Goal: Task Accomplishment & Management: Manage account settings

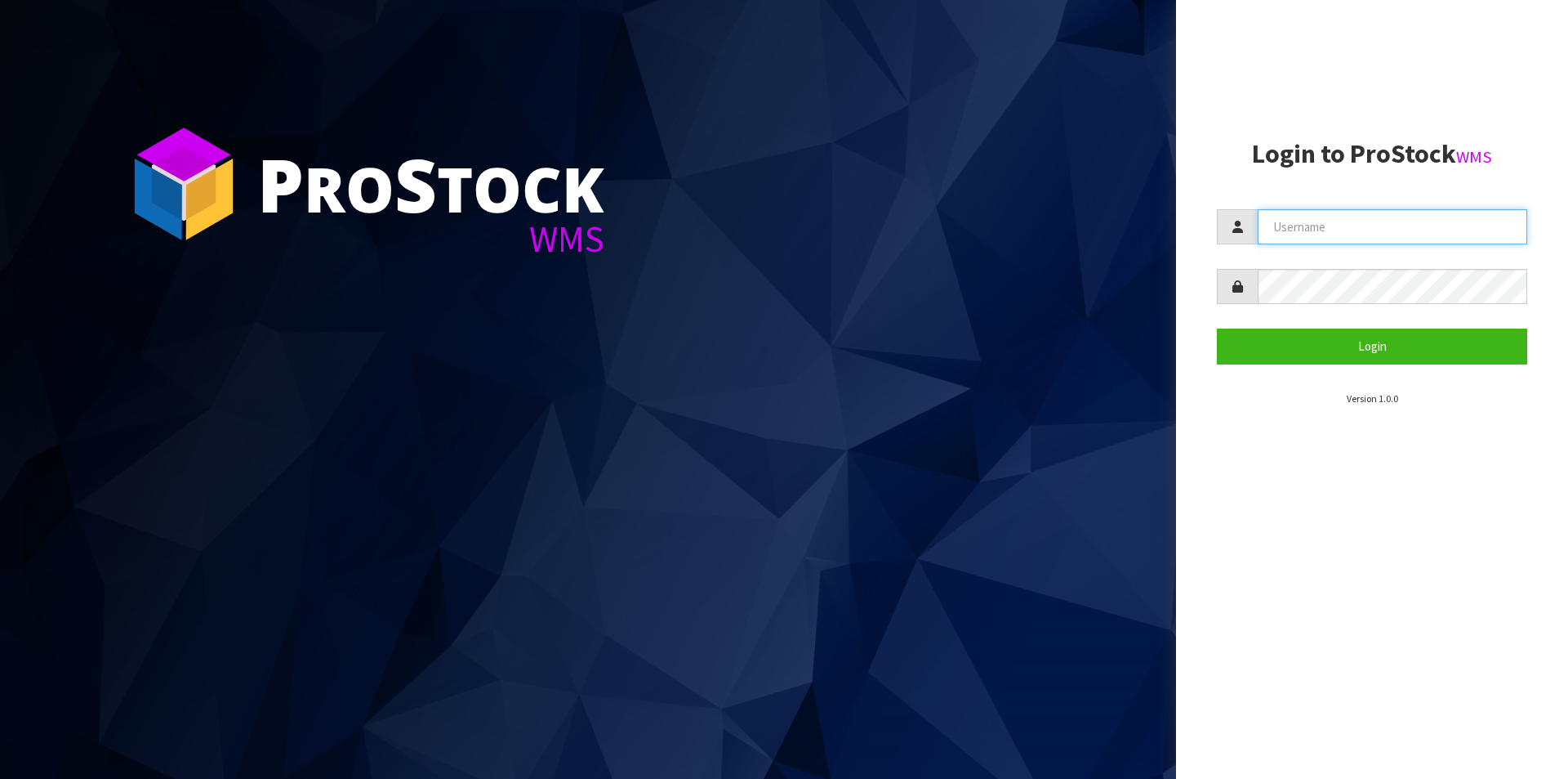
click at [1357, 236] on input "text" at bounding box center [1393, 227] width 270 height 35
type input "Hayrinna"
click at [1217, 329] on button "Login" at bounding box center [1372, 346] width 310 height 35
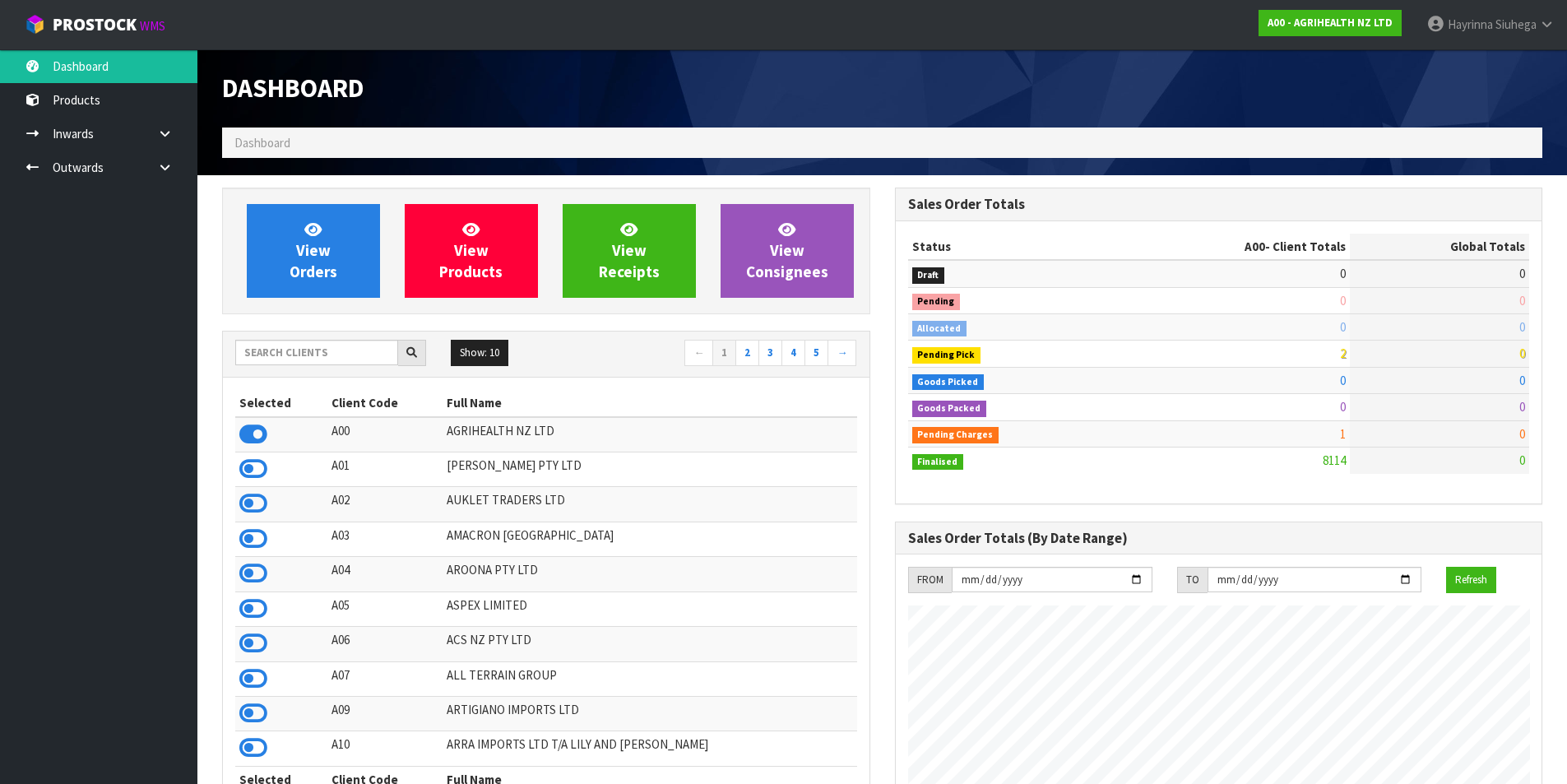
scroll to position [1246, 672]
click at [306, 358] on input "text" at bounding box center [317, 352] width 163 height 25
click at [323, 349] on input "text" at bounding box center [317, 352] width 163 height 25
click at [323, 245] on span "View Orders" at bounding box center [313, 250] width 48 height 62
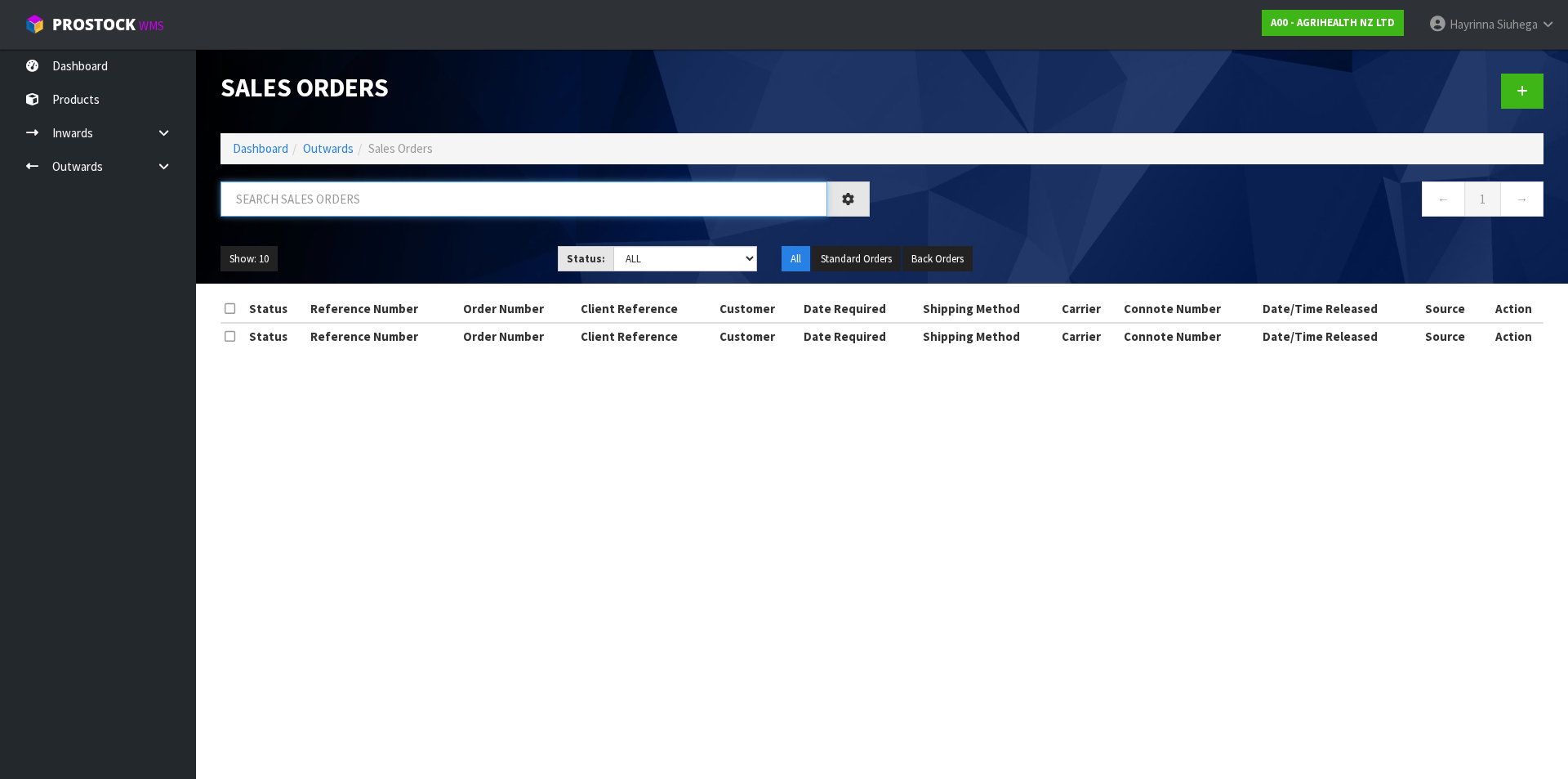
click at [327, 209] on input "text" at bounding box center [524, 199] width 607 height 35
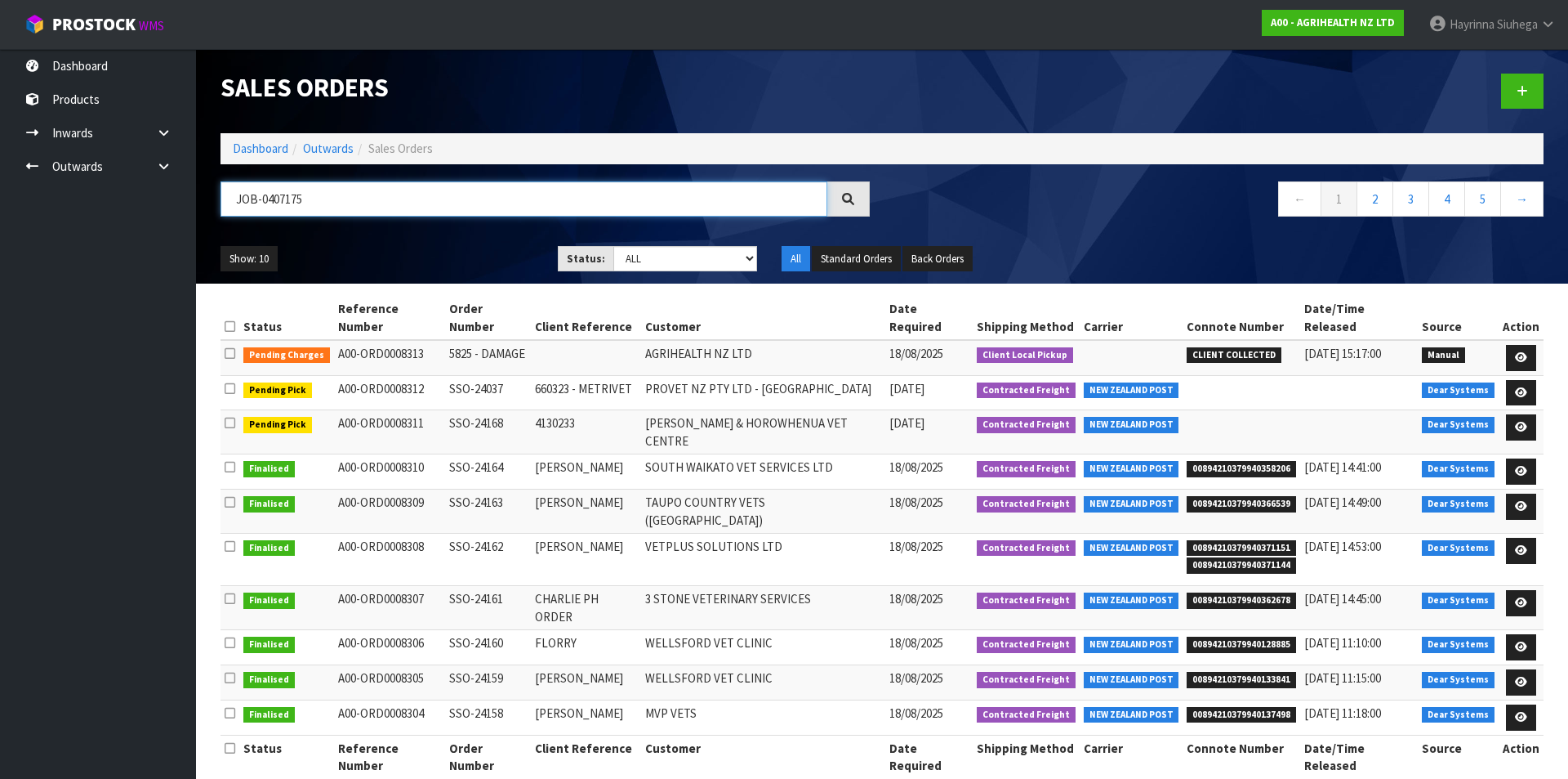
type input "JOB-0407175"
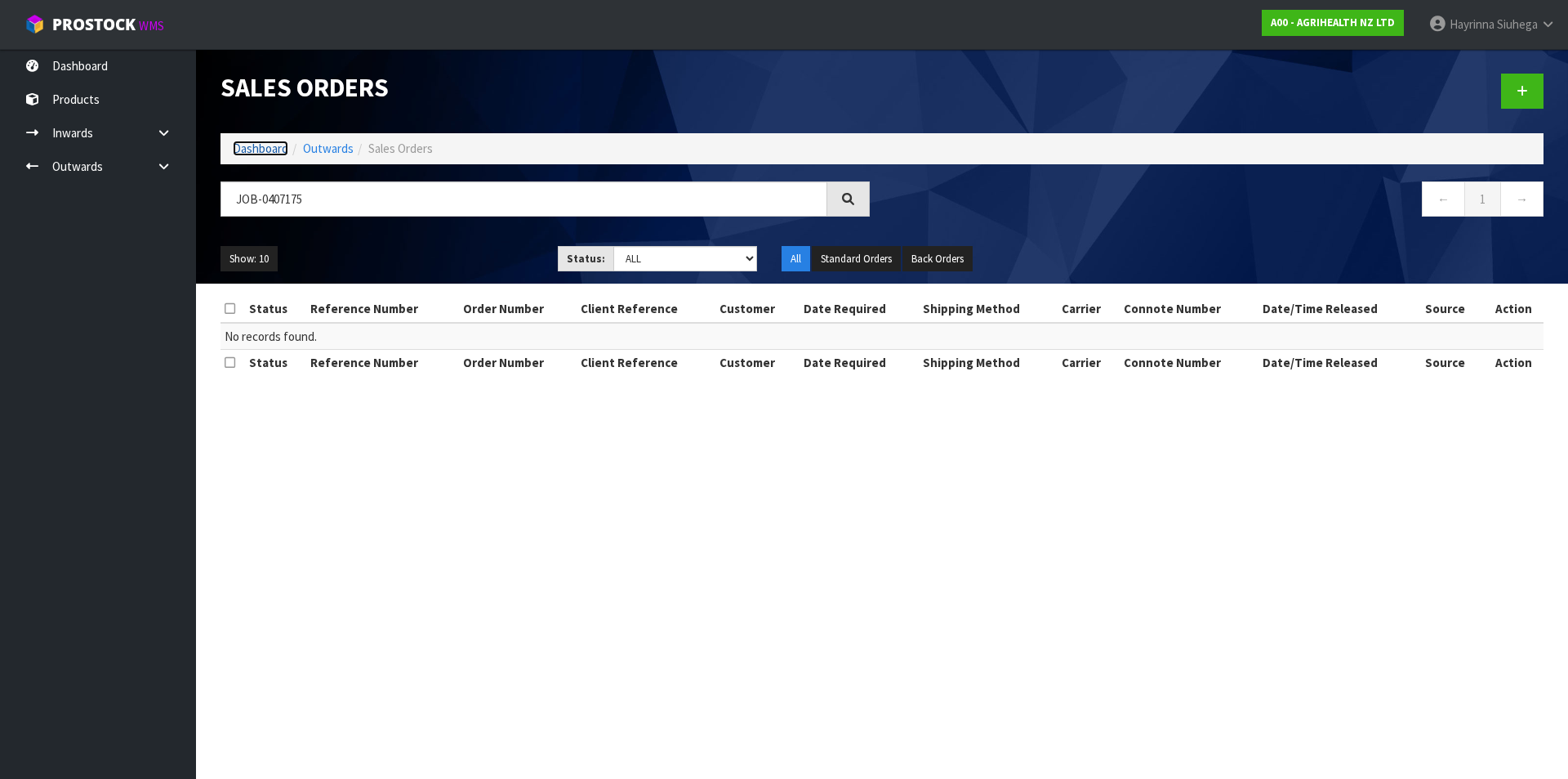
click at [279, 148] on link "Dashboard" at bounding box center [261, 148] width 56 height 15
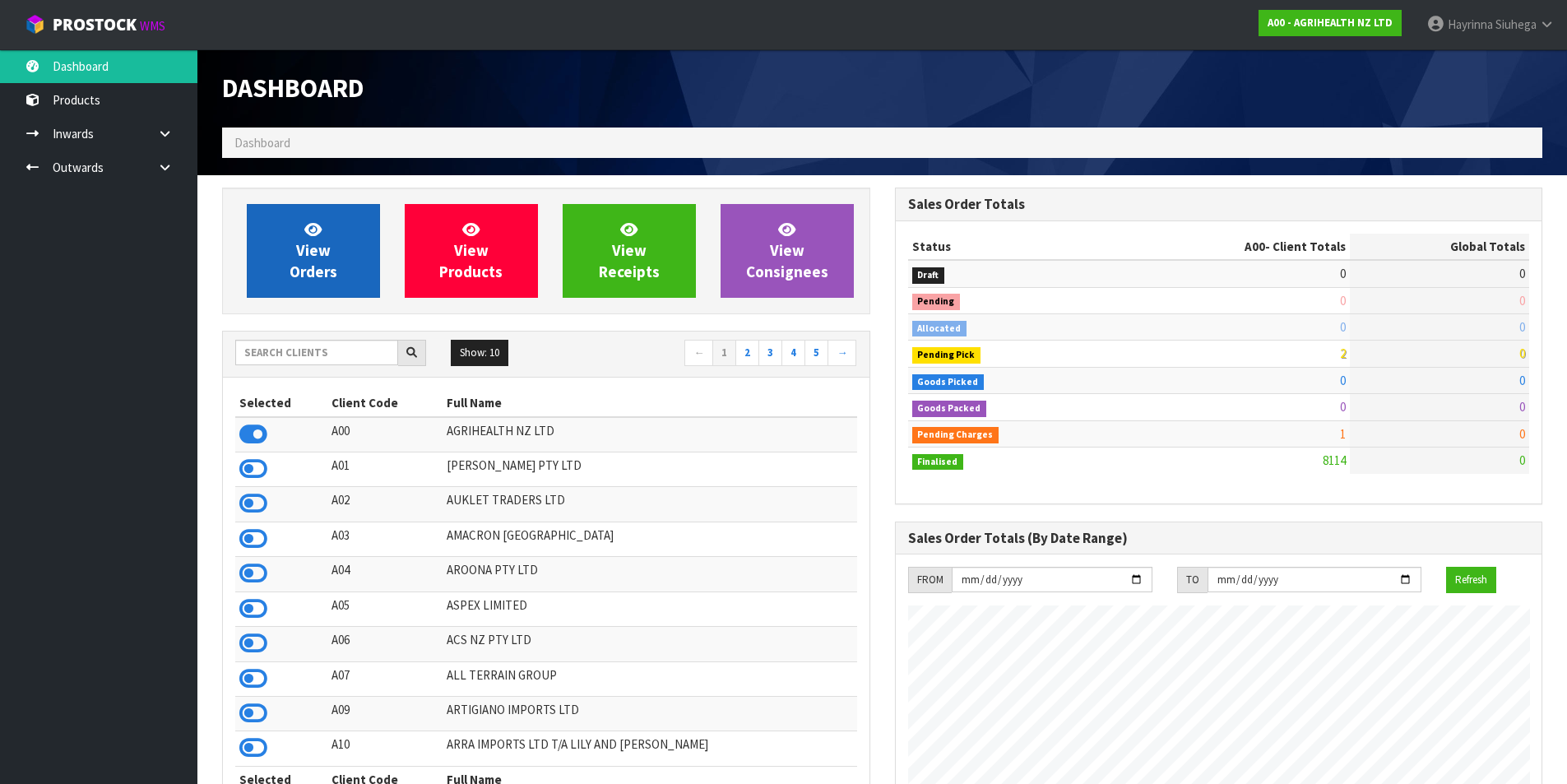
scroll to position [1246, 672]
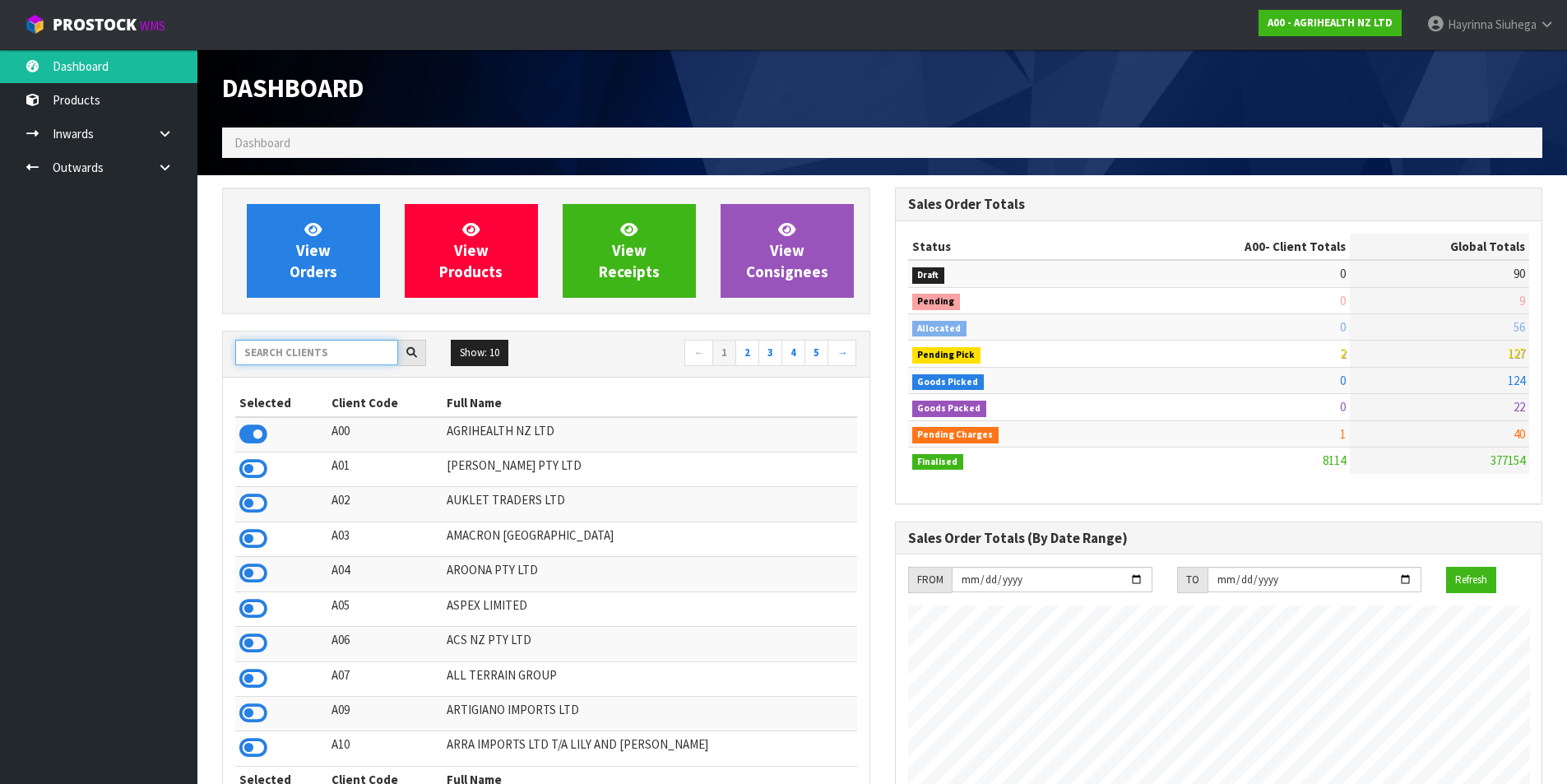
drag, startPoint x: 317, startPoint y: 359, endPoint x: 381, endPoint y: 347, distance: 65.1
click at [316, 361] on input "text" at bounding box center [317, 352] width 163 height 25
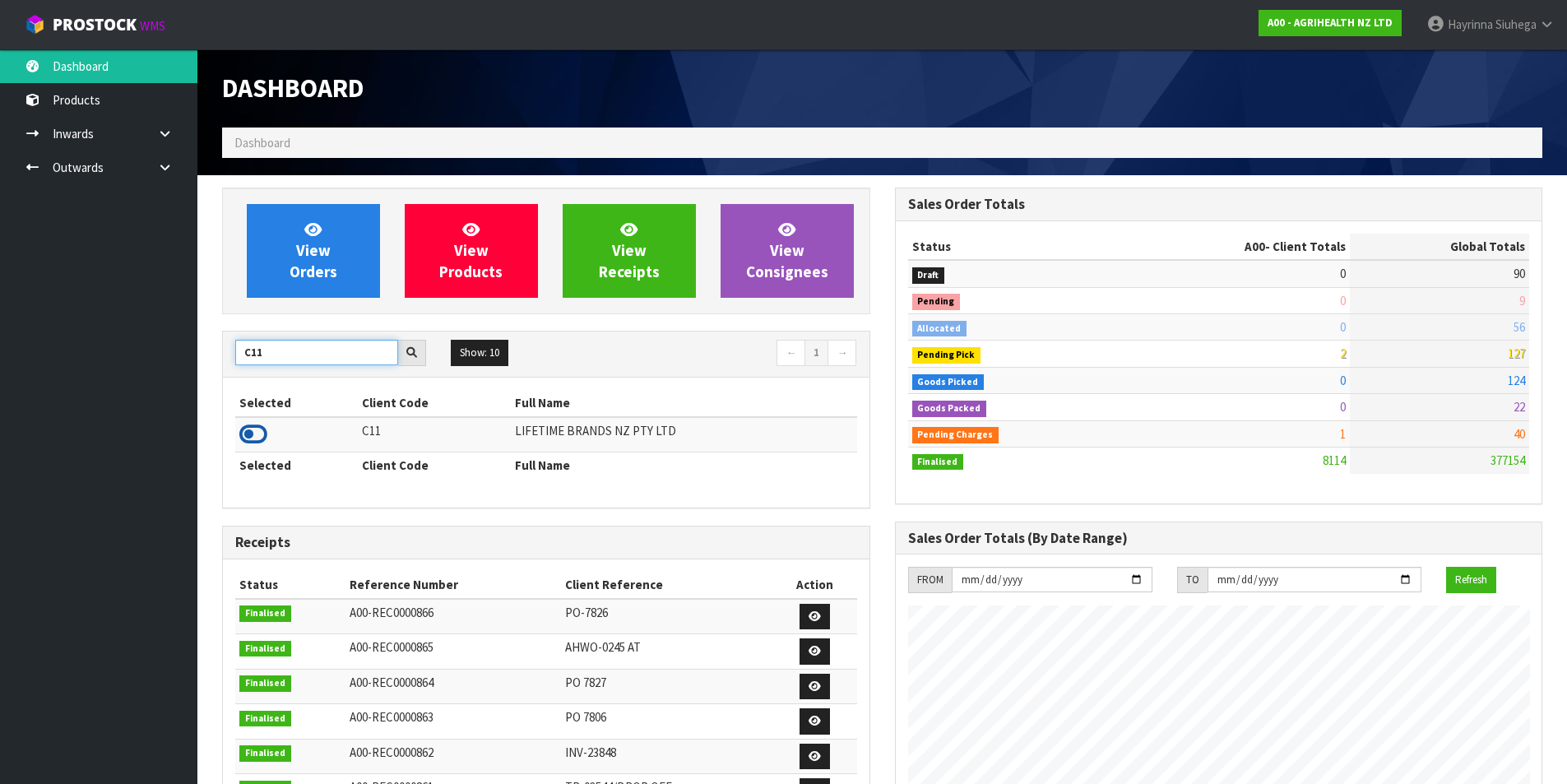
type input "C11"
click at [257, 430] on icon at bounding box center [253, 434] width 28 height 24
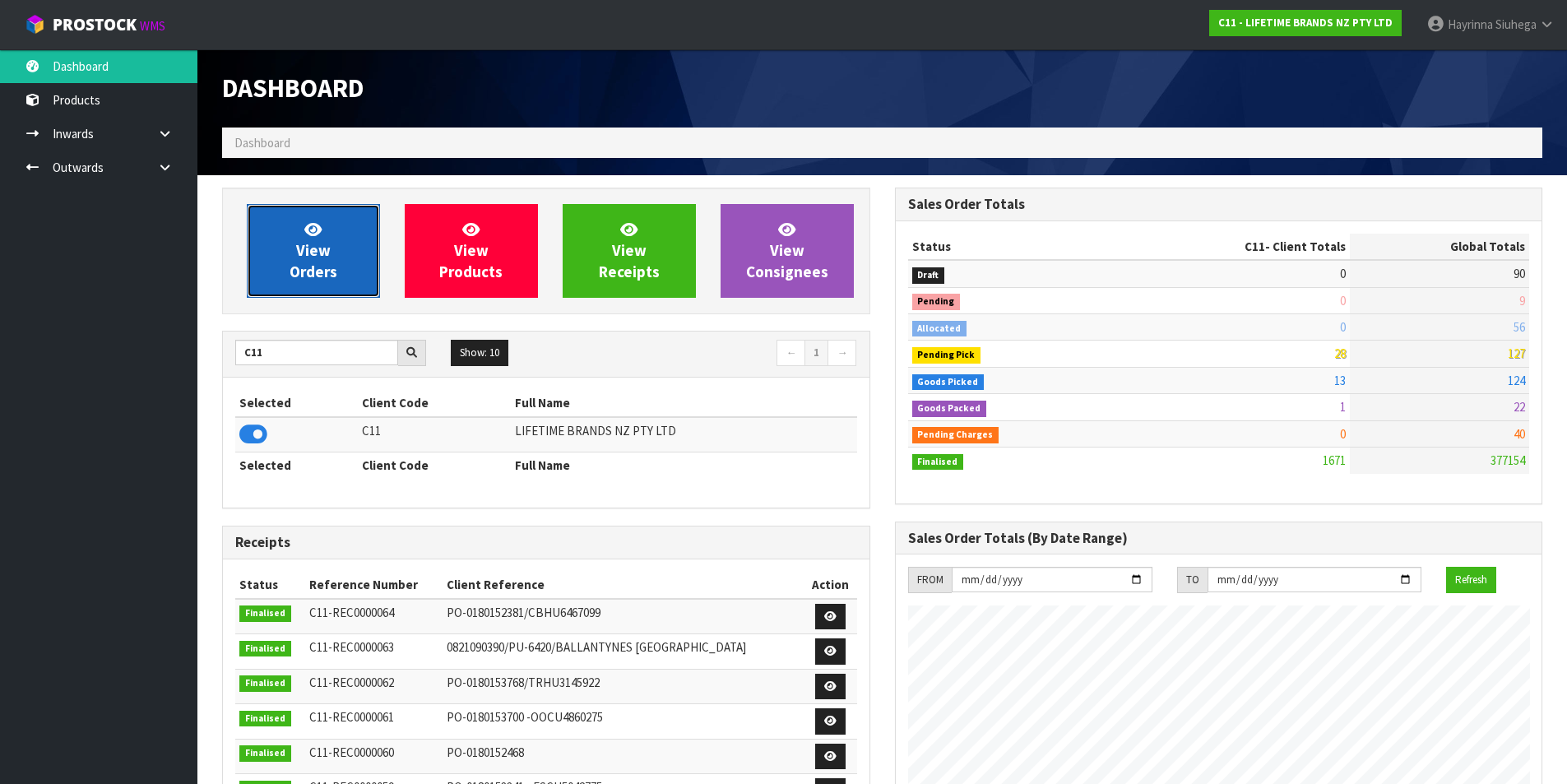
click at [345, 252] on link "View Orders" at bounding box center [313, 250] width 133 height 94
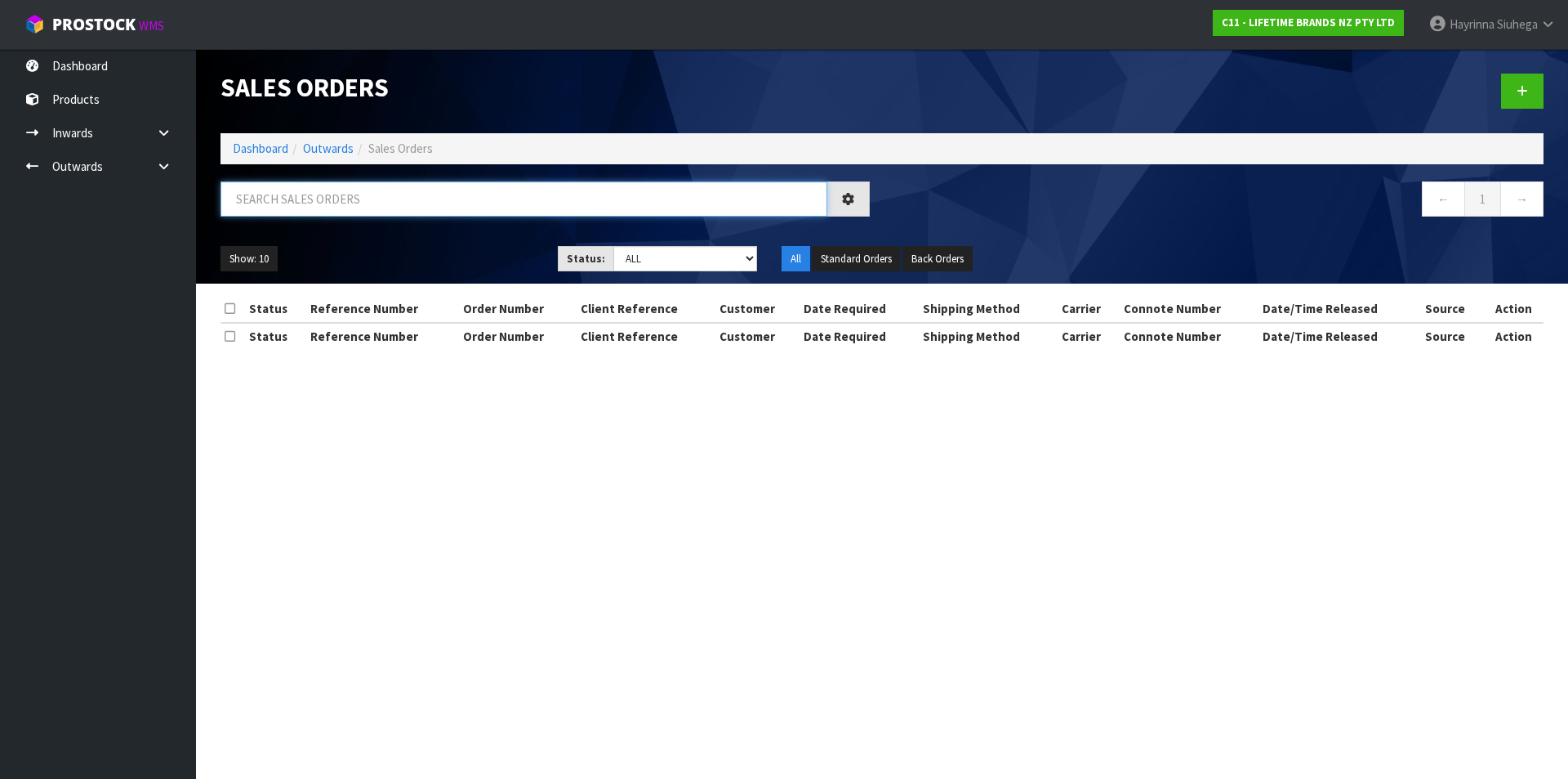
click at [382, 202] on input "text" at bounding box center [524, 199] width 607 height 35
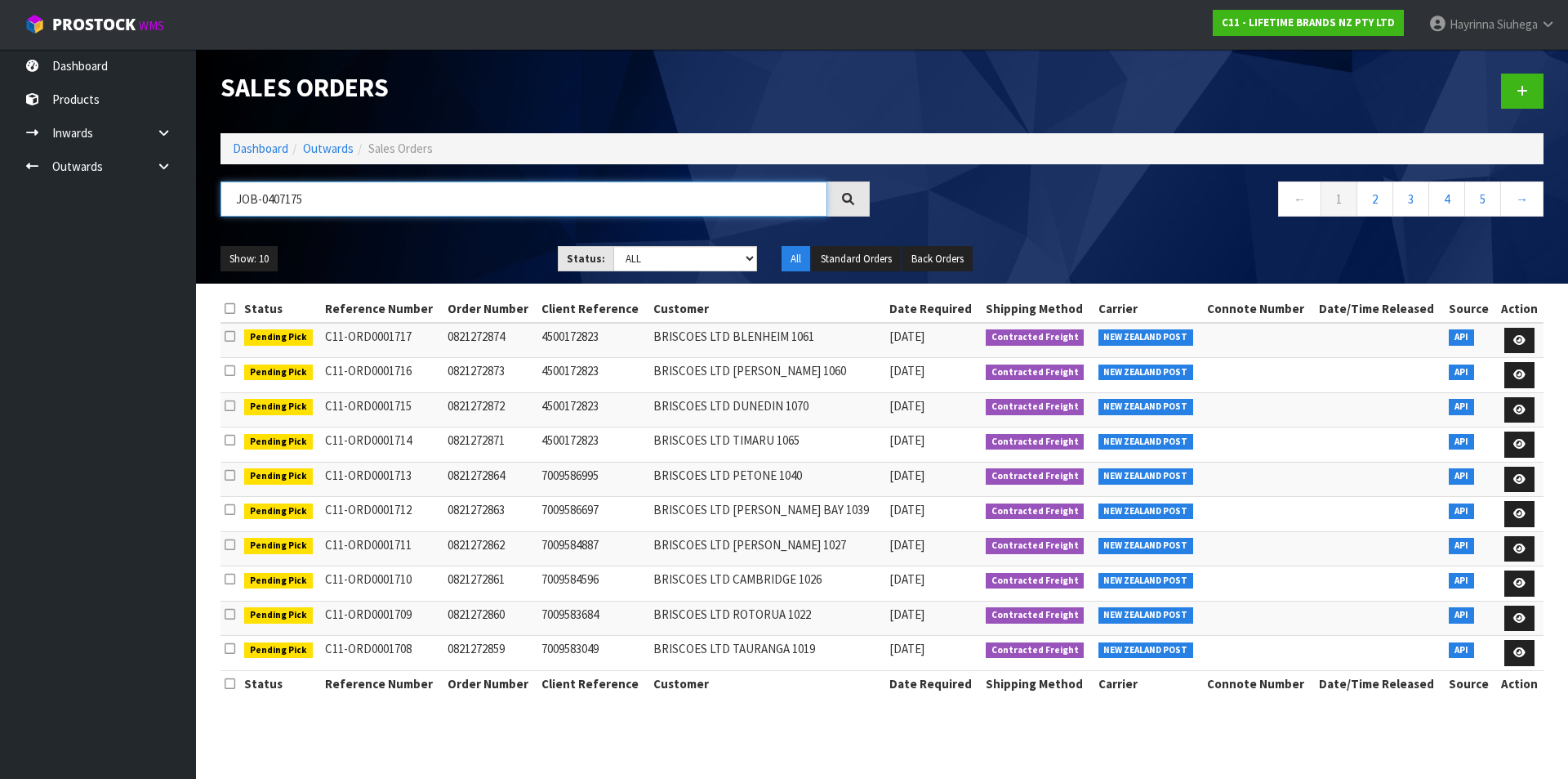
type input "JOB-0407175"
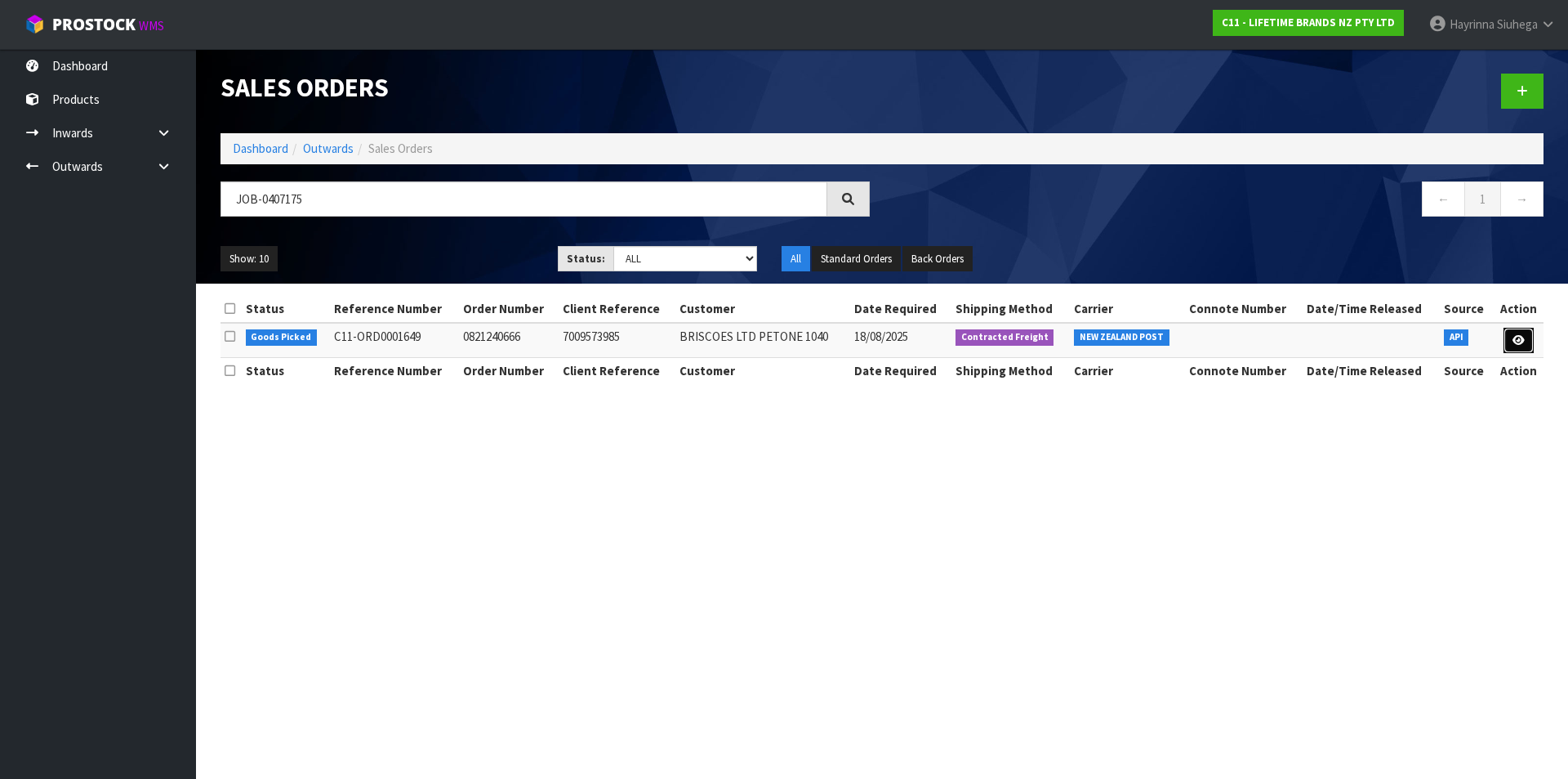
click at [1524, 346] on link at bounding box center [1518, 340] width 30 height 26
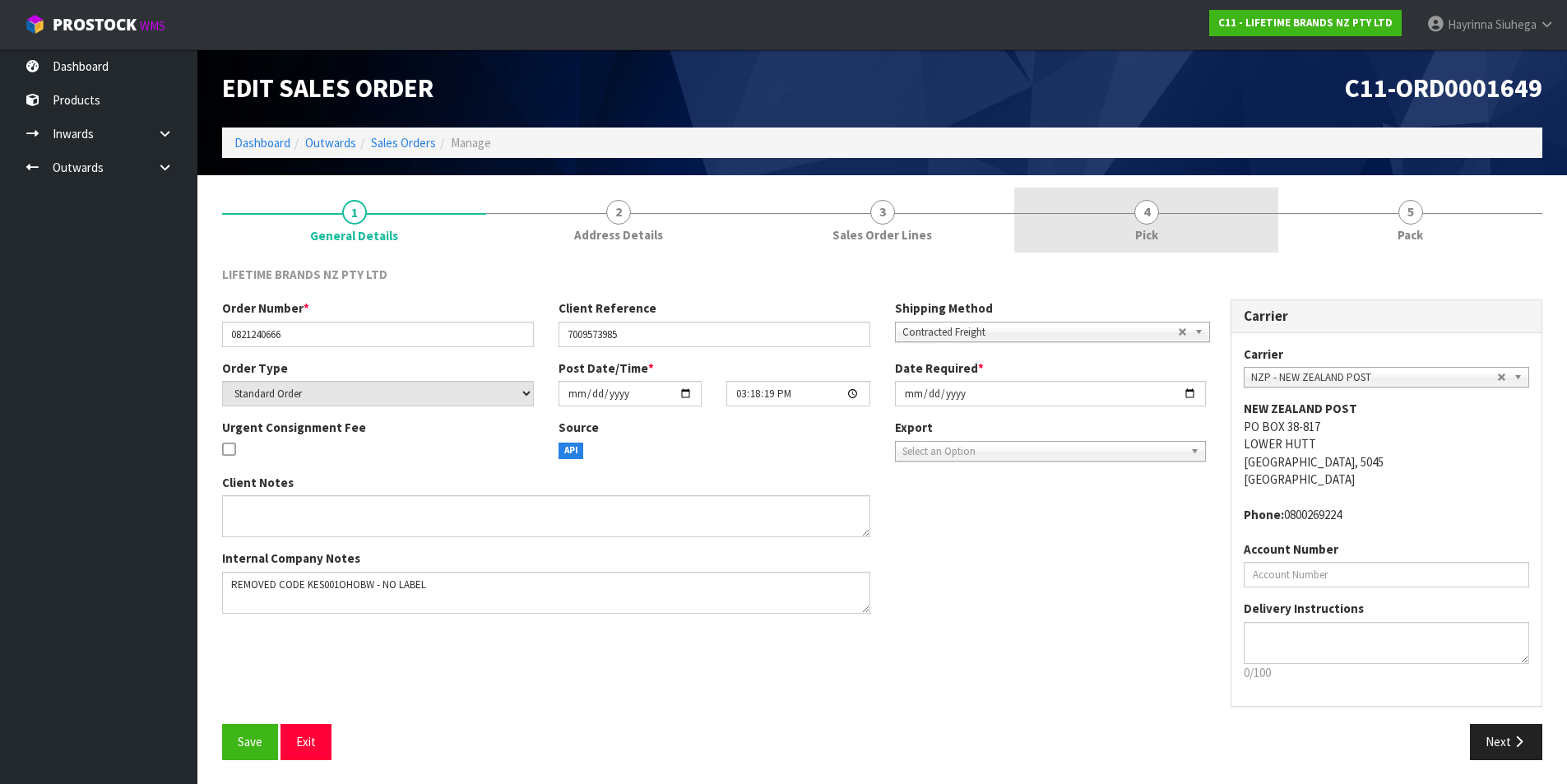
click at [1232, 221] on link "4 Pick" at bounding box center [1147, 219] width 264 height 65
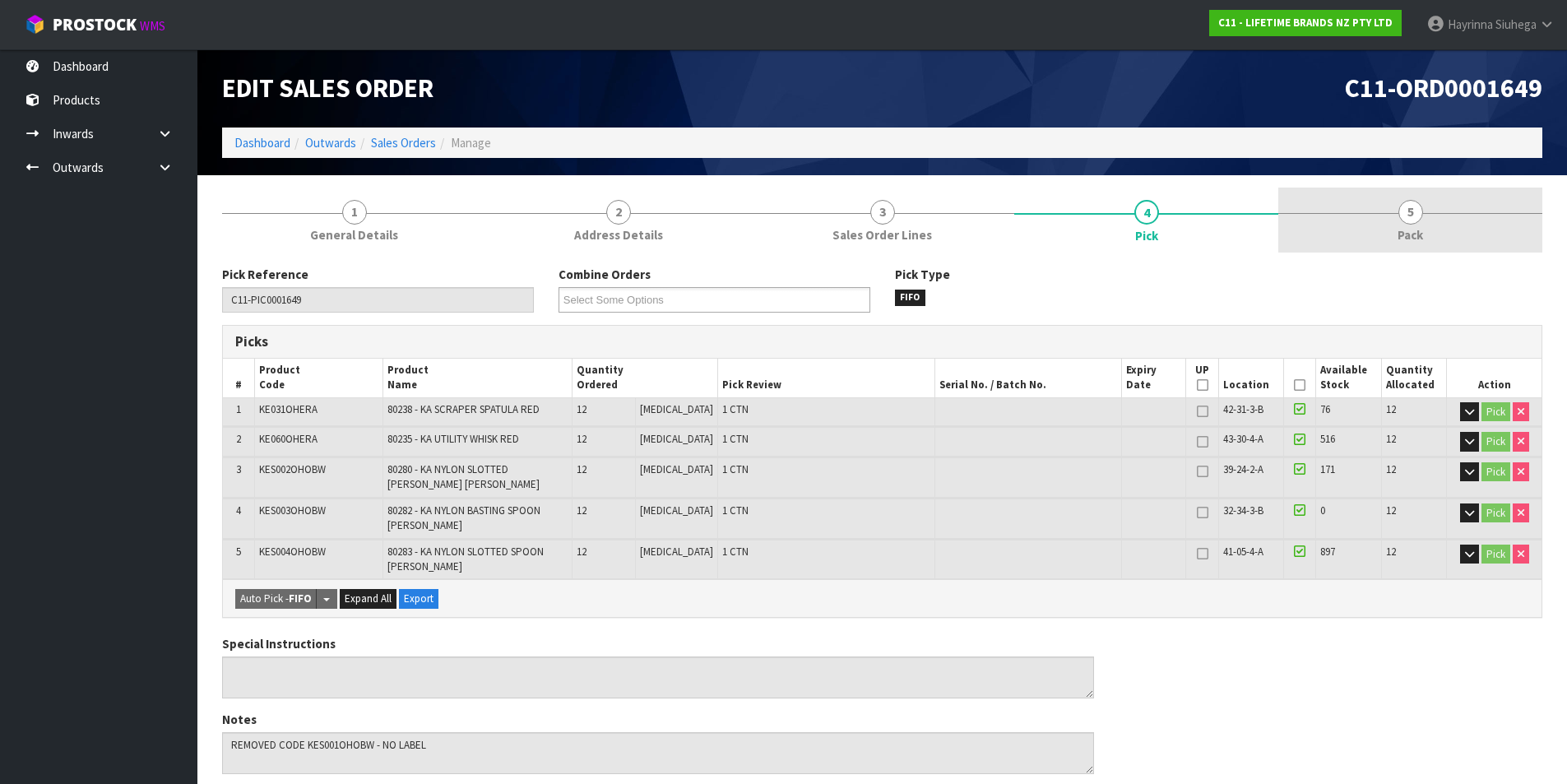
click at [1358, 201] on link "5 Pack" at bounding box center [1411, 219] width 264 height 65
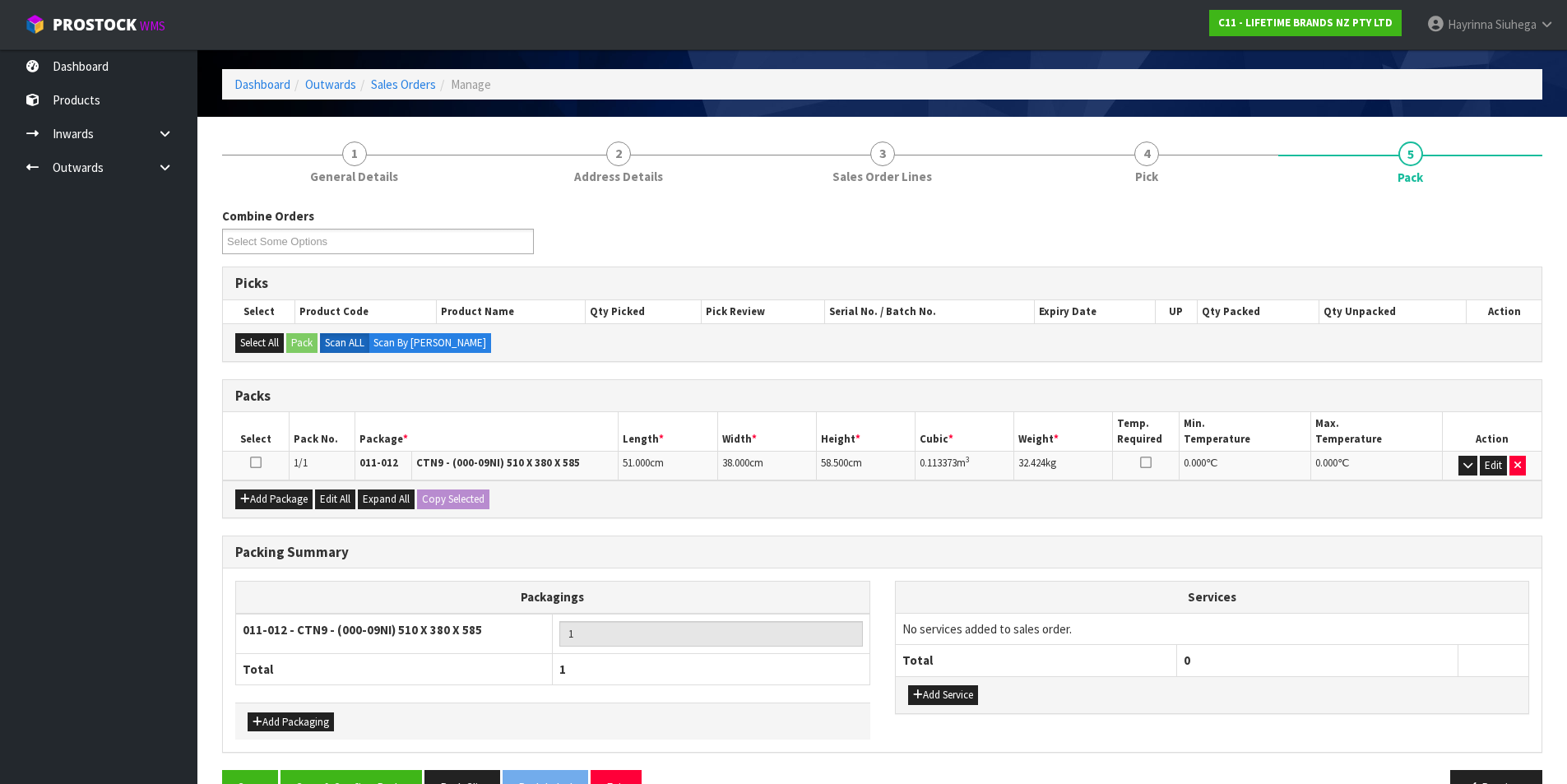
scroll to position [82, 0]
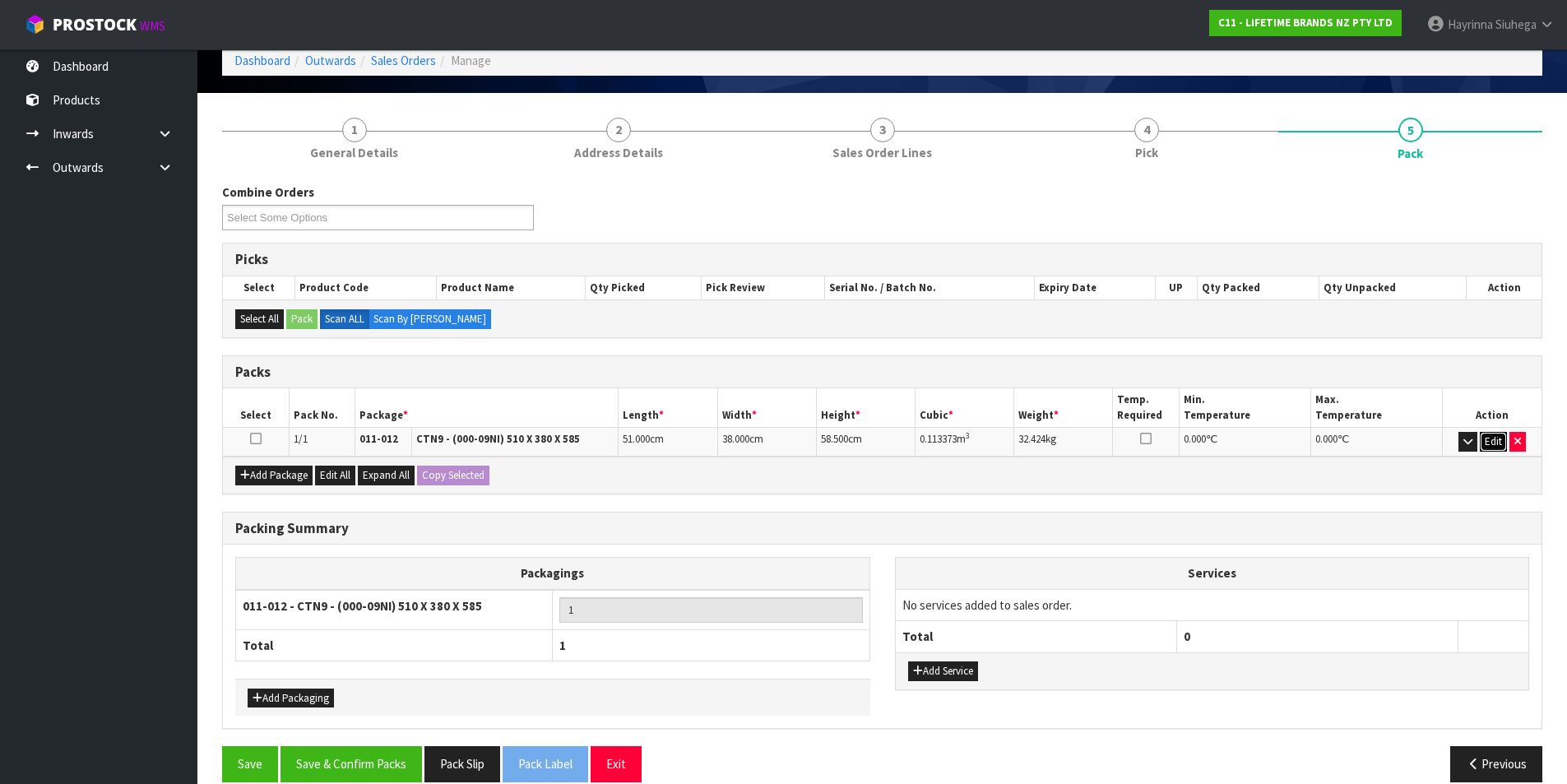
click at [1499, 437] on button "Edit" at bounding box center [1494, 441] width 27 height 19
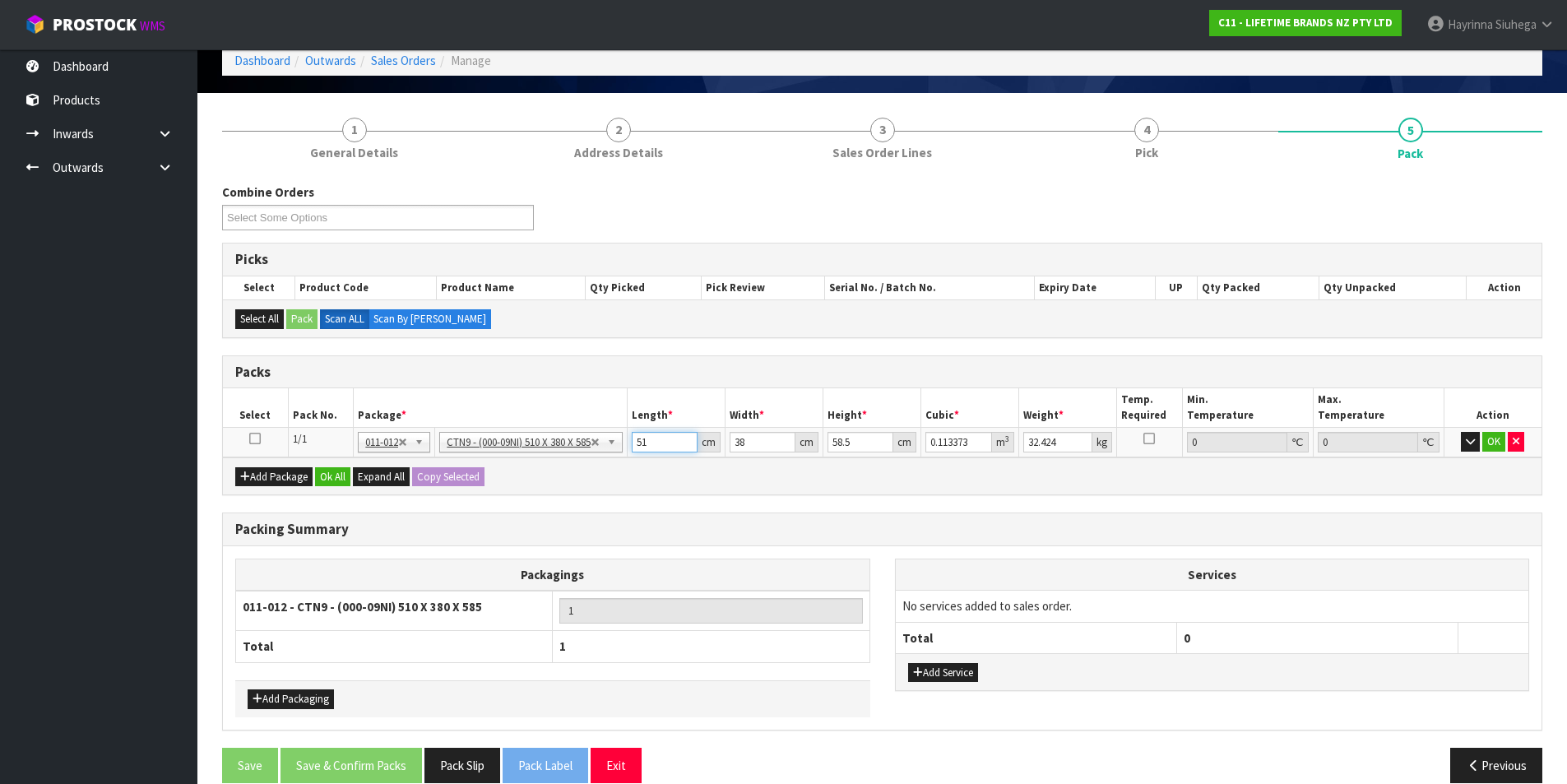
click at [644, 440] on input "51" at bounding box center [665, 441] width 66 height 20
type input "5"
type input "0.011115"
type input "52"
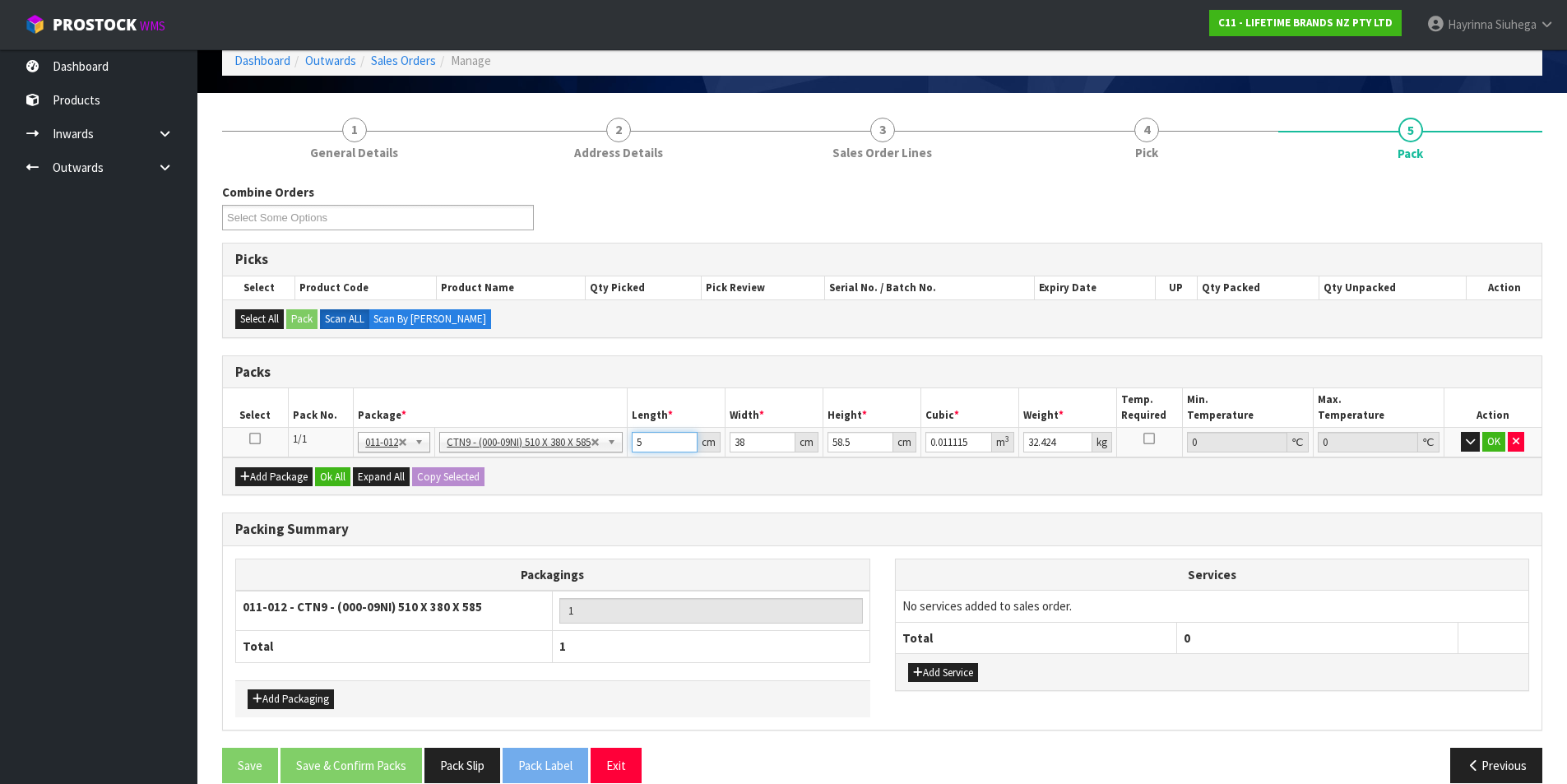
type input "0.115596"
type input "52"
type input "4"
type input "0.012168"
type input "41"
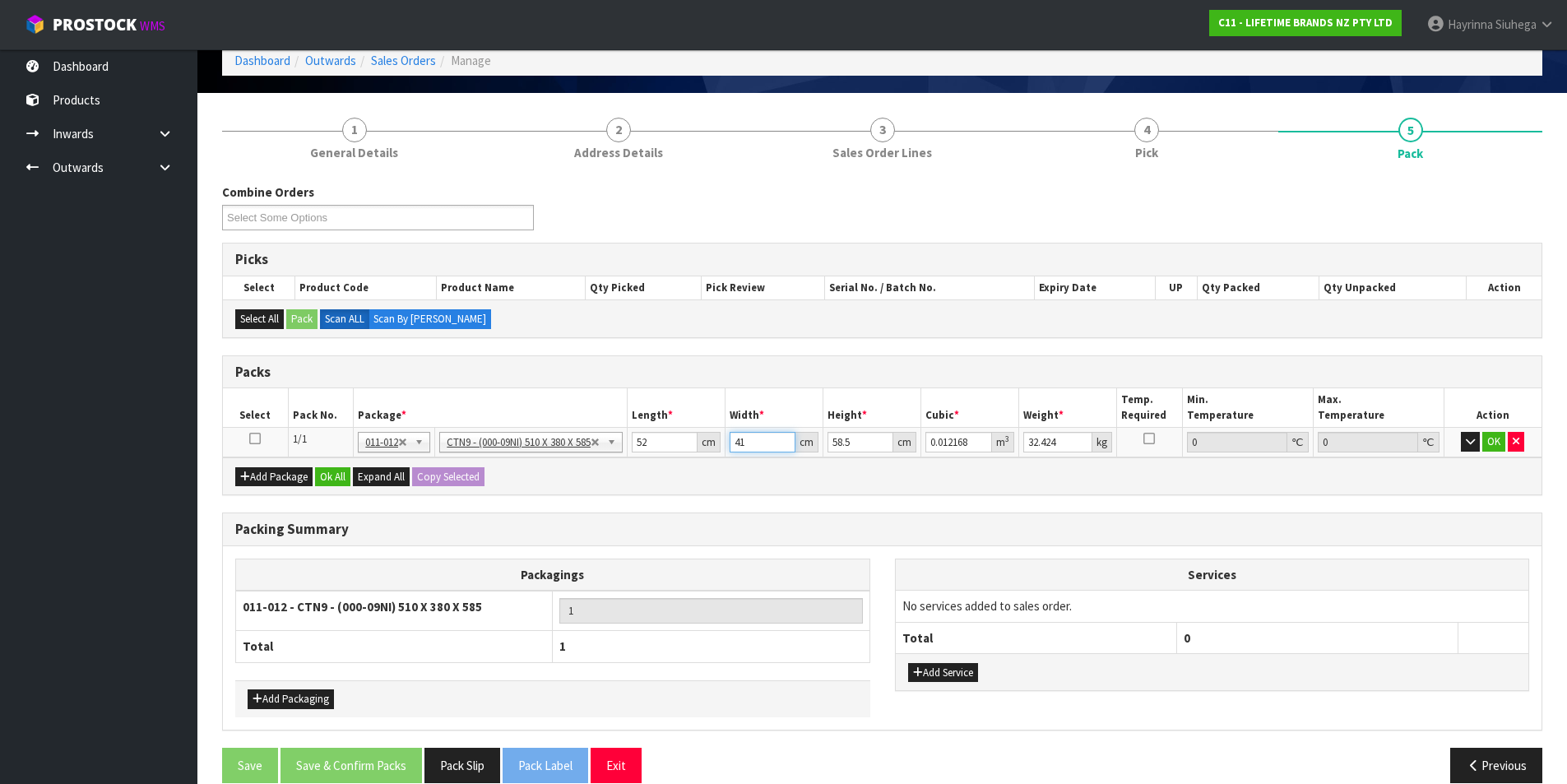
type input "0.124722"
type input "41"
type input "5"
type input "0.01066"
type input "55"
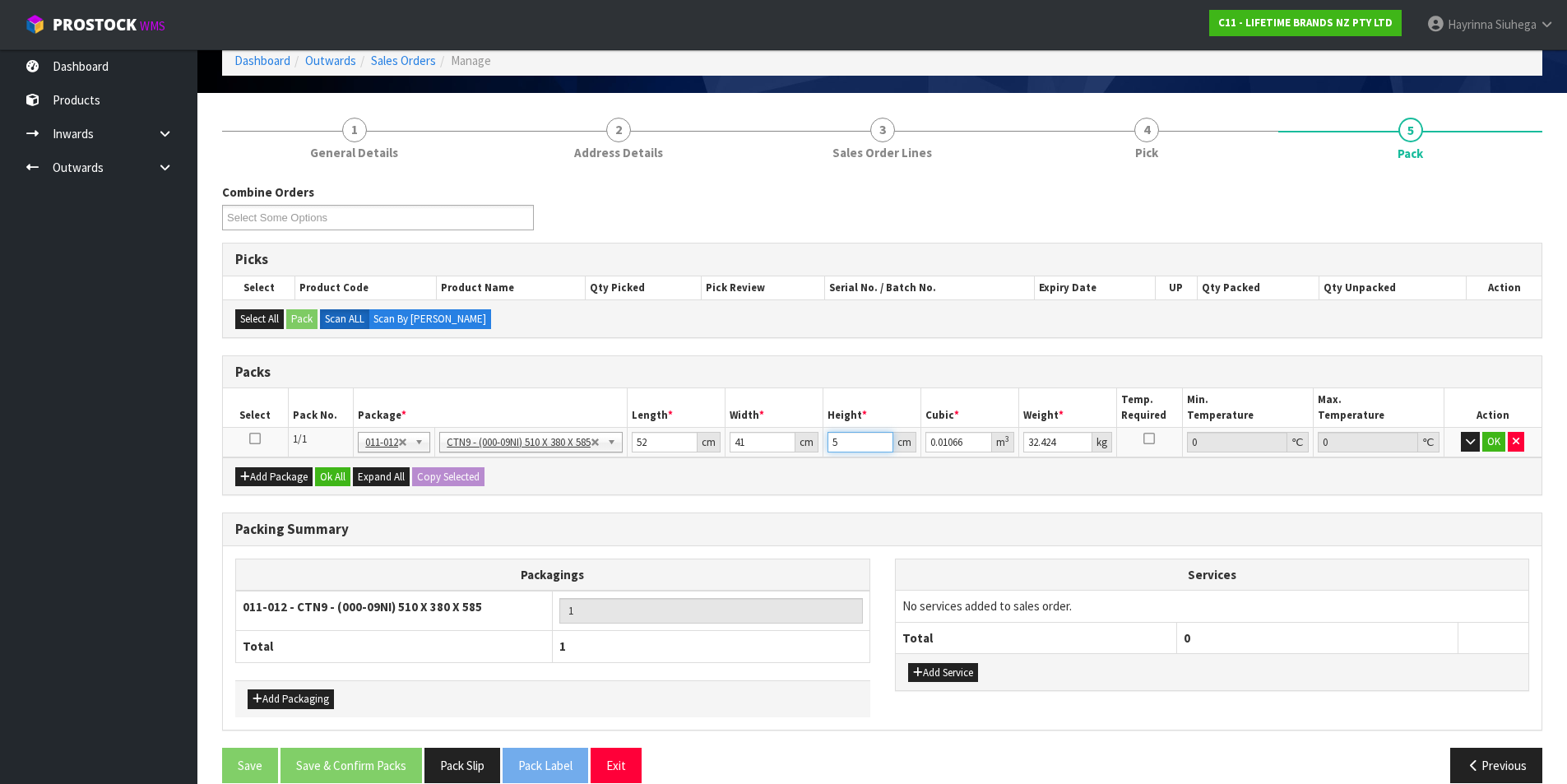
type input "0.11726"
type input "55"
type input "13"
click button "OK" at bounding box center [1494, 441] width 23 height 19
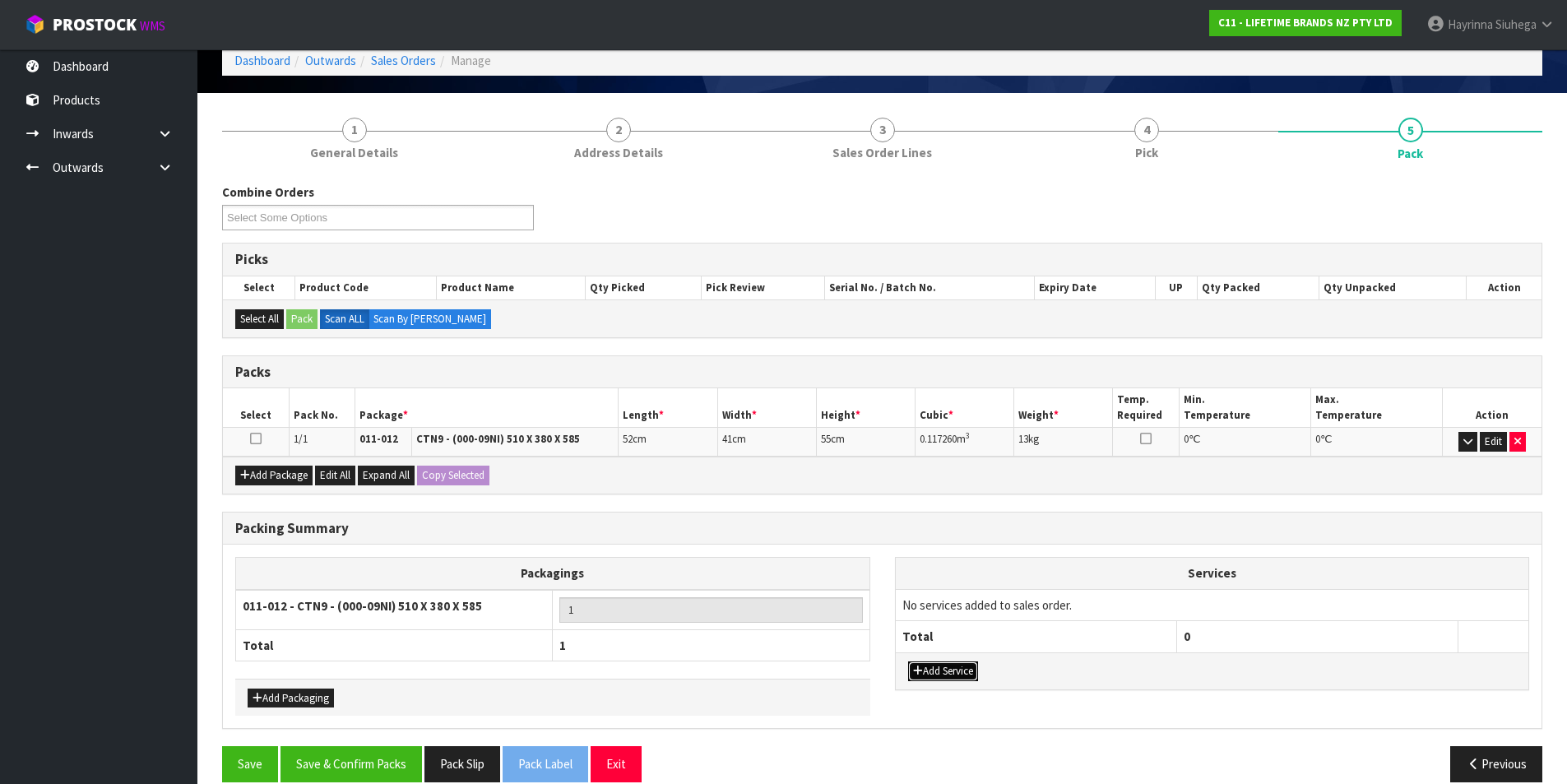
click at [963, 666] on button "Add Service" at bounding box center [944, 670] width 70 height 19
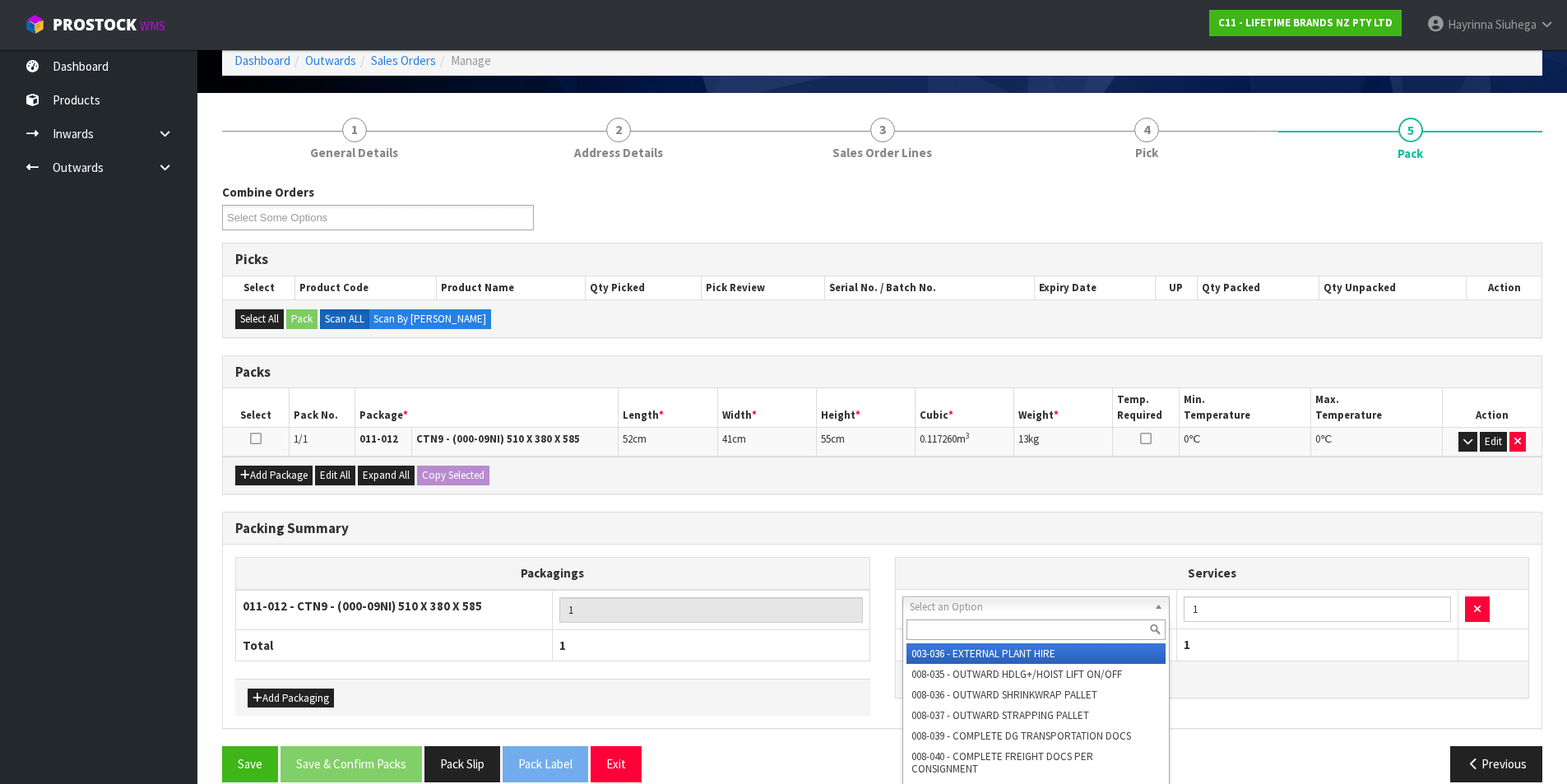
click at [963, 638] on input "text" at bounding box center [1037, 629] width 260 height 20
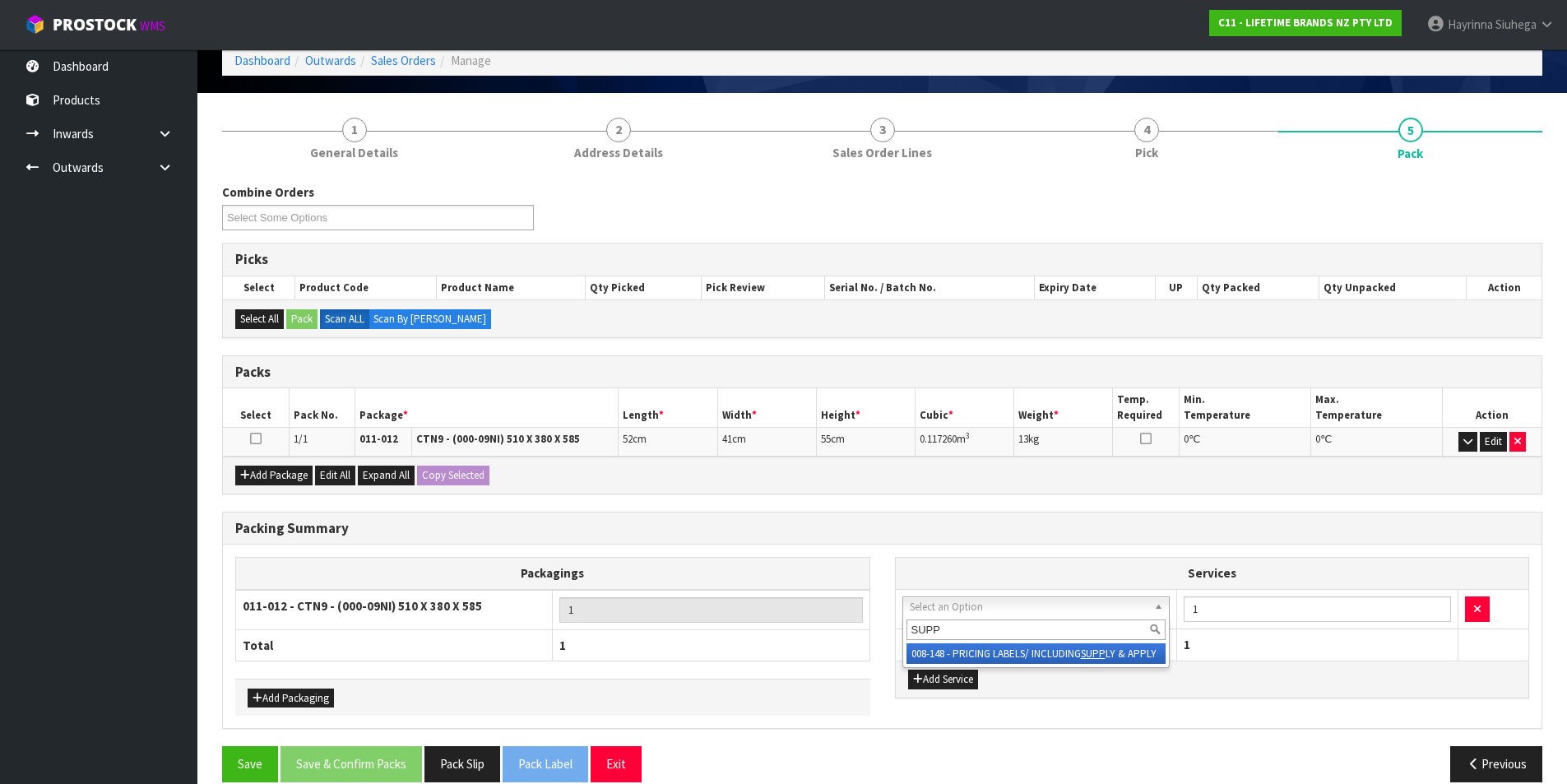
type input "SUPP"
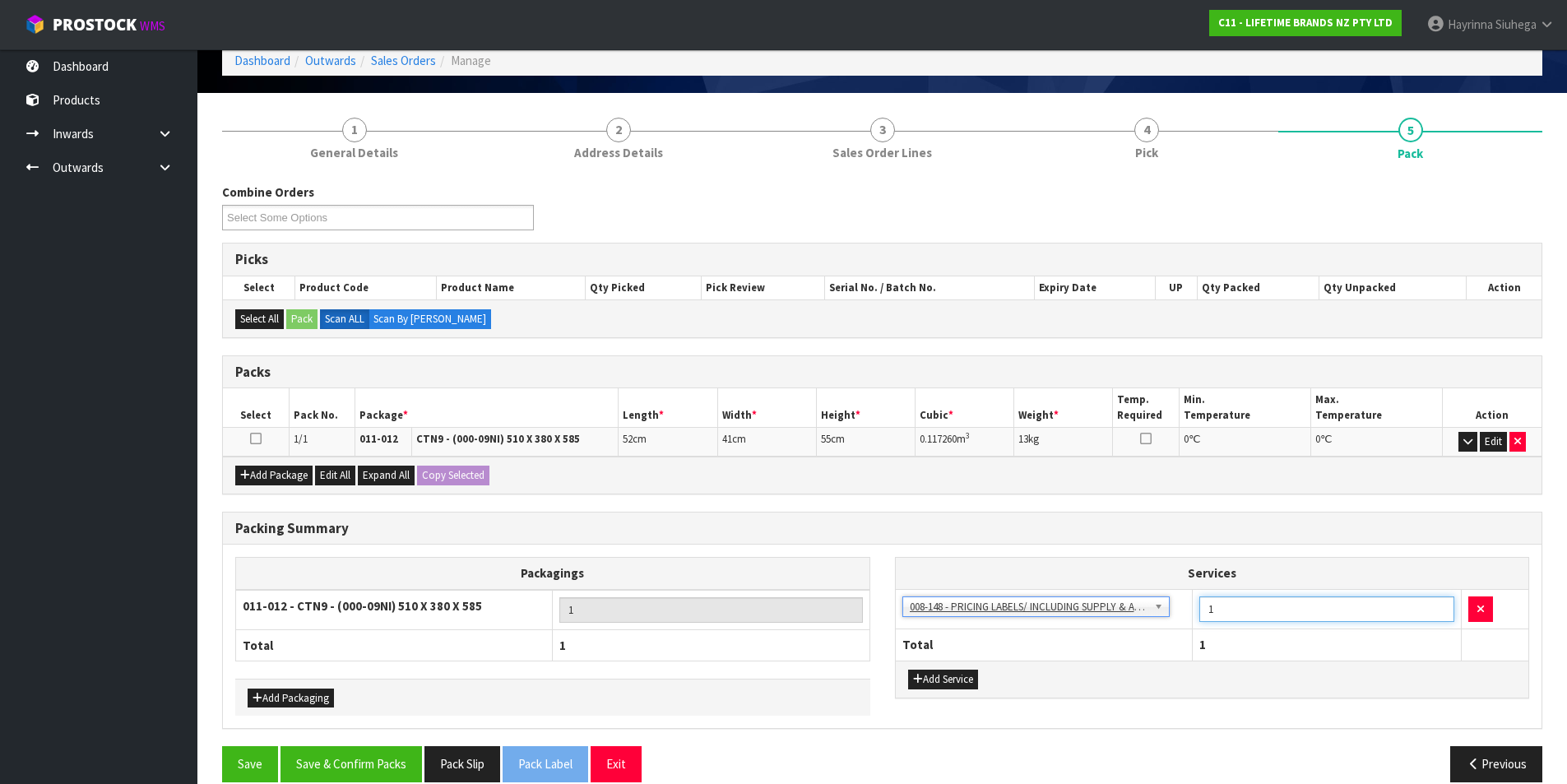
drag, startPoint x: 1228, startPoint y: 616, endPoint x: 1158, endPoint y: 614, distance: 70.0
click at [1158, 614] on tr "003-036 - EXTERNAL PLANT HIRE 008-035 - OUTWARD HDLG+/HOIST LIFT ON/OFF 008-036…" at bounding box center [1213, 609] width 634 height 41
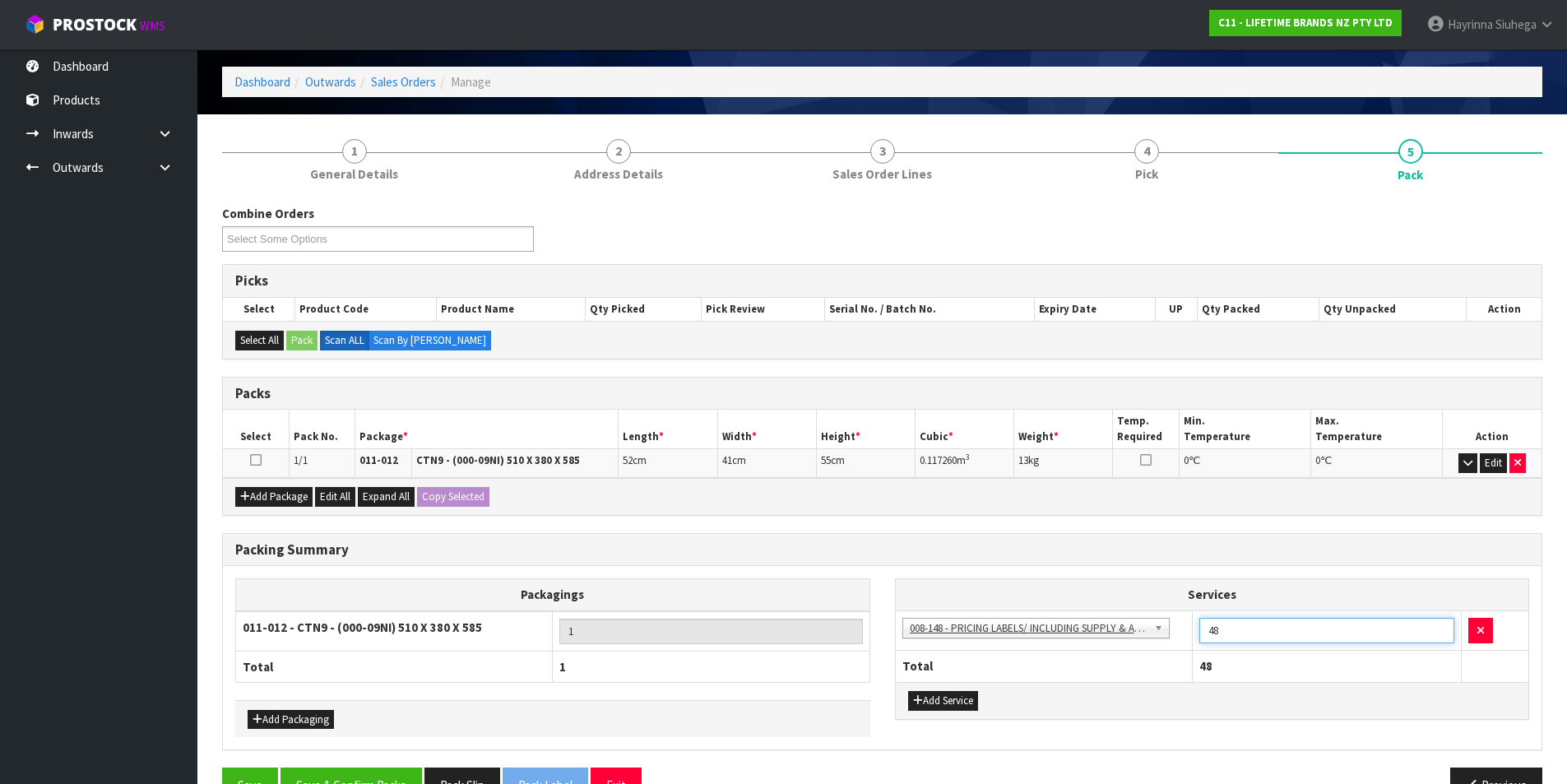
scroll to position [105, 0]
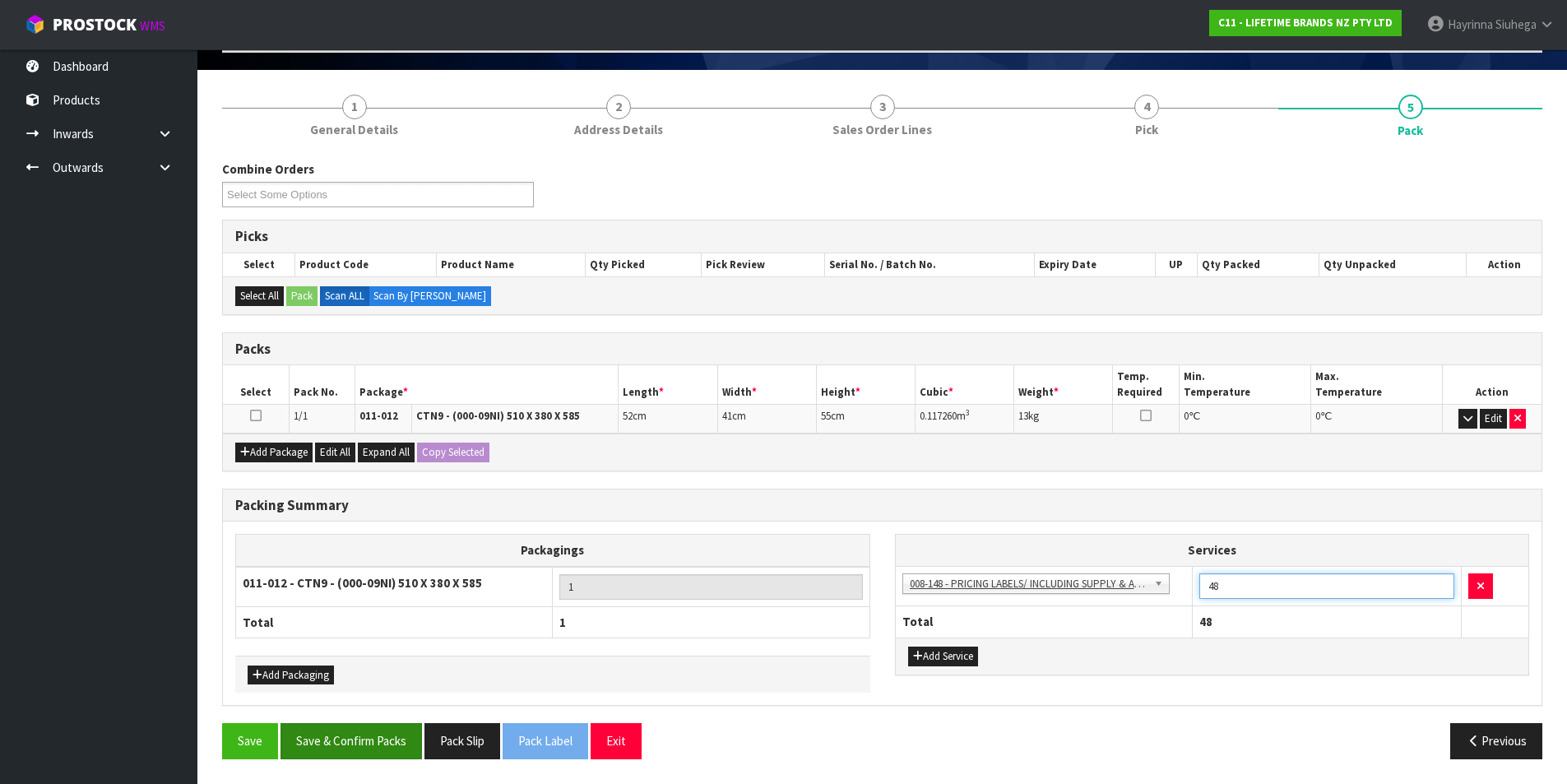
type input "48"
click at [359, 735] on button "Save & Confirm Packs" at bounding box center [351, 740] width 142 height 35
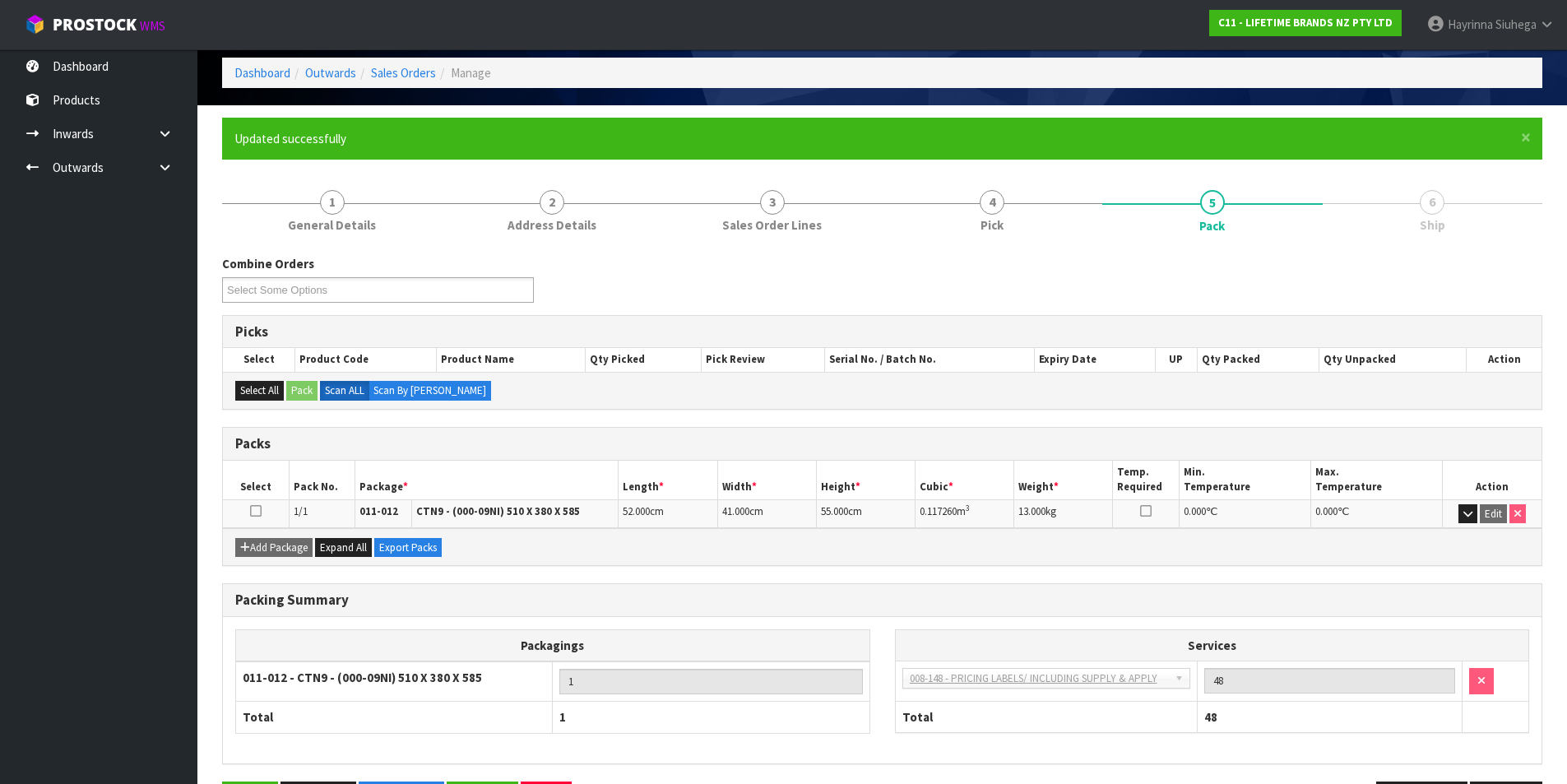
scroll to position [127, 0]
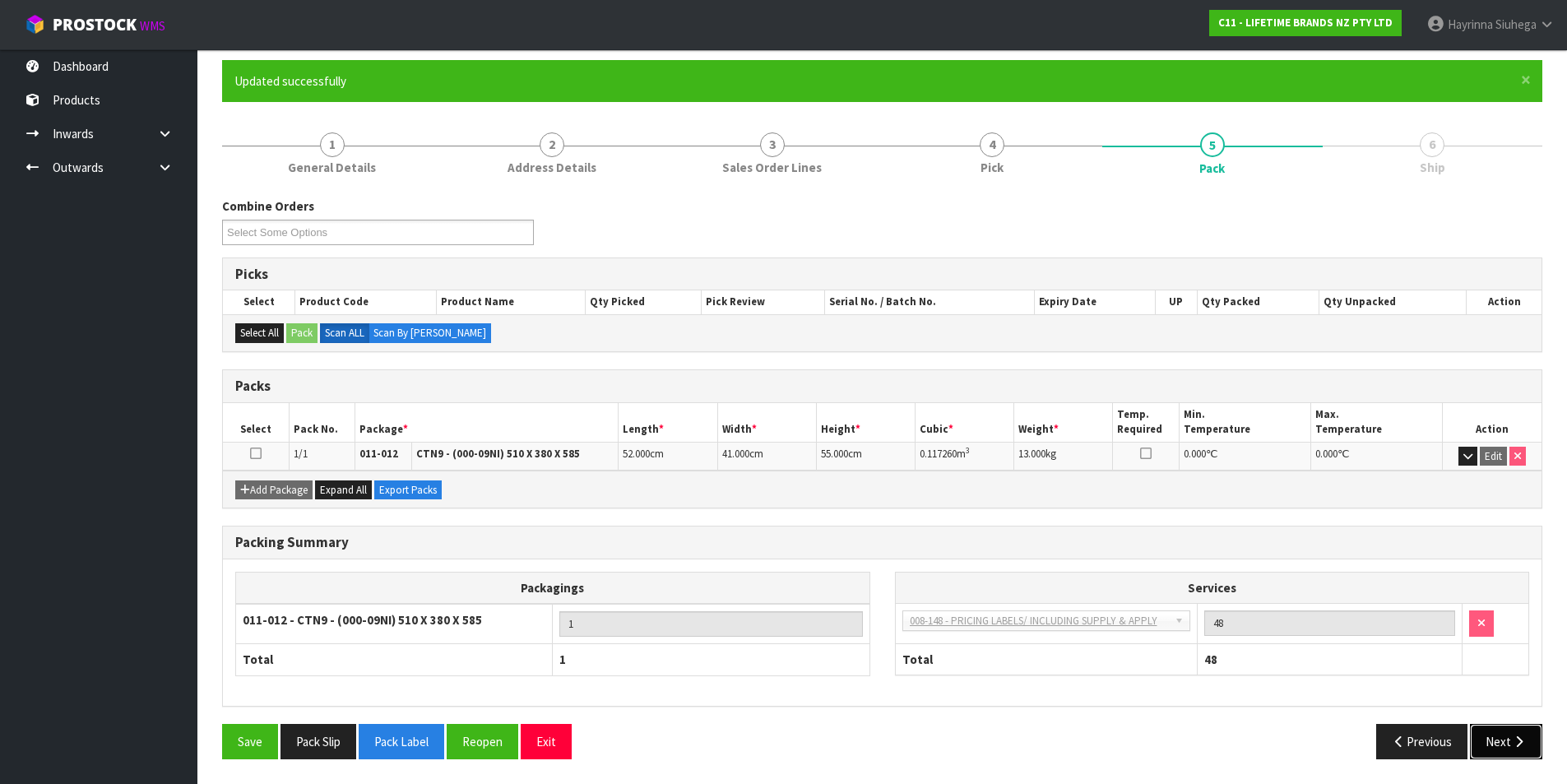
click at [1518, 735] on icon "button" at bounding box center [1519, 741] width 16 height 13
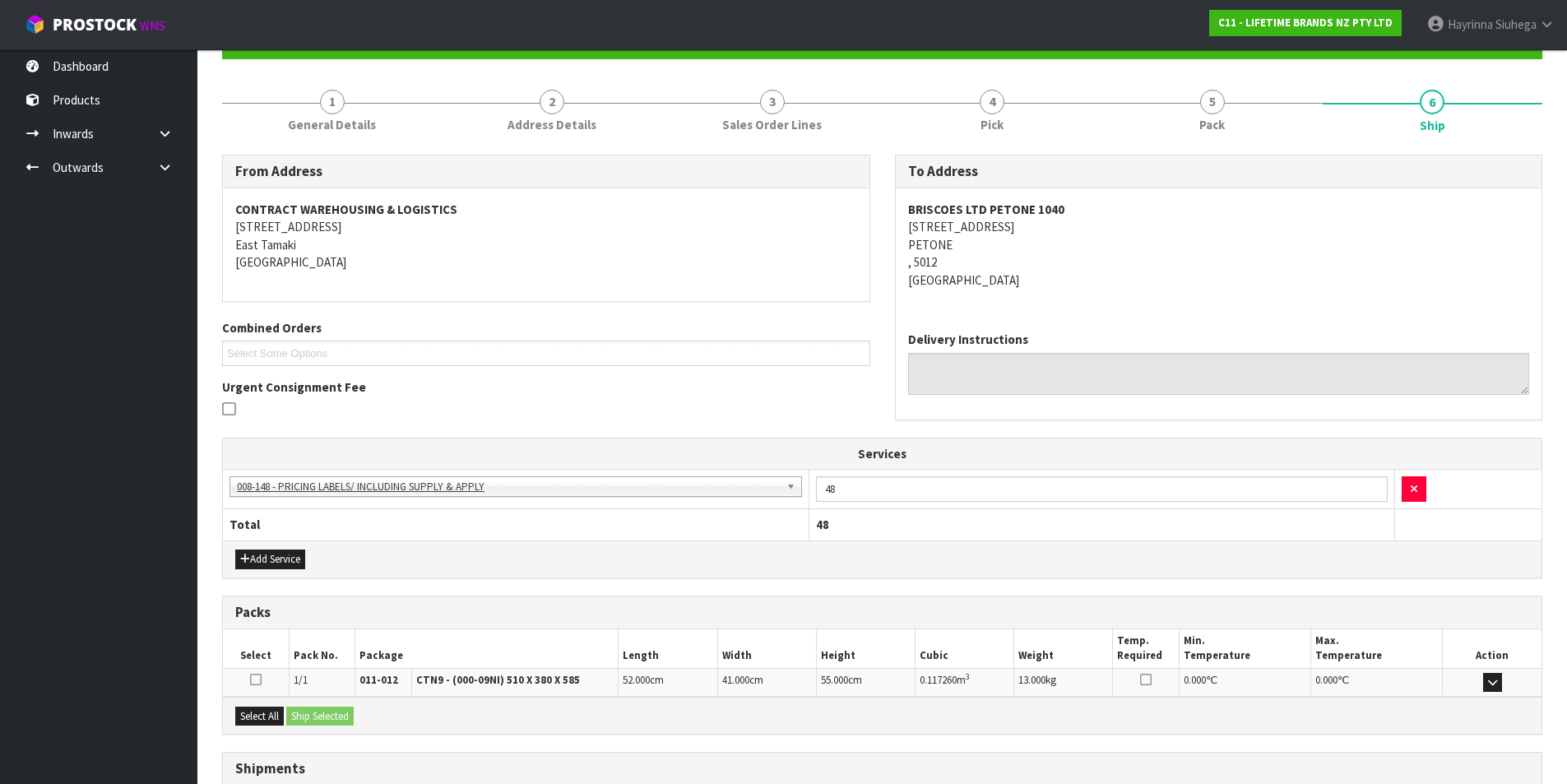
scroll to position [298, 0]
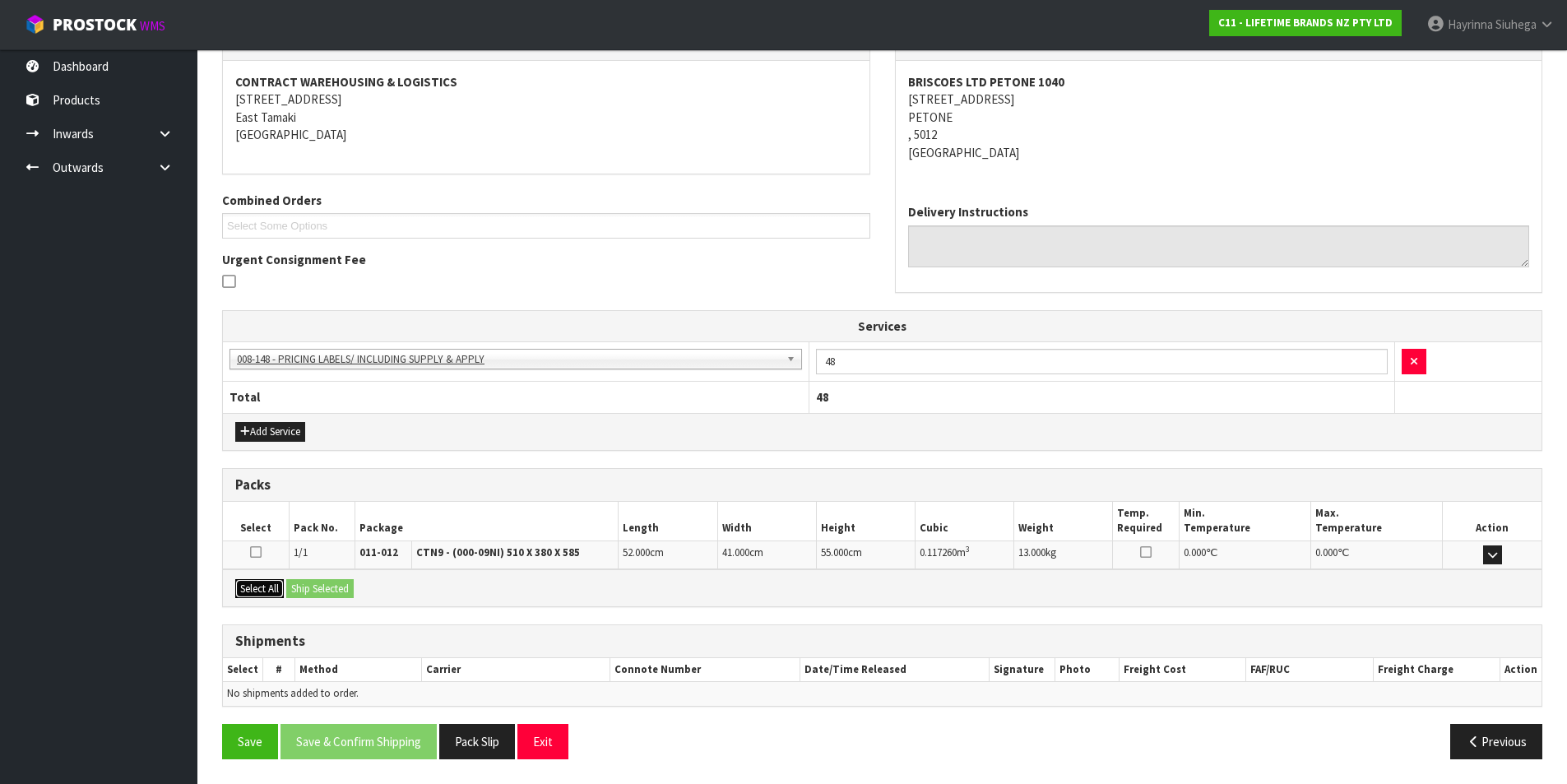
drag, startPoint x: 264, startPoint y: 589, endPoint x: 339, endPoint y: 594, distance: 75.2
click at [272, 592] on button "Select All" at bounding box center [259, 589] width 49 height 19
click at [348, 594] on button "Ship Selected" at bounding box center [319, 589] width 67 height 19
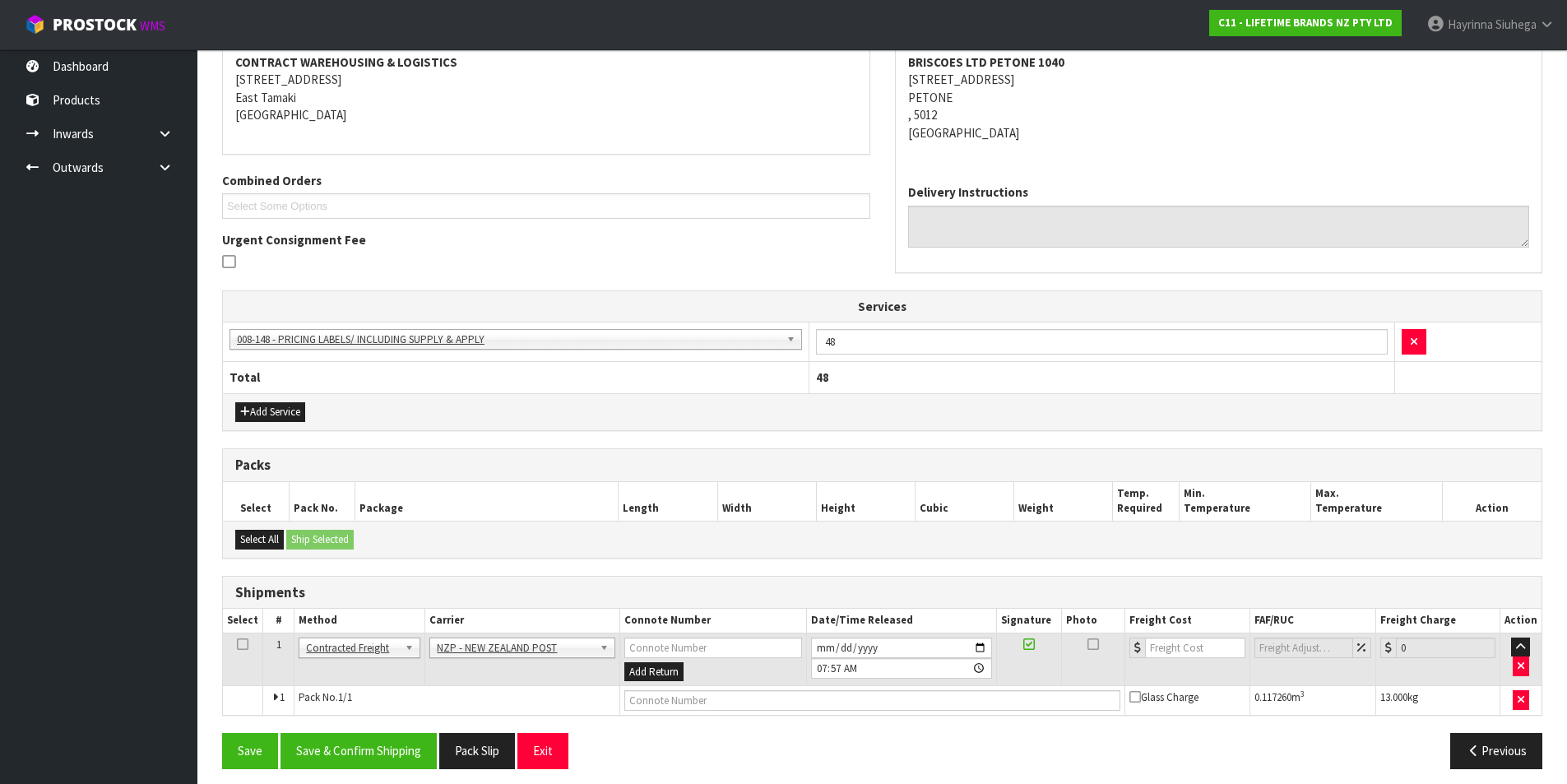
scroll to position [327, 0]
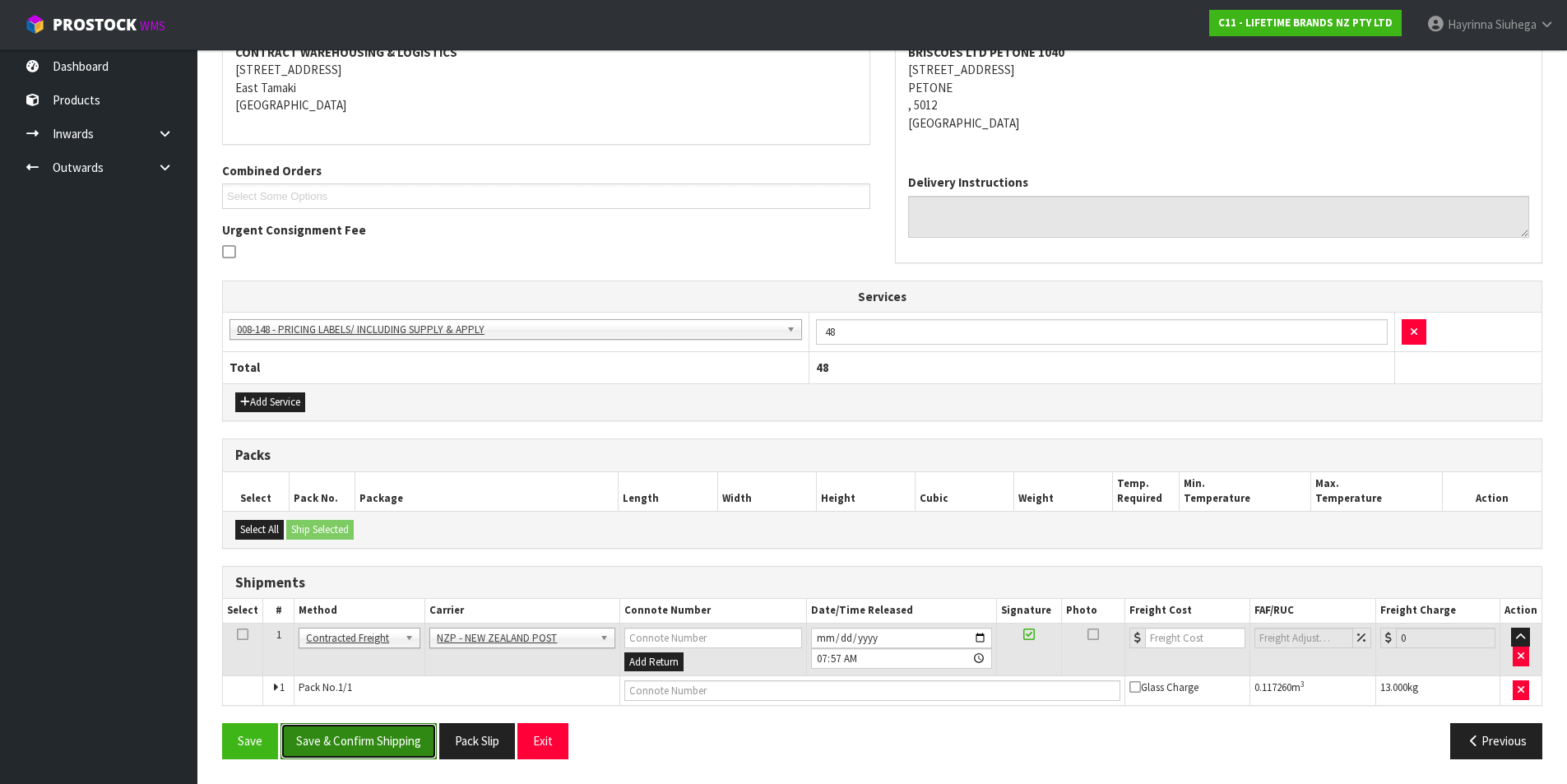
click at [398, 741] on button "Save & Confirm Shipping" at bounding box center [358, 740] width 156 height 35
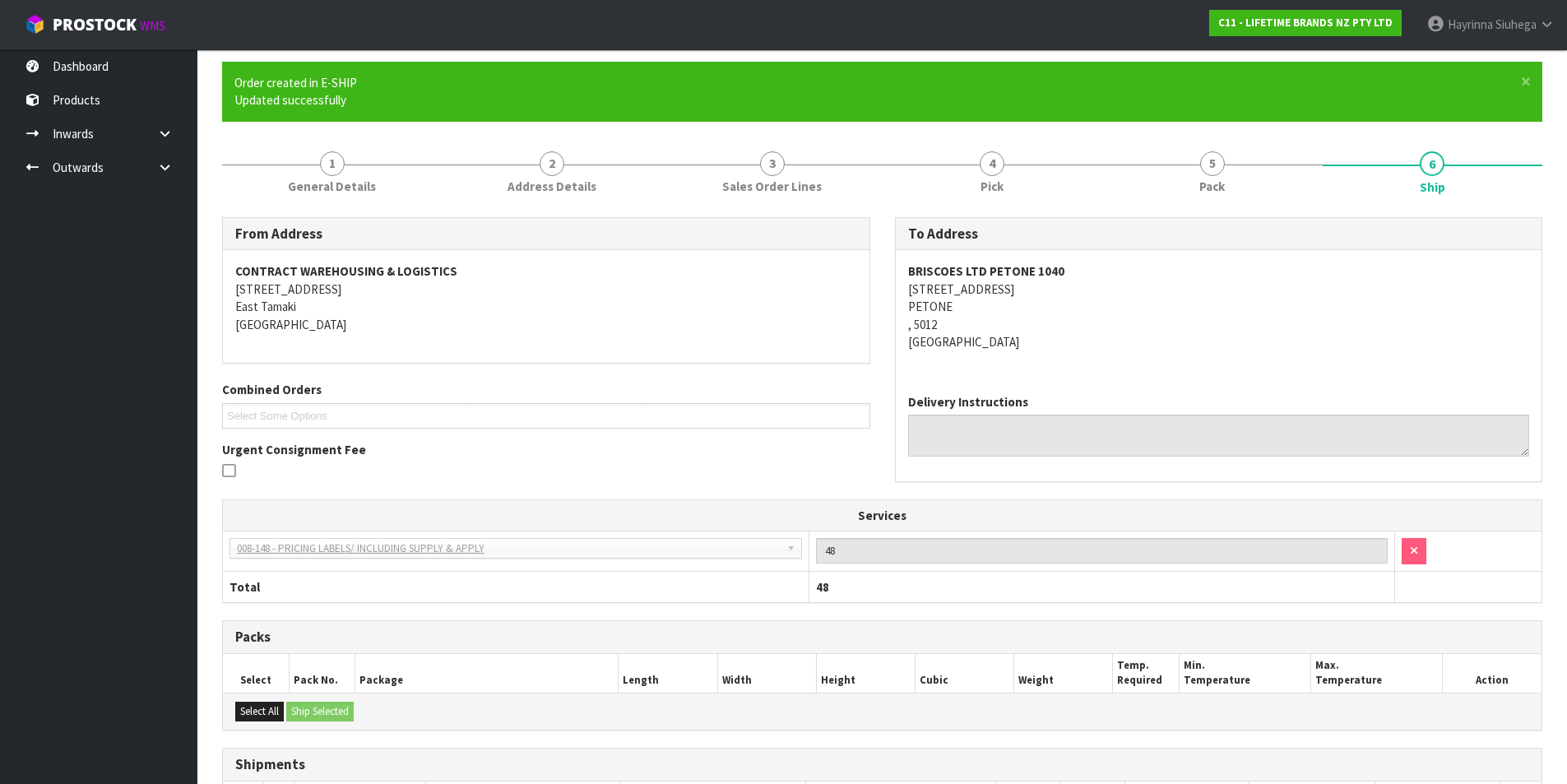
scroll to position [304, 0]
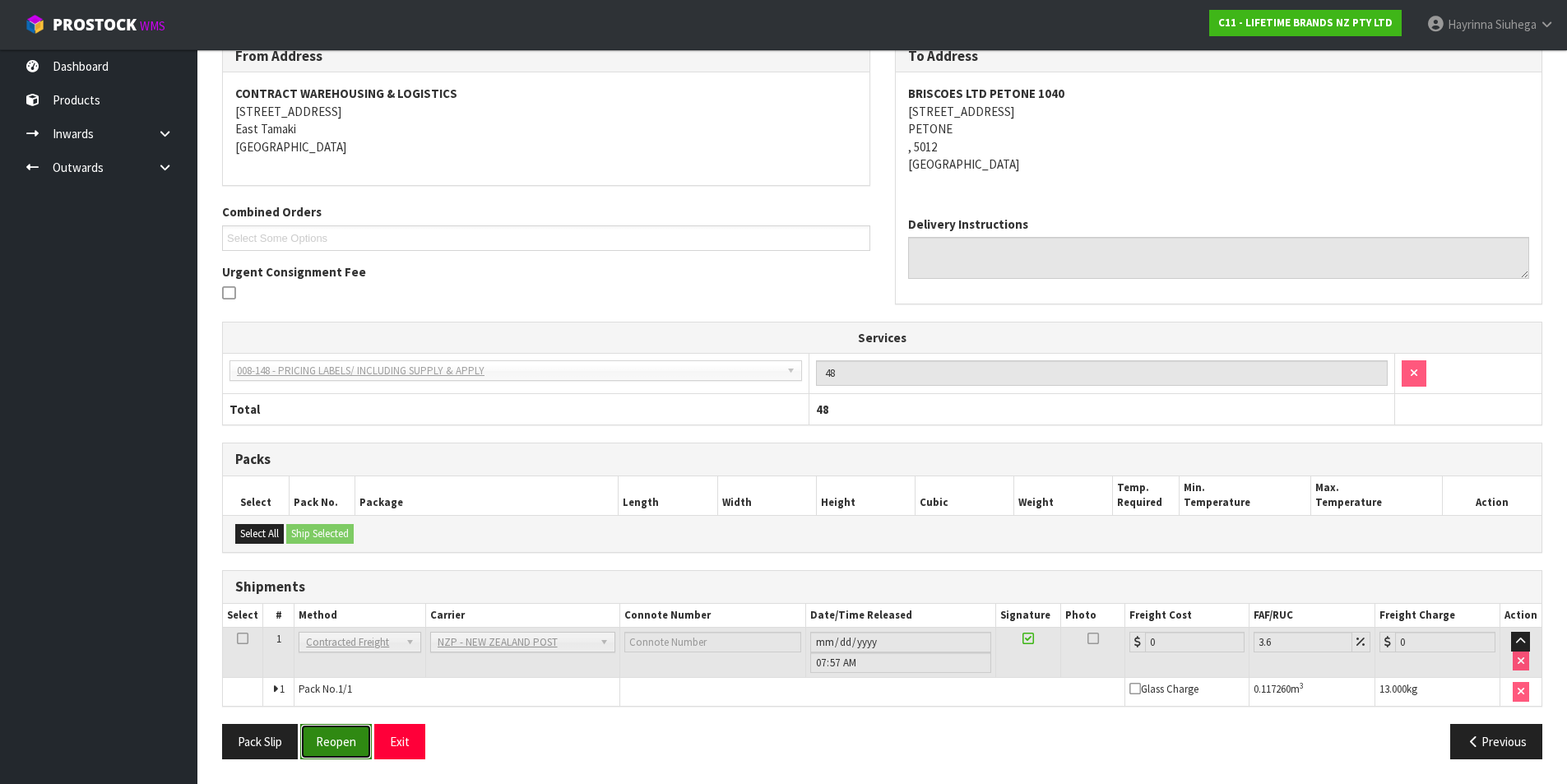
click at [342, 752] on button "Reopen" at bounding box center [336, 741] width 72 height 35
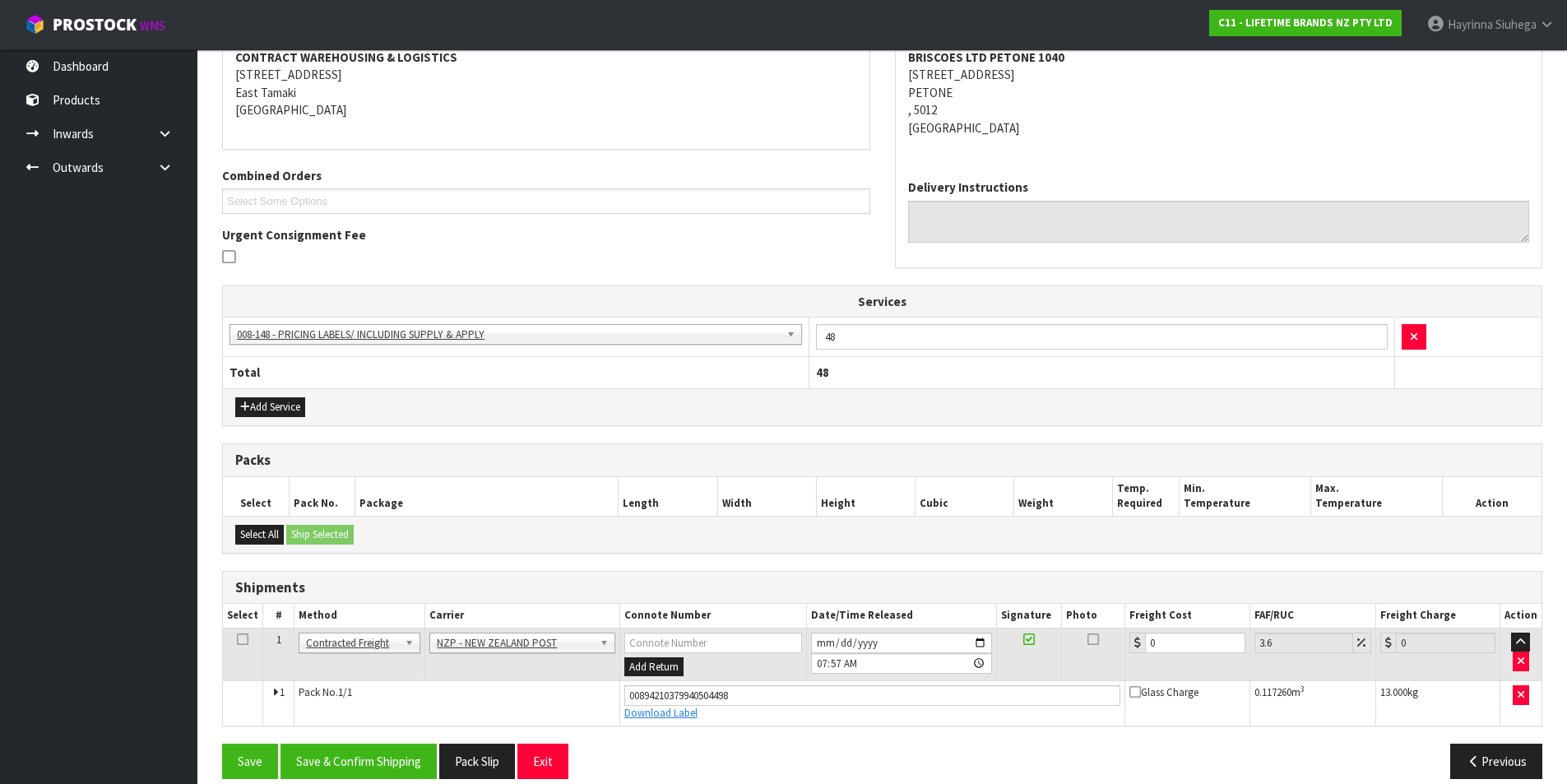
scroll to position [343, 0]
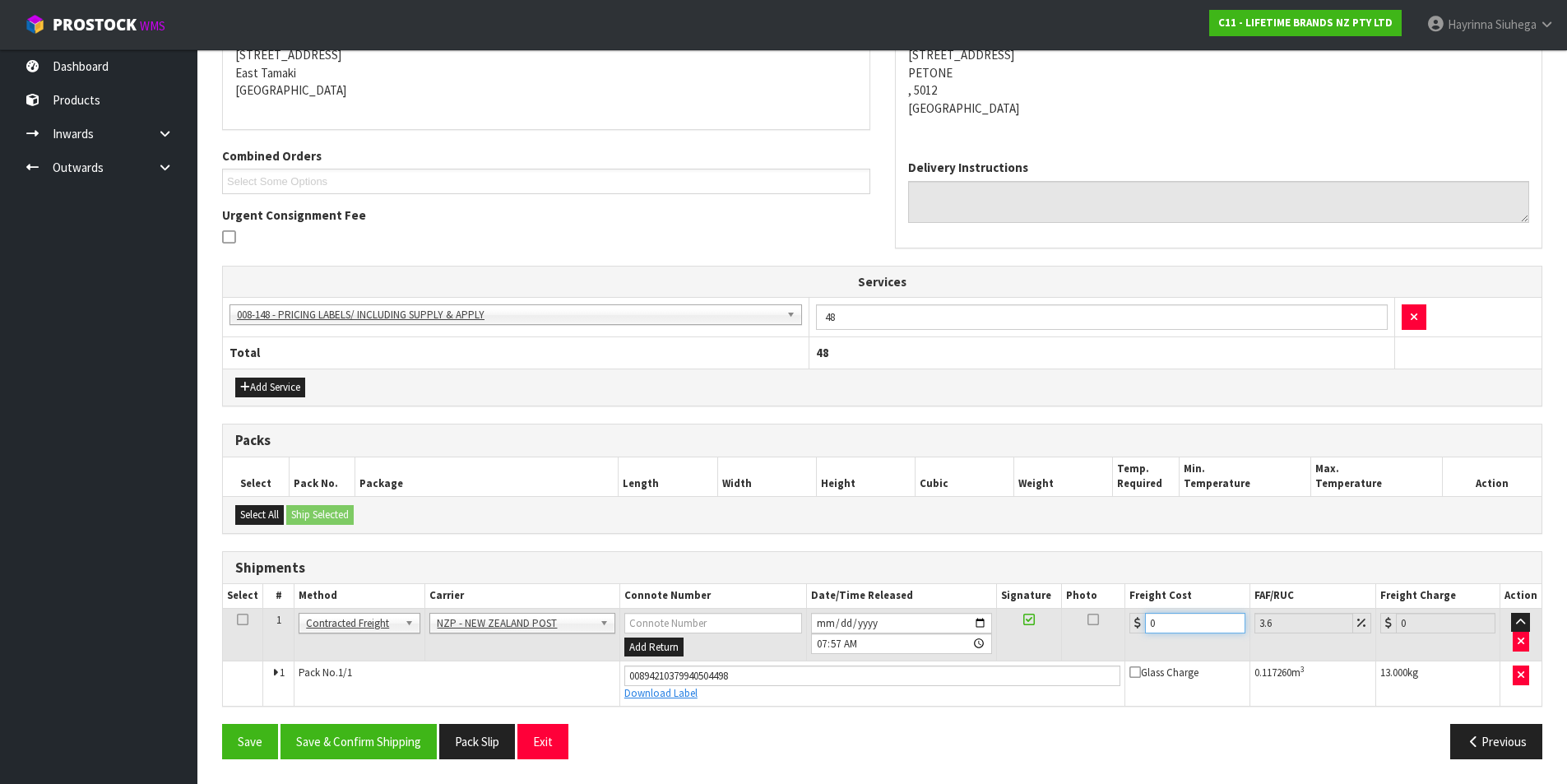
drag, startPoint x: 1175, startPoint y: 627, endPoint x: 1348, endPoint y: 610, distance: 173.8
click at [1076, 612] on tr "1 Client Local Pickup Customer Local Pickup Company Freight Contracted Freight …" at bounding box center [883, 634] width 1318 height 53
type input "1"
type input "1.04"
type input "19"
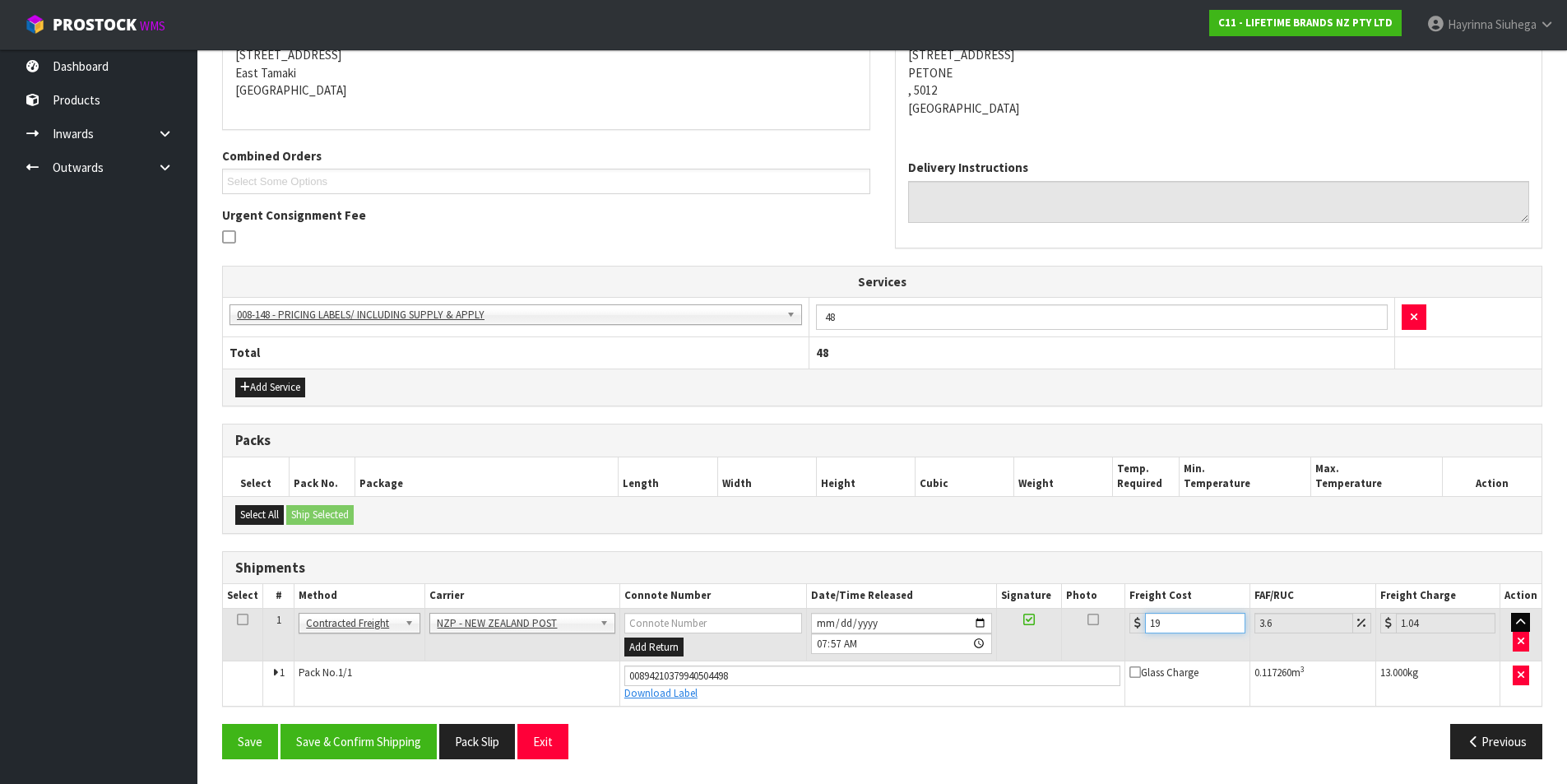
type input "19.68"
type input "19.8"
type input "20.51"
type input "19.83"
type input "20.54"
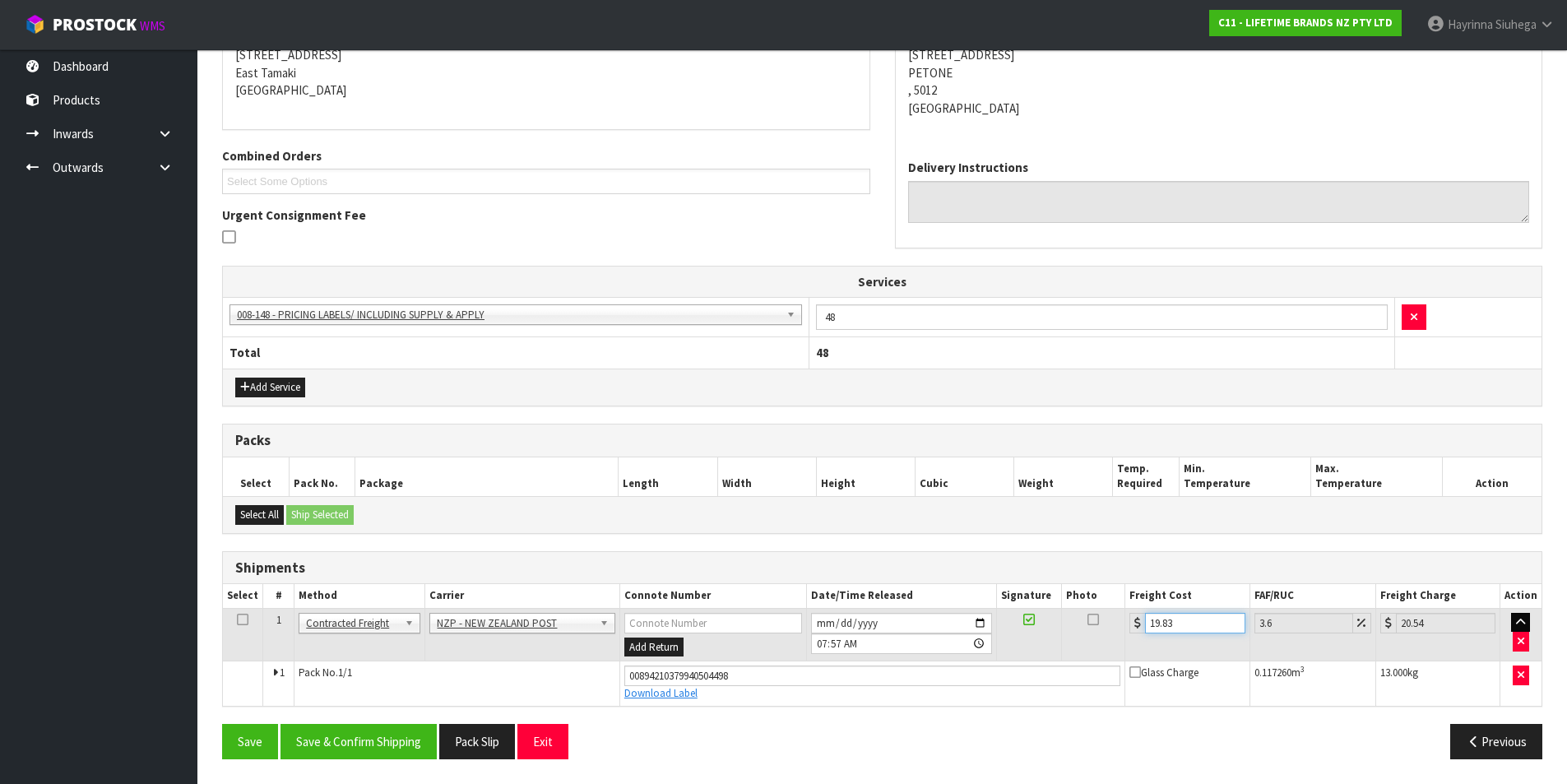
type input "19.83"
click at [222, 724] on button "Save" at bounding box center [250, 741] width 56 height 35
click at [390, 732] on button "Save & Confirm Shipping" at bounding box center [358, 741] width 156 height 35
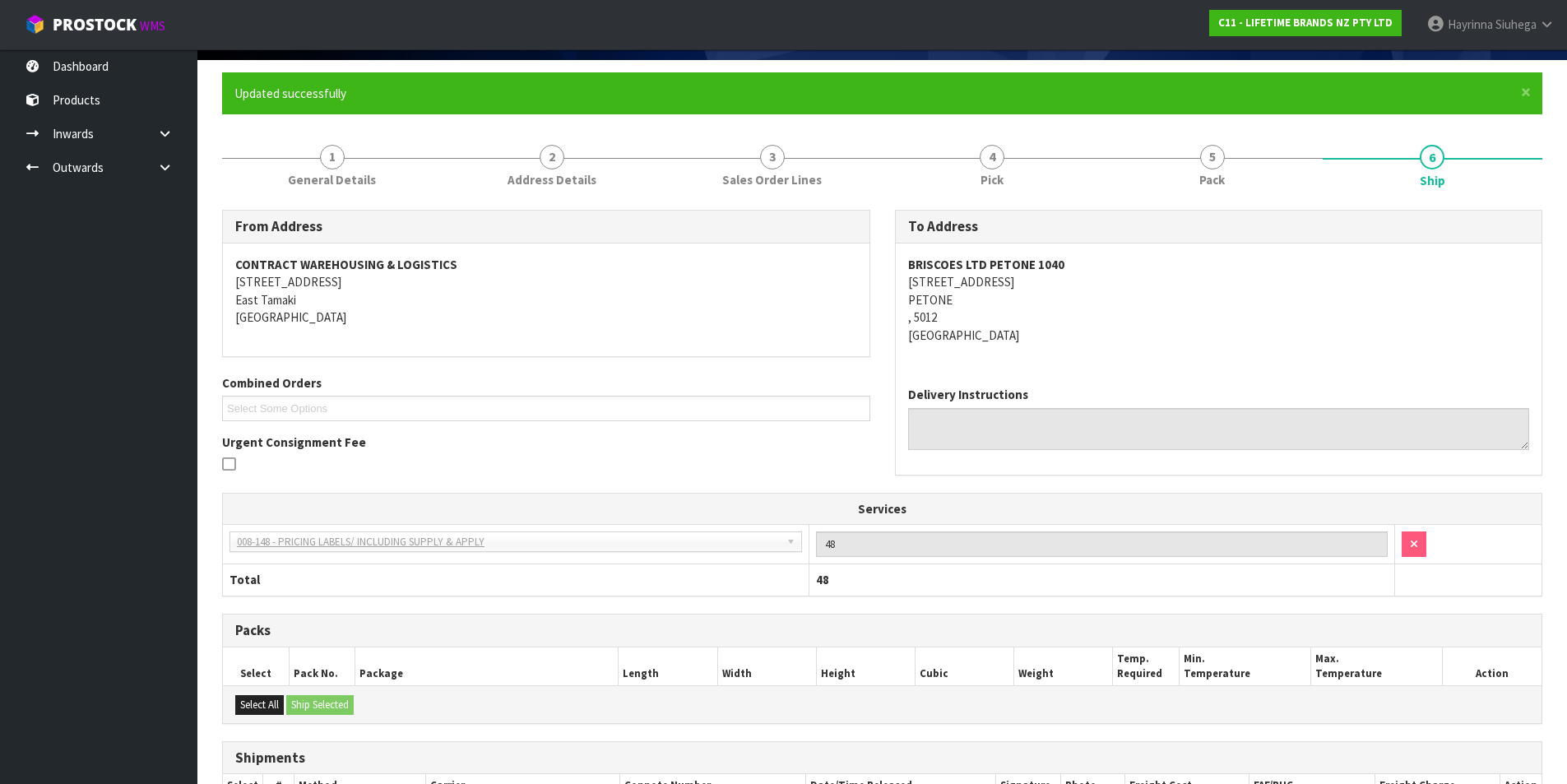
scroll to position [0, 0]
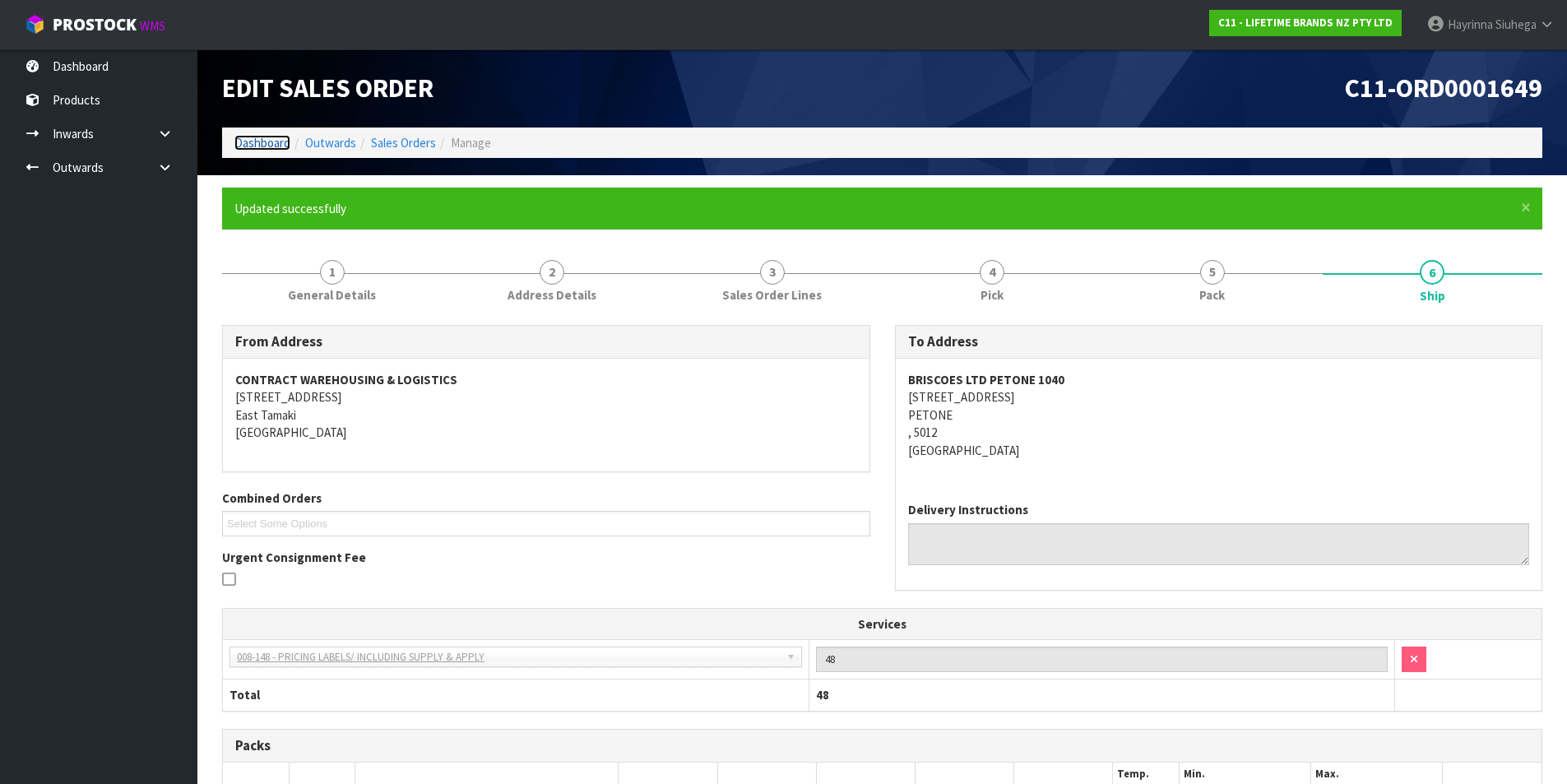
click at [283, 145] on link "Dashboard" at bounding box center [263, 143] width 56 height 16
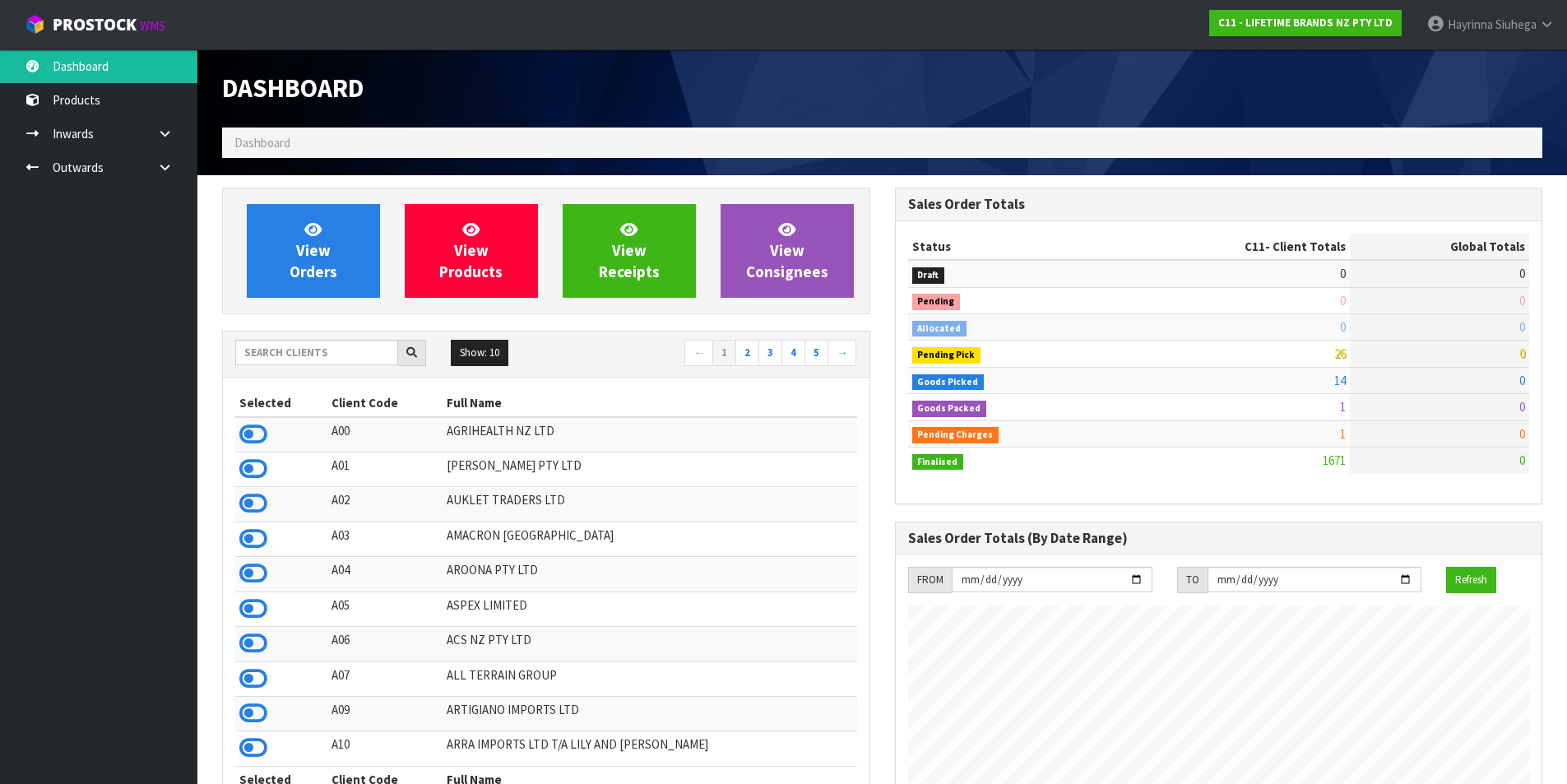
scroll to position [1246, 672]
click at [317, 238] on span "View Orders" at bounding box center [313, 250] width 48 height 62
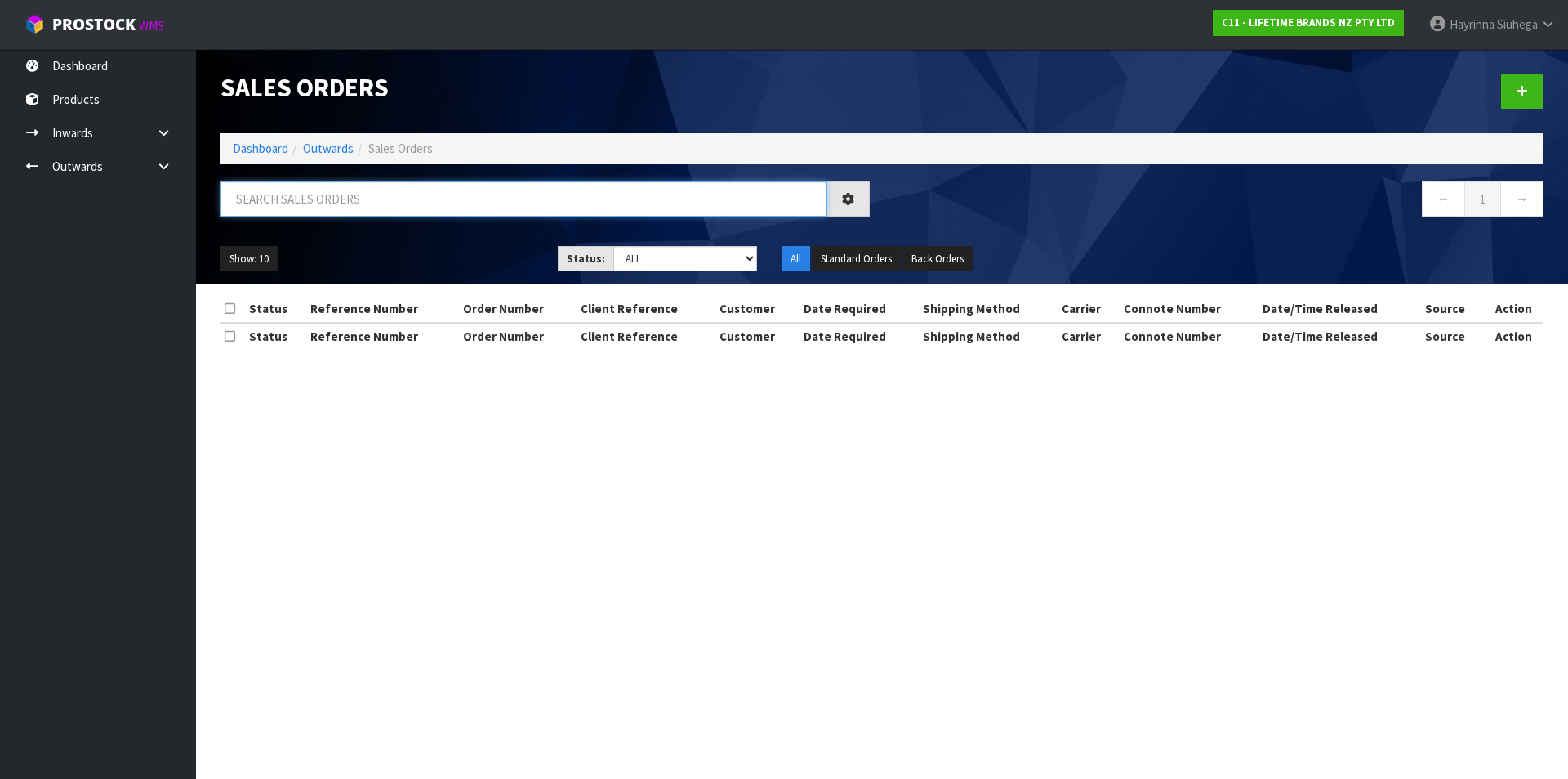
click at [320, 201] on input "text" at bounding box center [524, 199] width 607 height 35
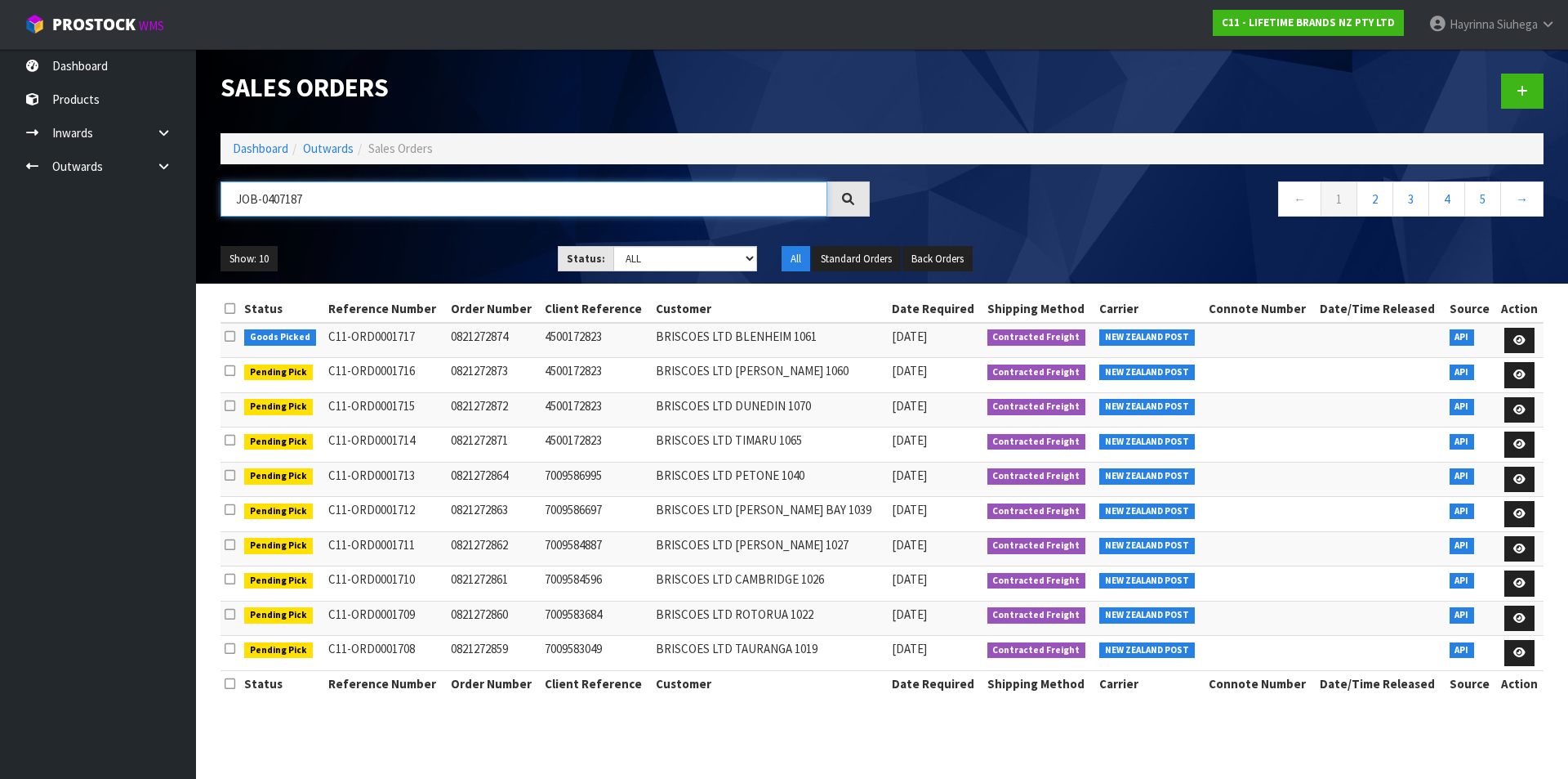
type input "JOB-0407187"
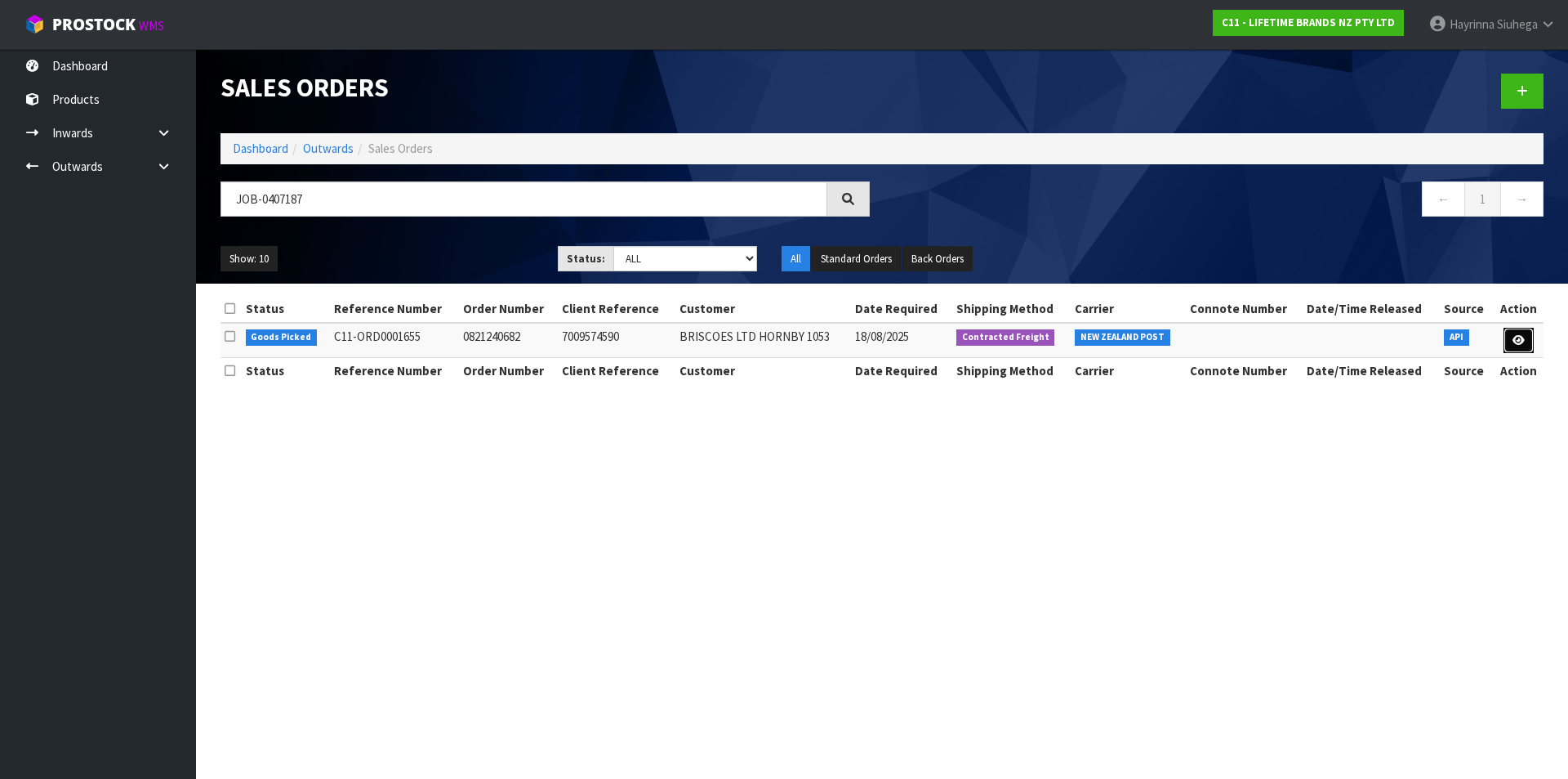
click at [1523, 338] on icon at bounding box center [1518, 339] width 13 height 11
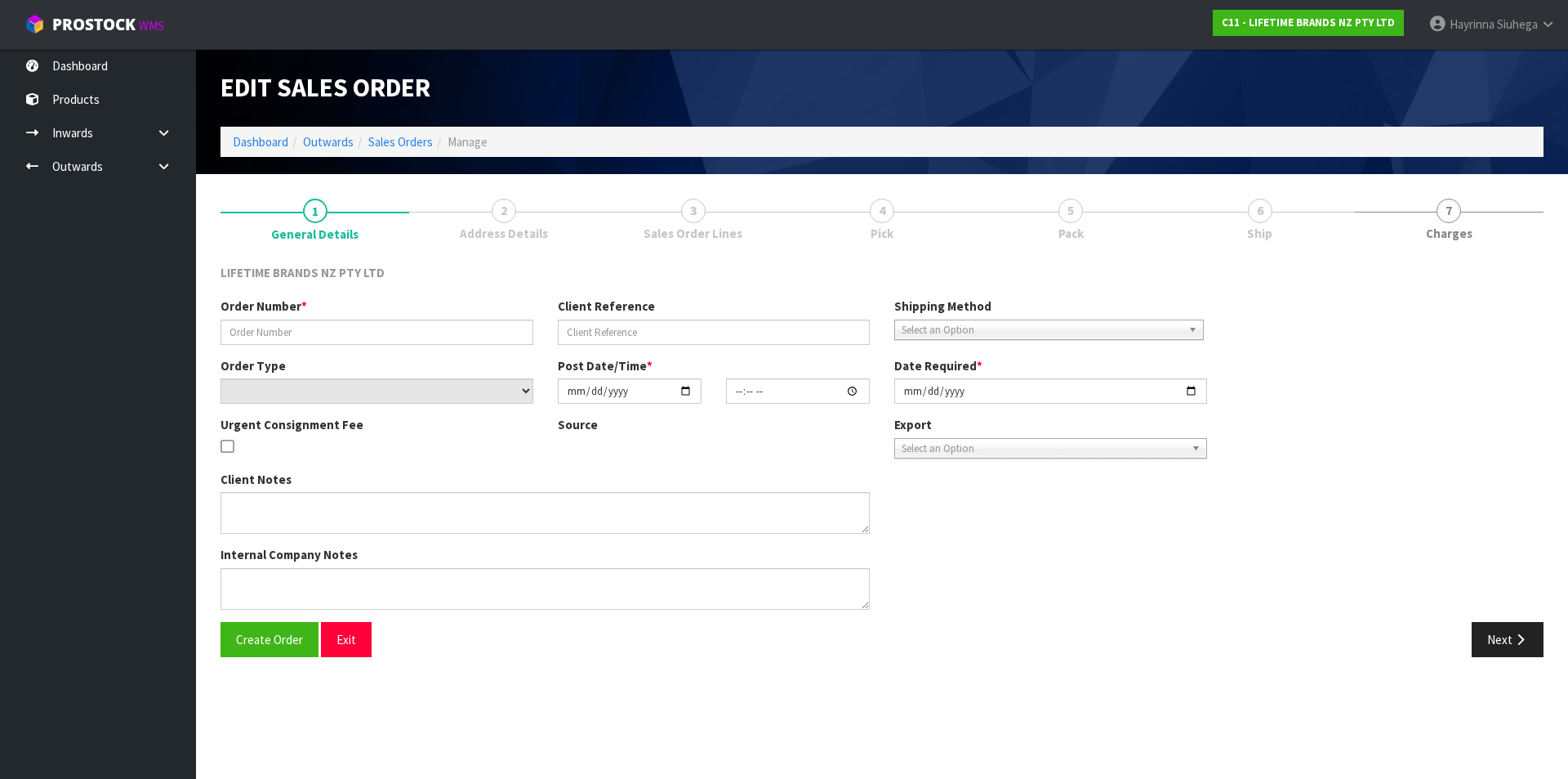
type input "0821240682"
type input "7009574590"
select select "number:0"
type input "[DATE]"
type input "15:33:20.000"
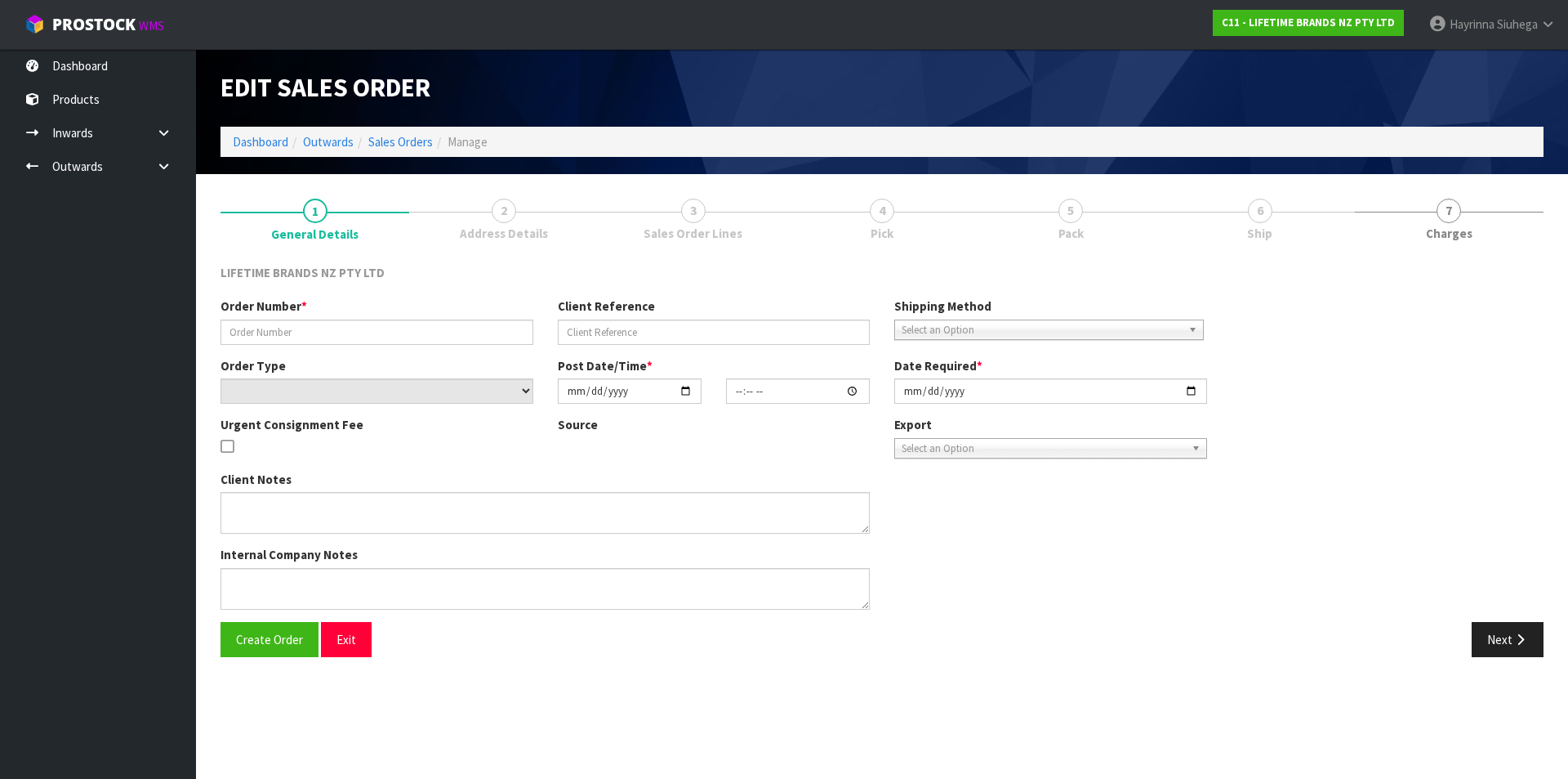
type input "[DATE]"
type textarea "REMOVED- NO LABEL - KES001OHOBW"
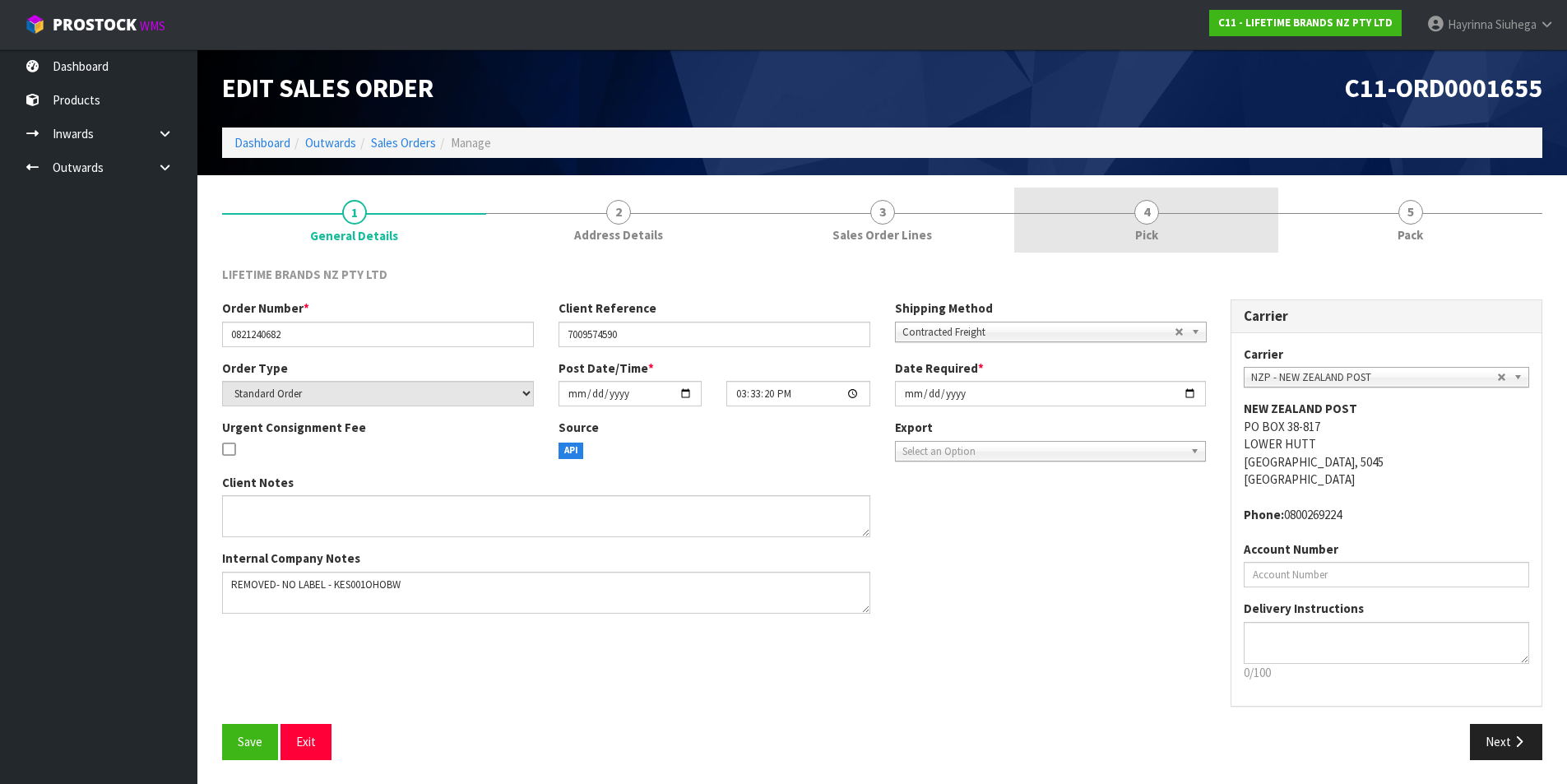
click at [1165, 218] on link "4 Pick" at bounding box center [1147, 219] width 264 height 65
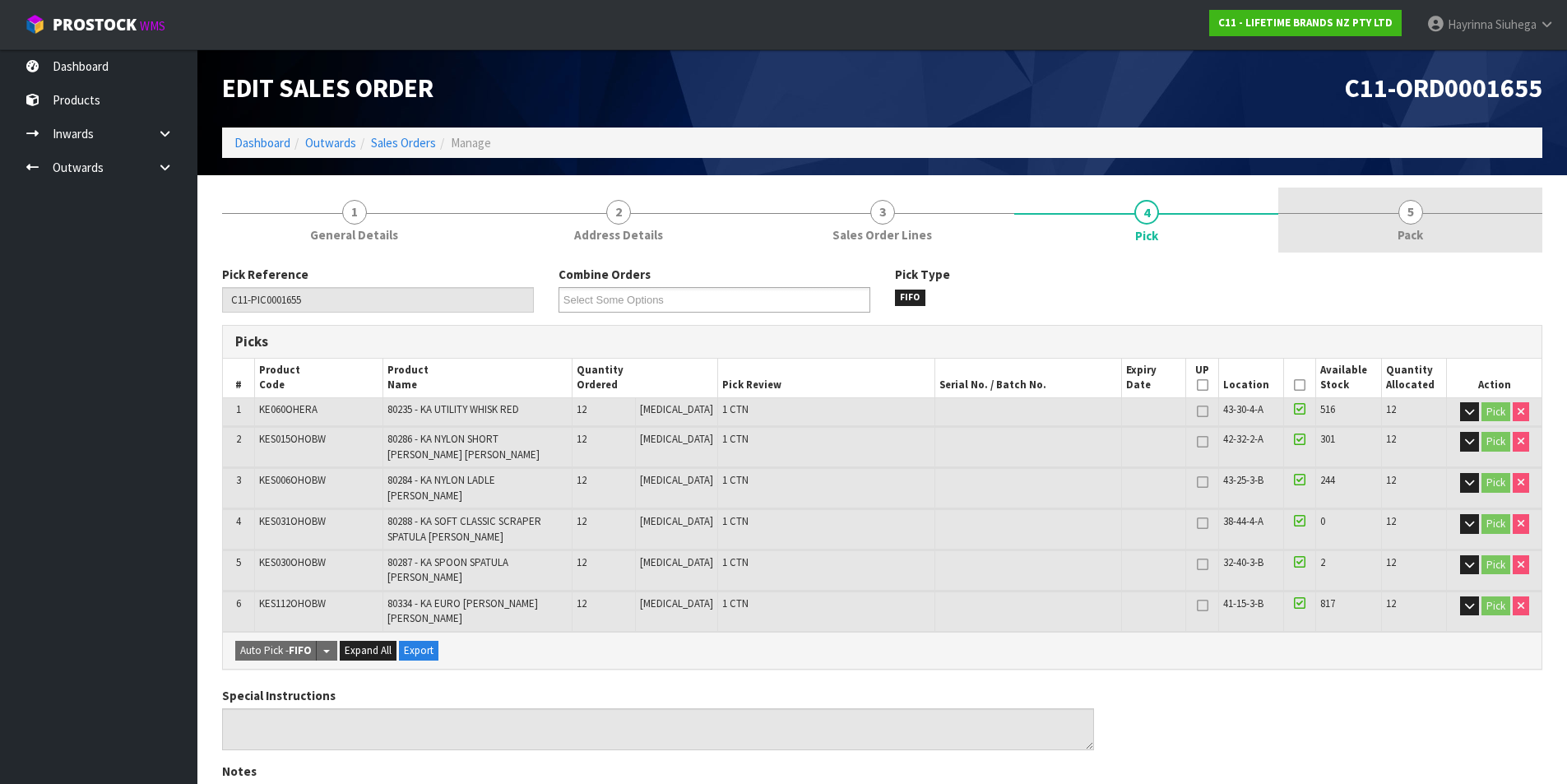
click at [1323, 206] on link "5 Pack" at bounding box center [1411, 219] width 264 height 65
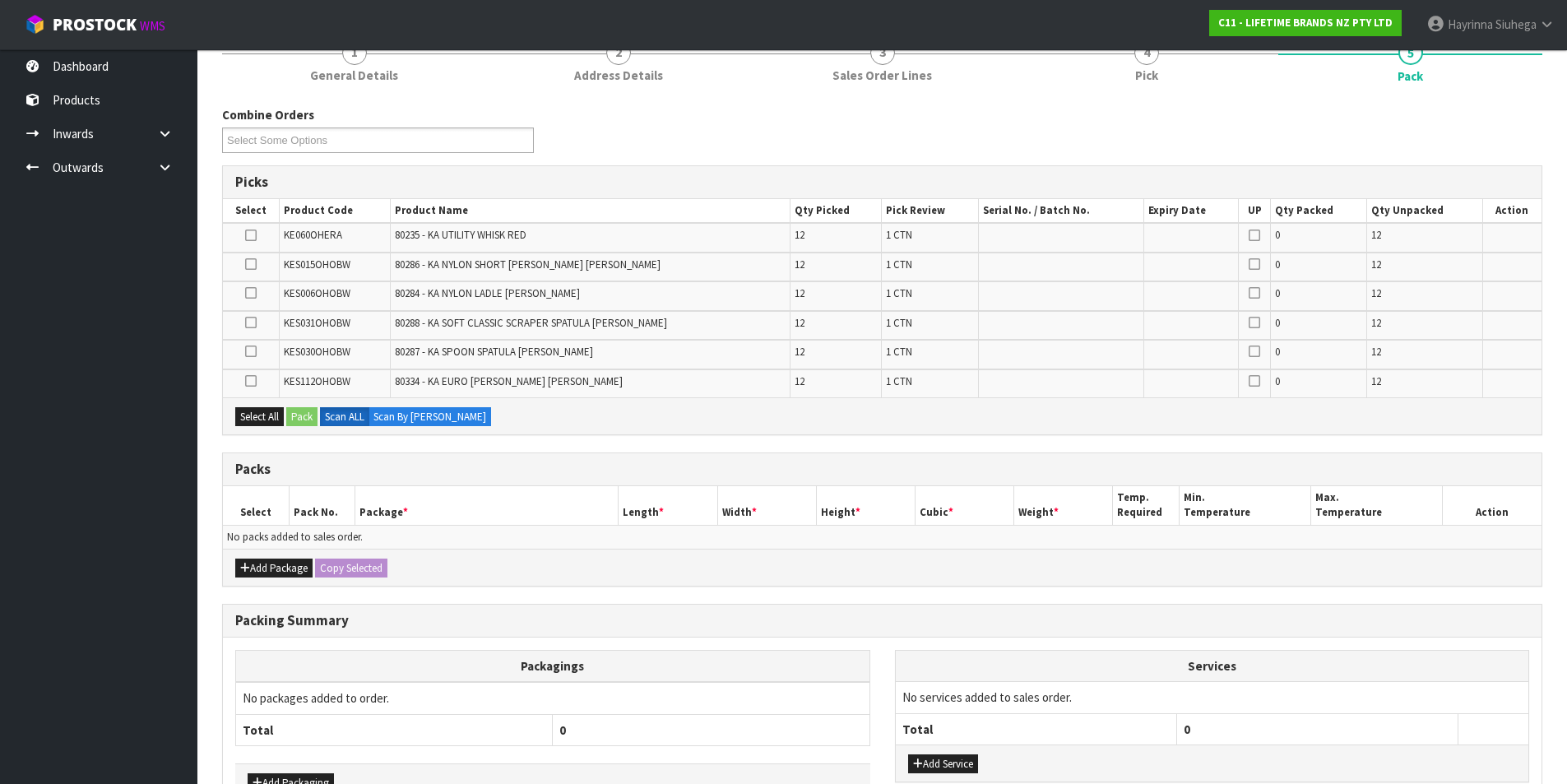
scroll to position [246, 0]
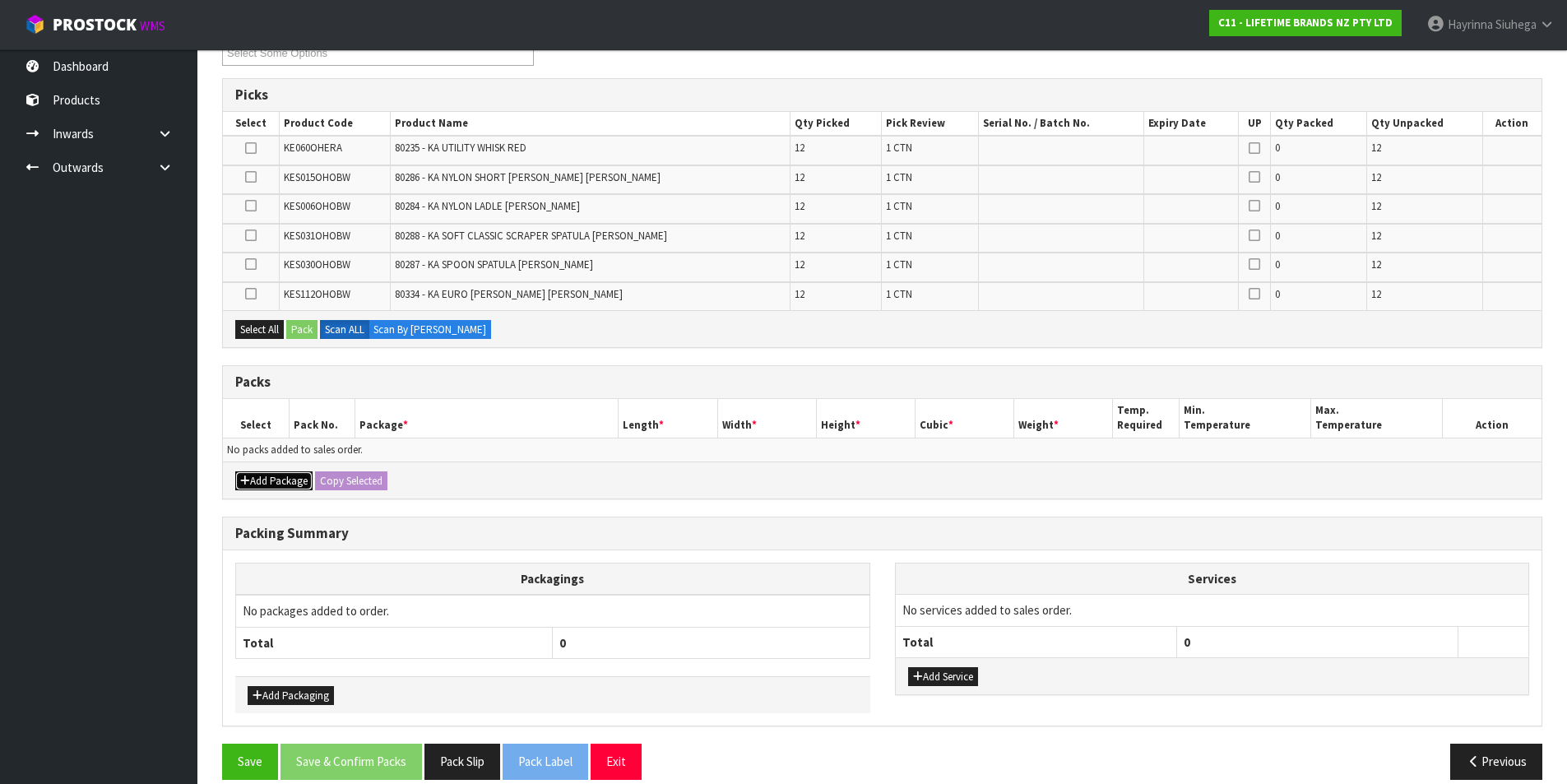
click at [295, 476] on button "Add Package" at bounding box center [274, 481] width 78 height 19
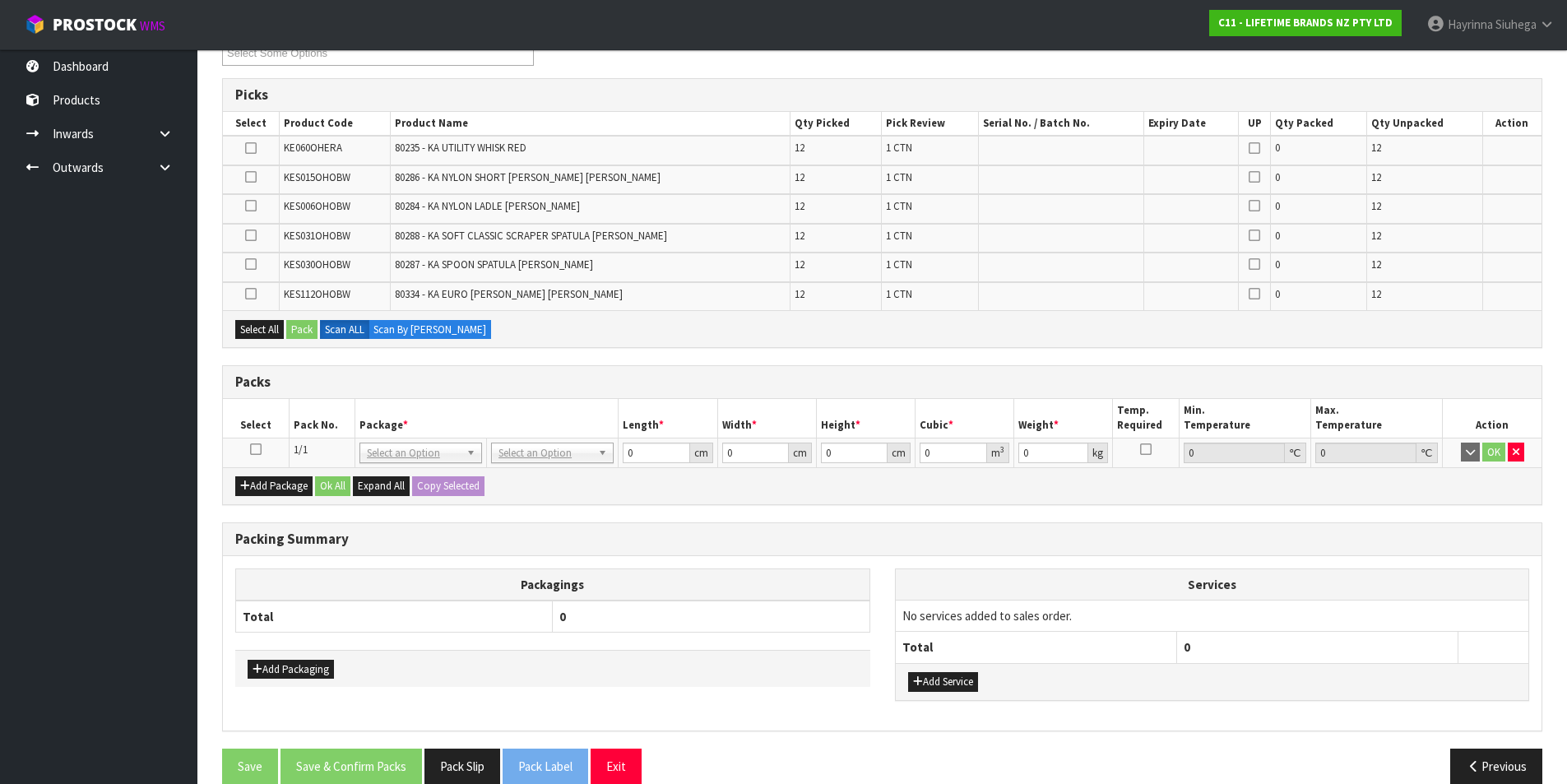
click at [257, 449] on icon at bounding box center [256, 449] width 12 height 1
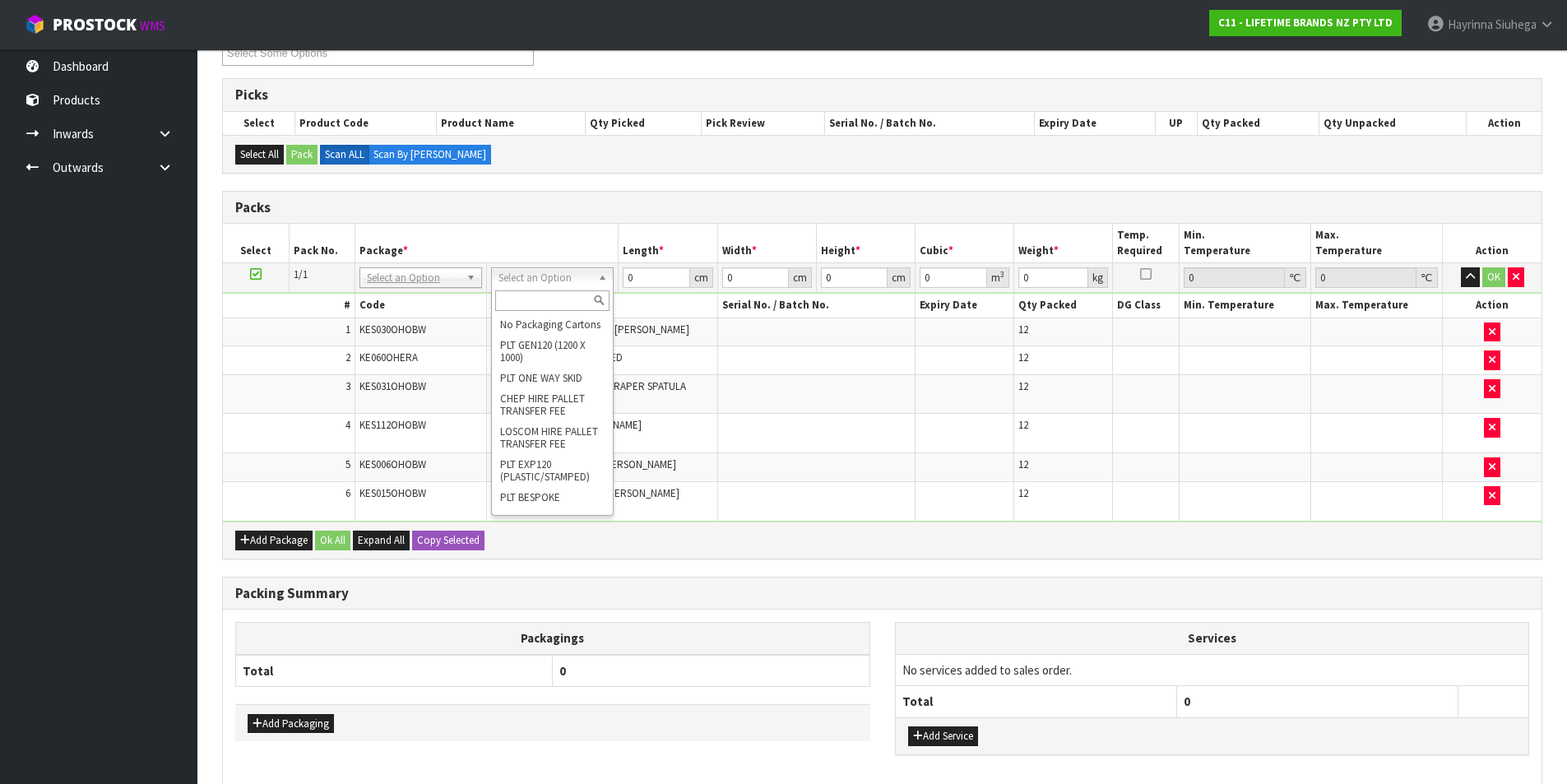
click at [572, 297] on input "text" at bounding box center [552, 300] width 115 height 20
type input "CTN9"
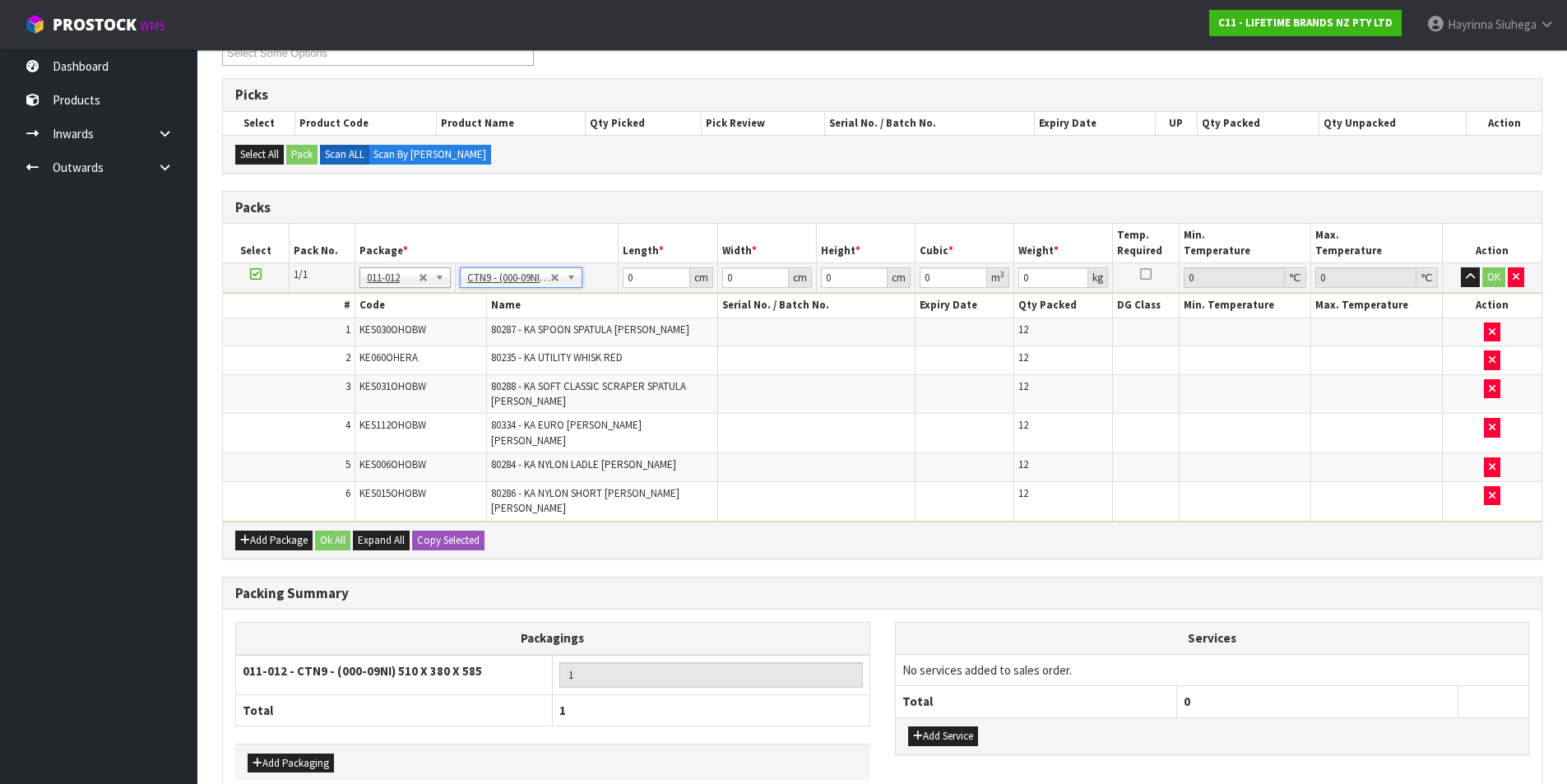
type input "51"
type input "38"
type input "58.5"
type input "0.113373"
type input "30.264"
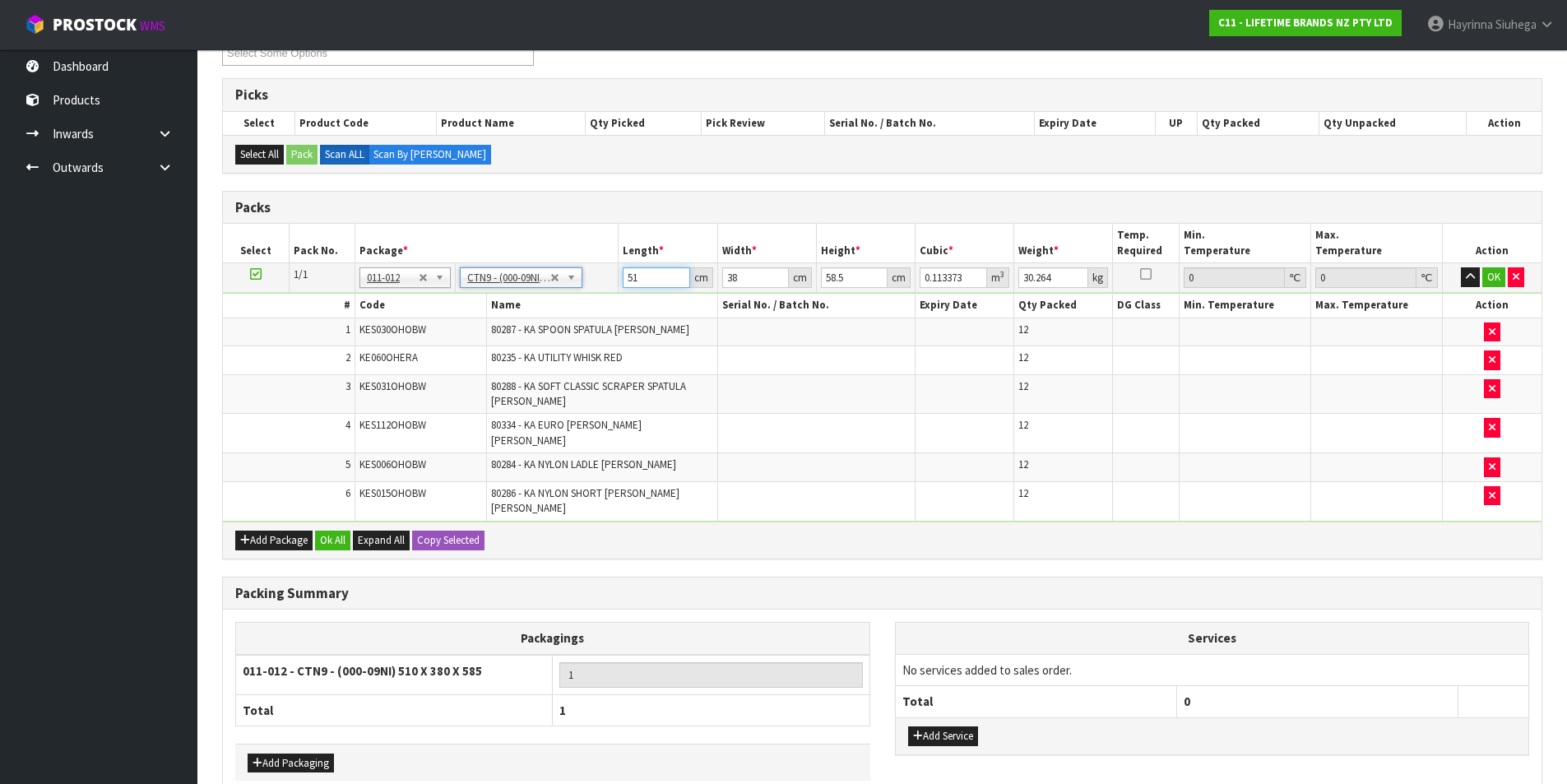
click at [633, 283] on input "51" at bounding box center [656, 277] width 67 height 20
type input "5"
type input "0.011115"
type input "52"
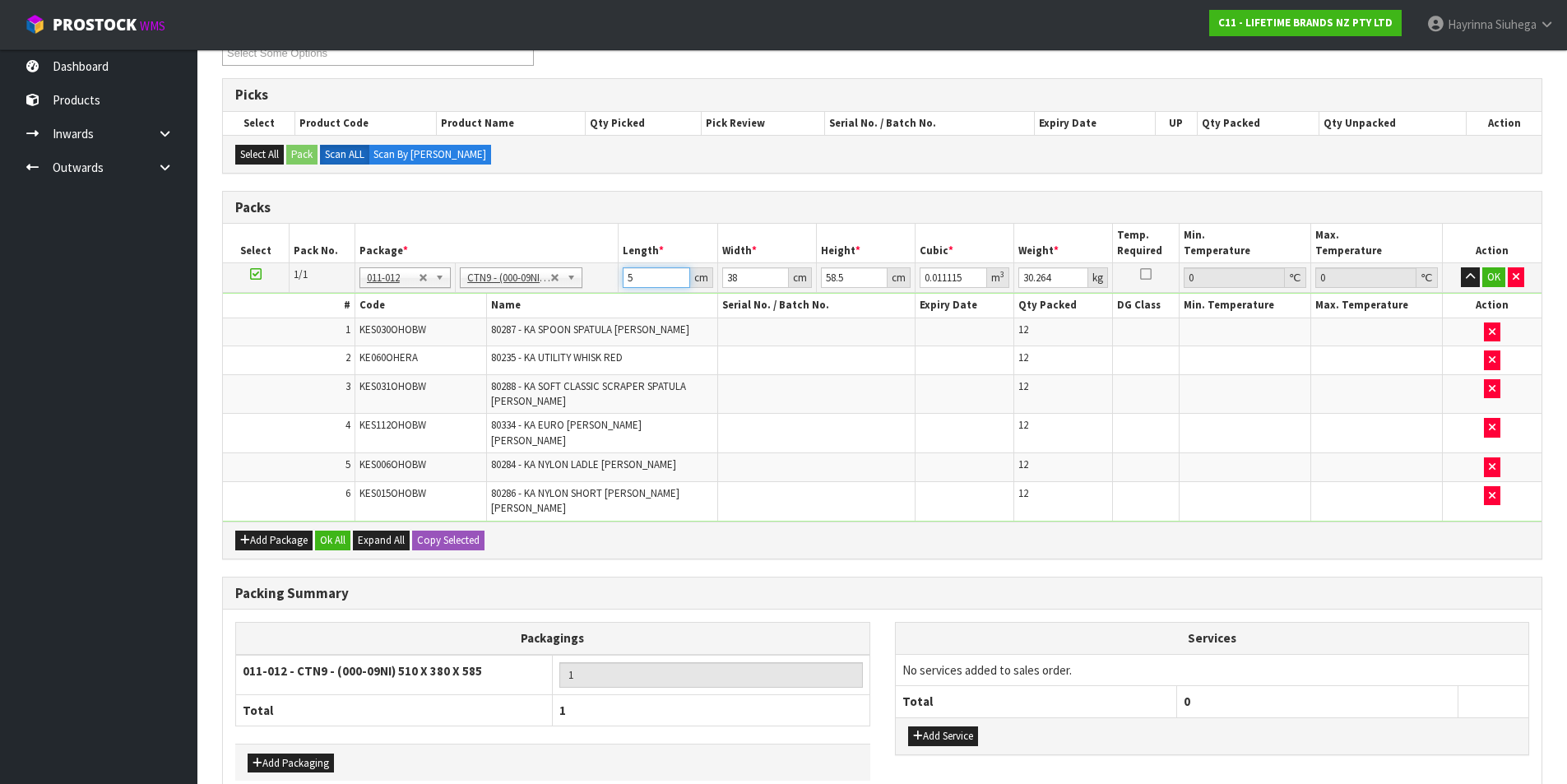
type input "0.115596"
type input "52"
type input "4"
type input "0.012168"
type input "41"
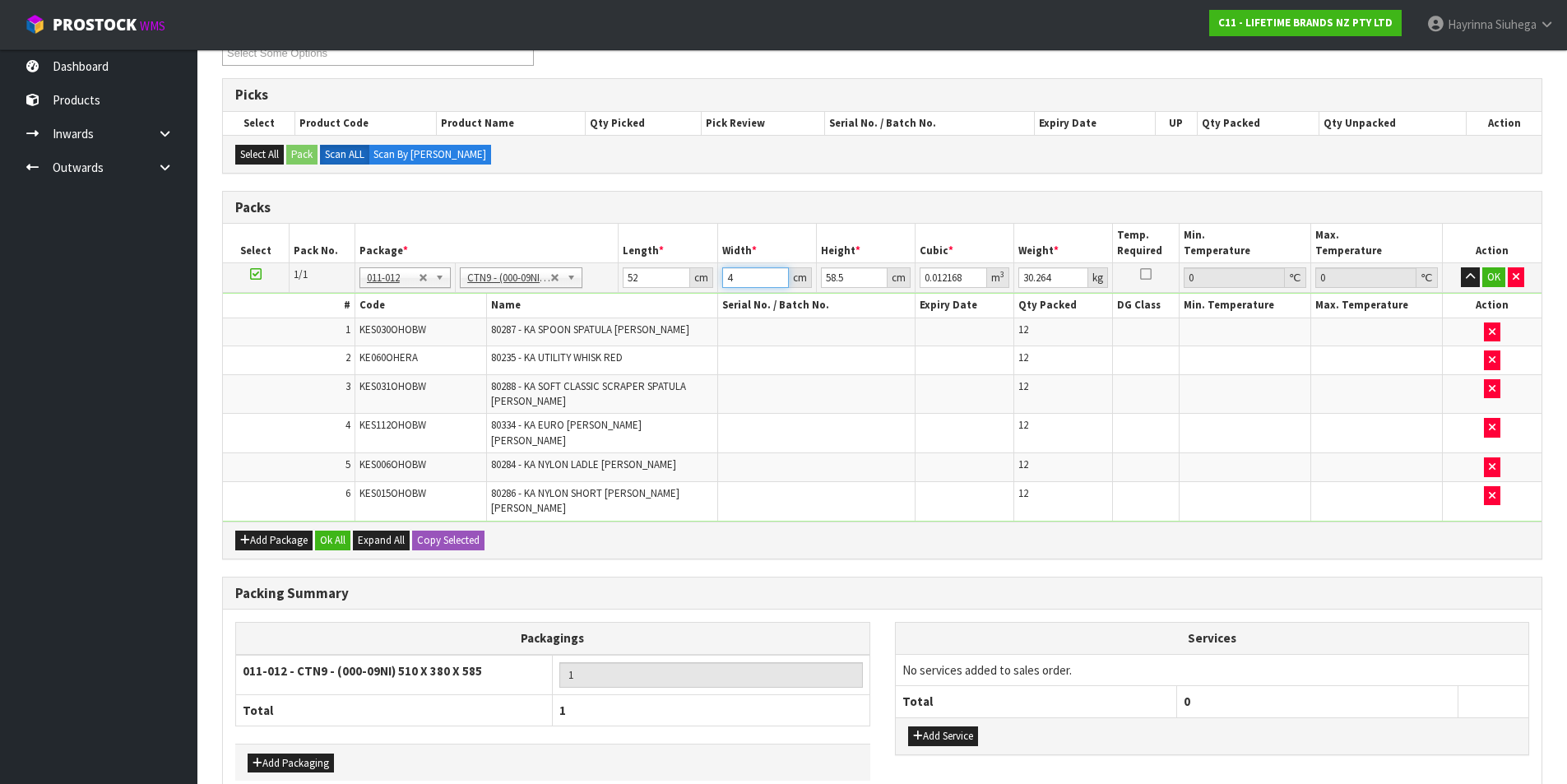
type input "0.124722"
type input "41"
type input "5"
type input "0.01066"
type input "55"
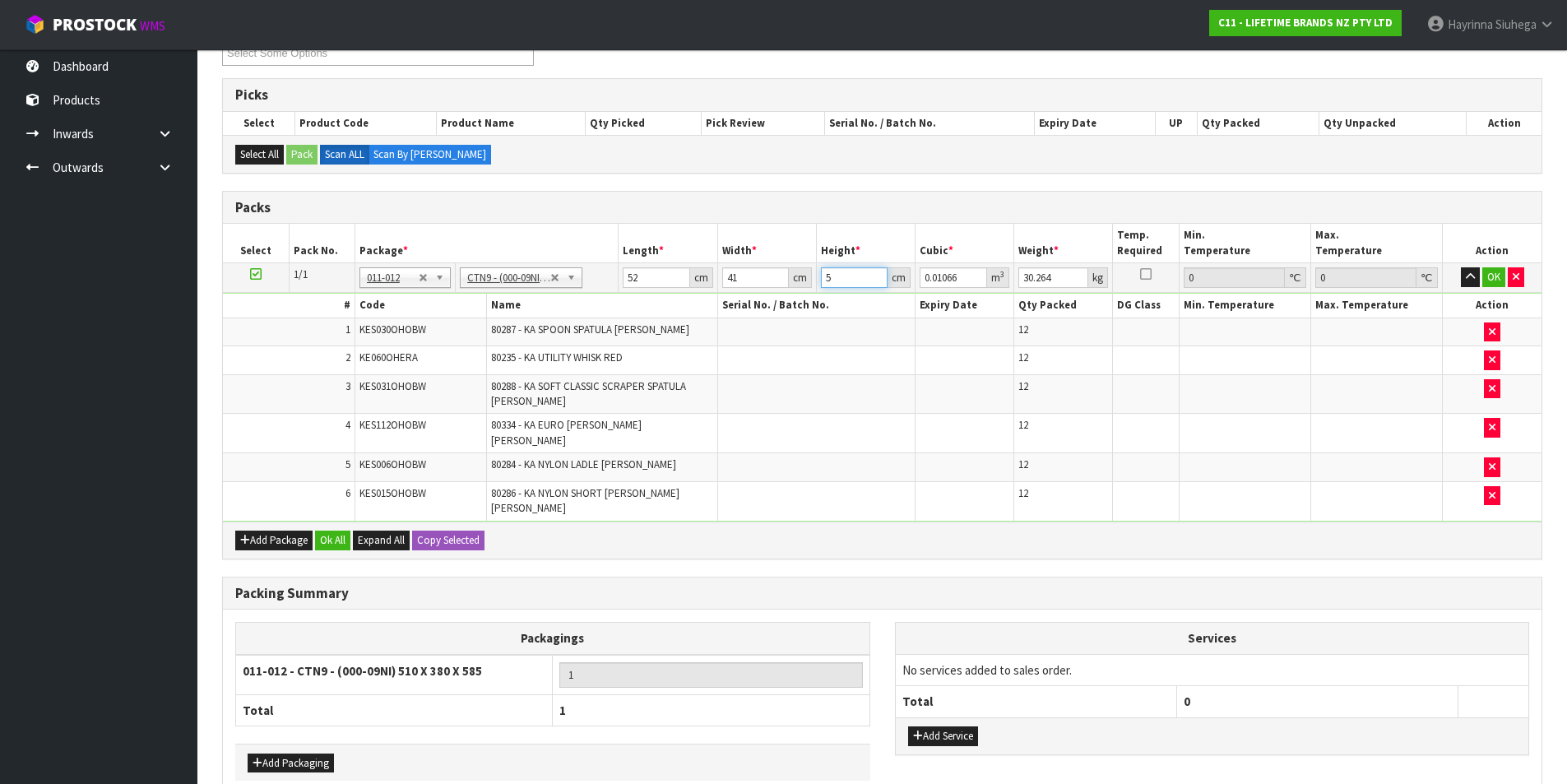
type input "0.11726"
type input "55"
type input "15"
click button "OK" at bounding box center [1494, 277] width 23 height 19
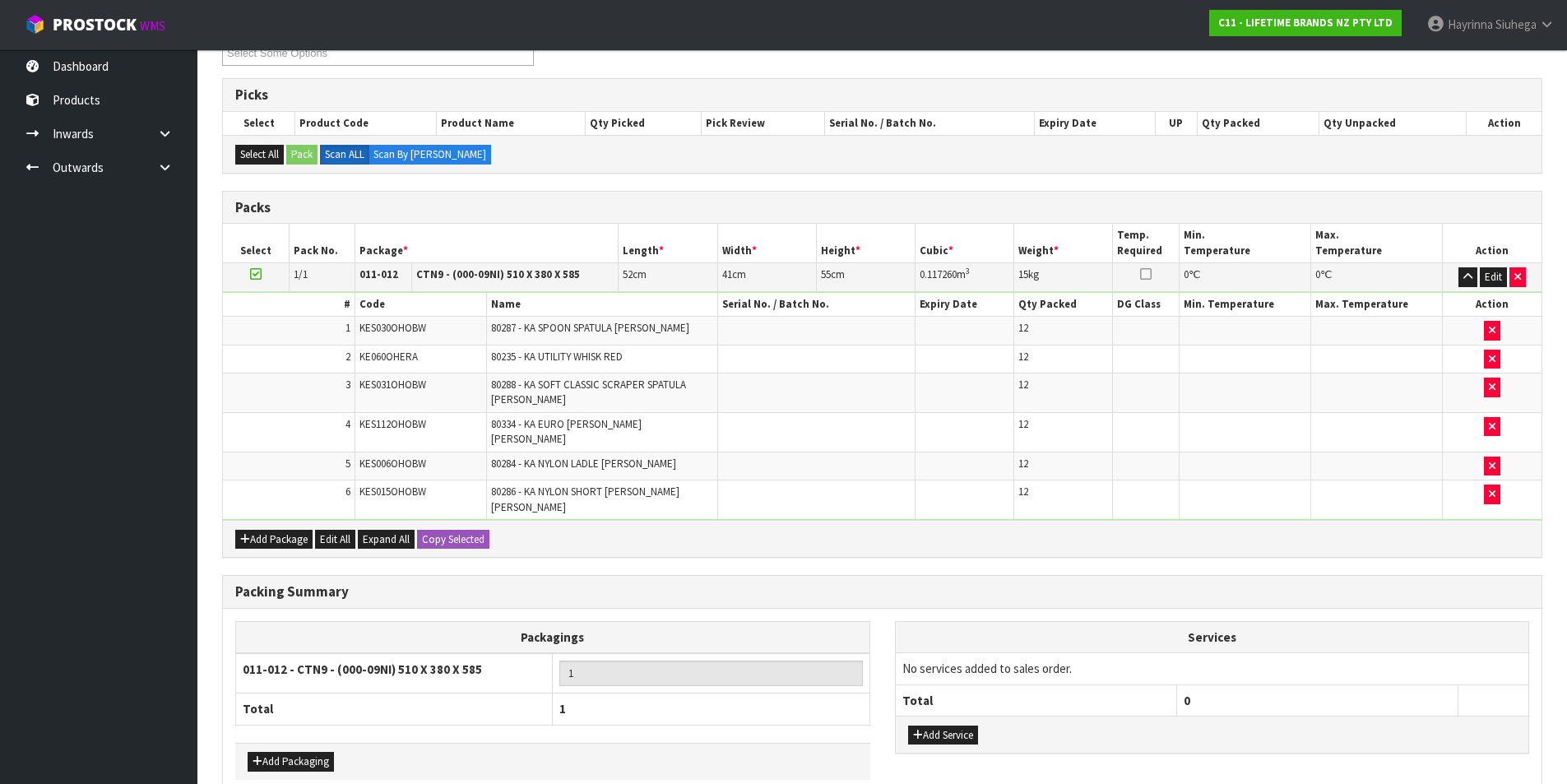
scroll to position [311, 0]
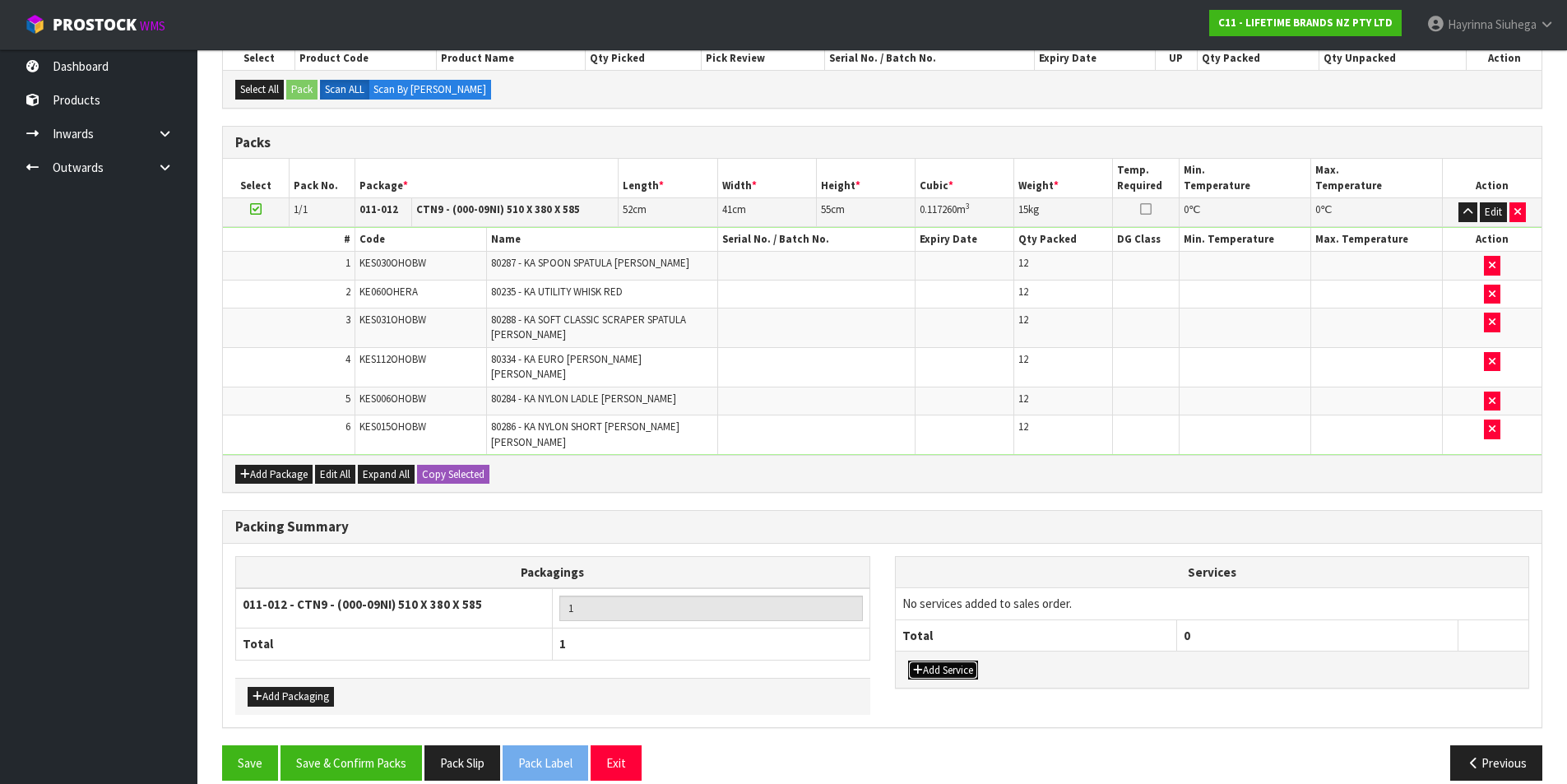
click at [955, 661] on button "Add Service" at bounding box center [944, 670] width 70 height 19
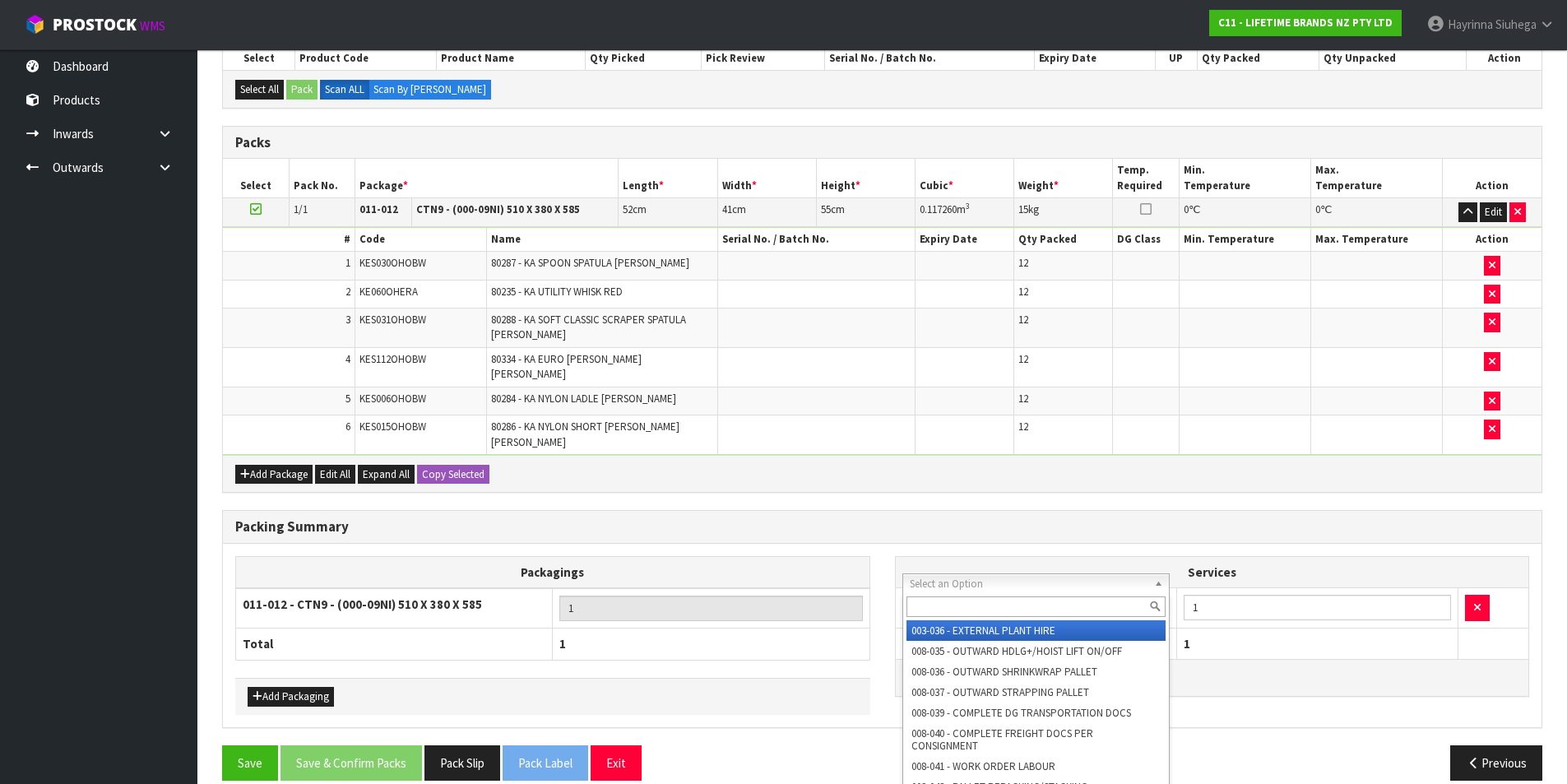
click at [963, 612] on input "text" at bounding box center [1037, 605] width 260 height 20
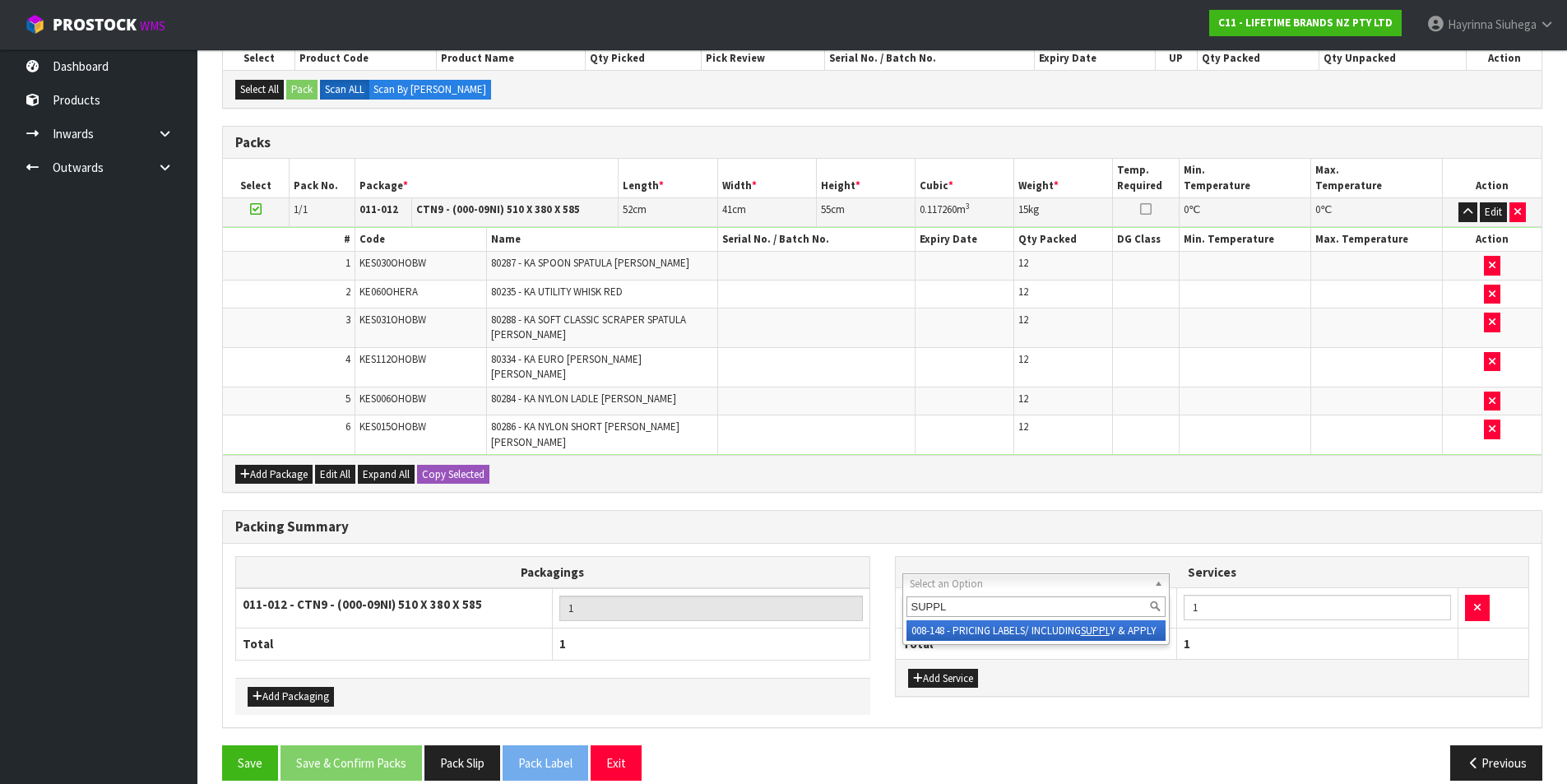
type input "SUPPLY"
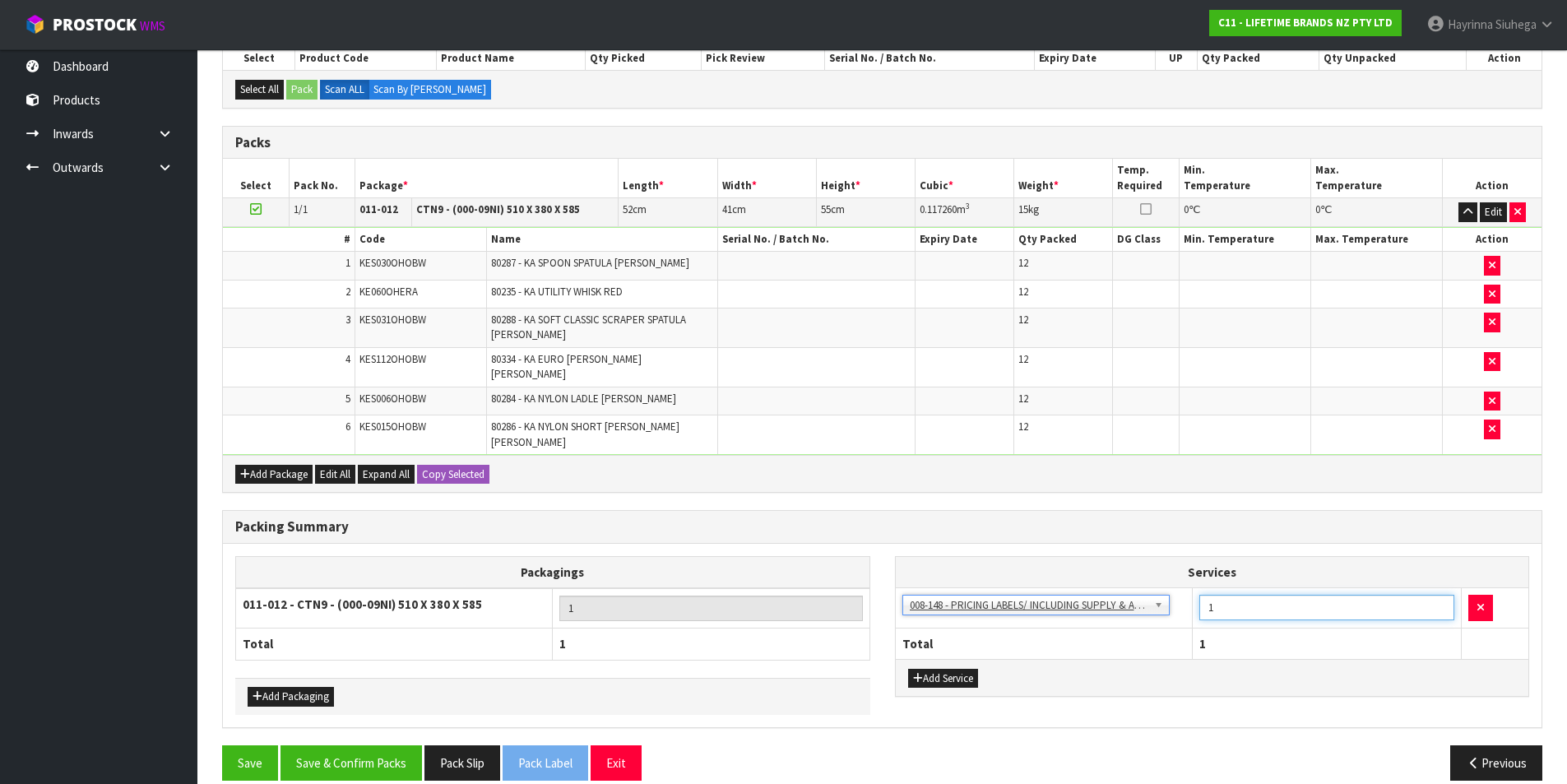
drag, startPoint x: 1217, startPoint y: 585, endPoint x: 1043, endPoint y: 676, distance: 196.4
click at [1123, 594] on tr "003-036 - EXTERNAL PLANT HIRE 008-035 - OUTWARD HDLG+/HOIST LIFT ON/OFF 008-036…" at bounding box center [1213, 608] width 634 height 41
type input "24"
click at [345, 722] on div "Packing Summary Packagings 011-012 - CTN9 - (000-09NI) 510 X 380 X 585 1 Total …" at bounding box center [883, 627] width 1346 height 235
click at [336, 745] on button "Save & Confirm Packs" at bounding box center [351, 763] width 142 height 35
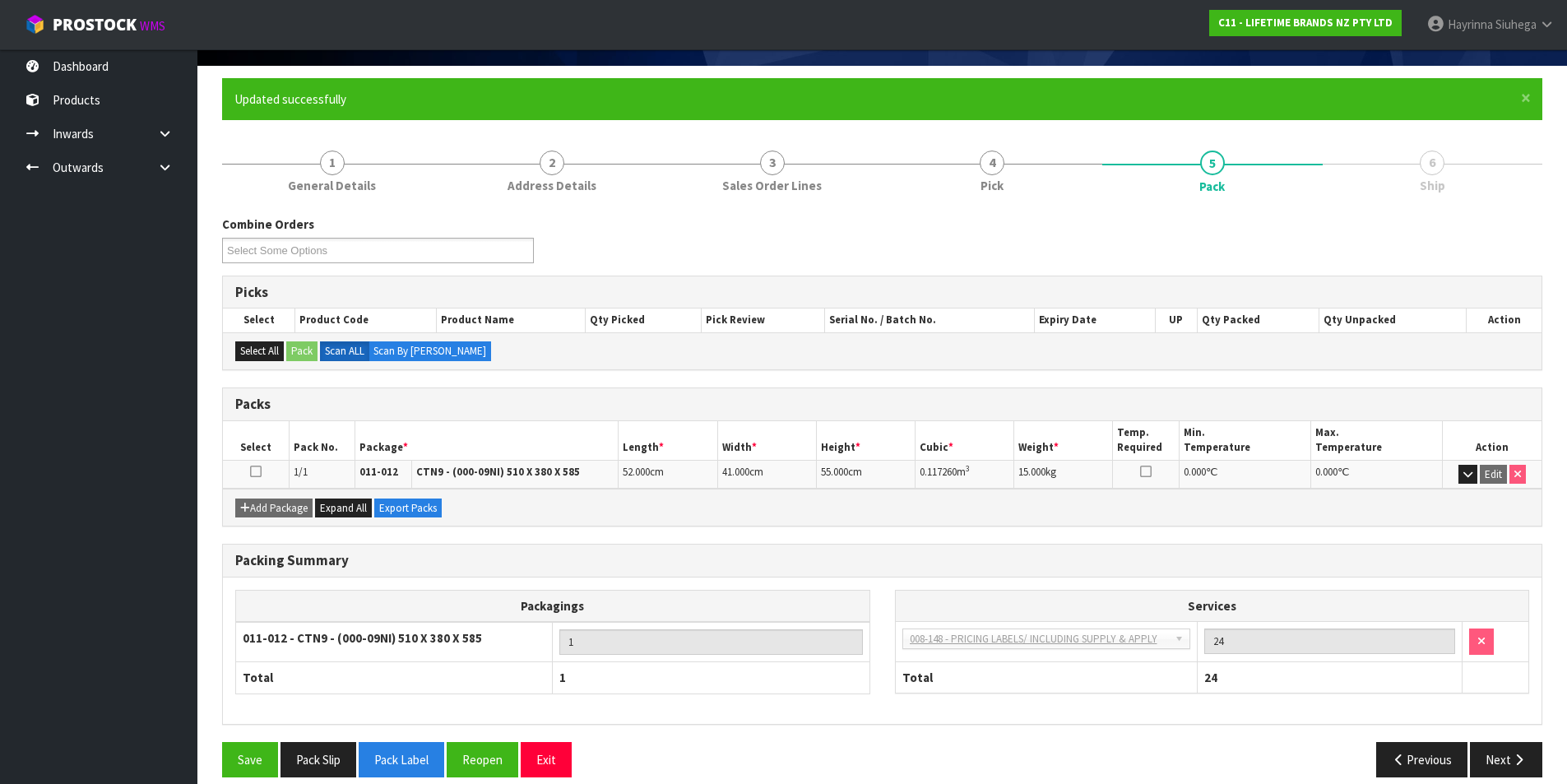
scroll to position [127, 0]
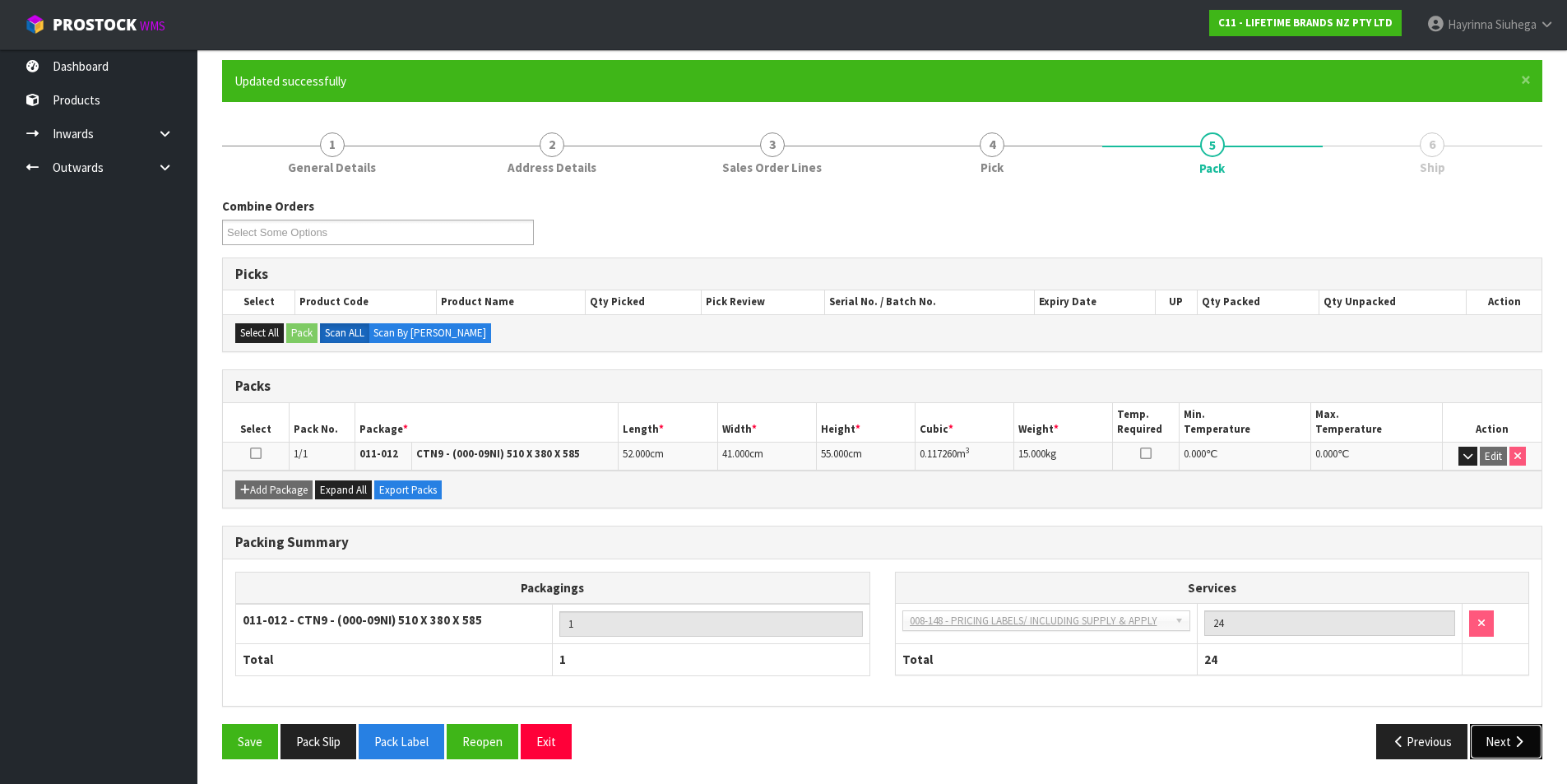
click at [1501, 727] on button "Next" at bounding box center [1506, 741] width 73 height 35
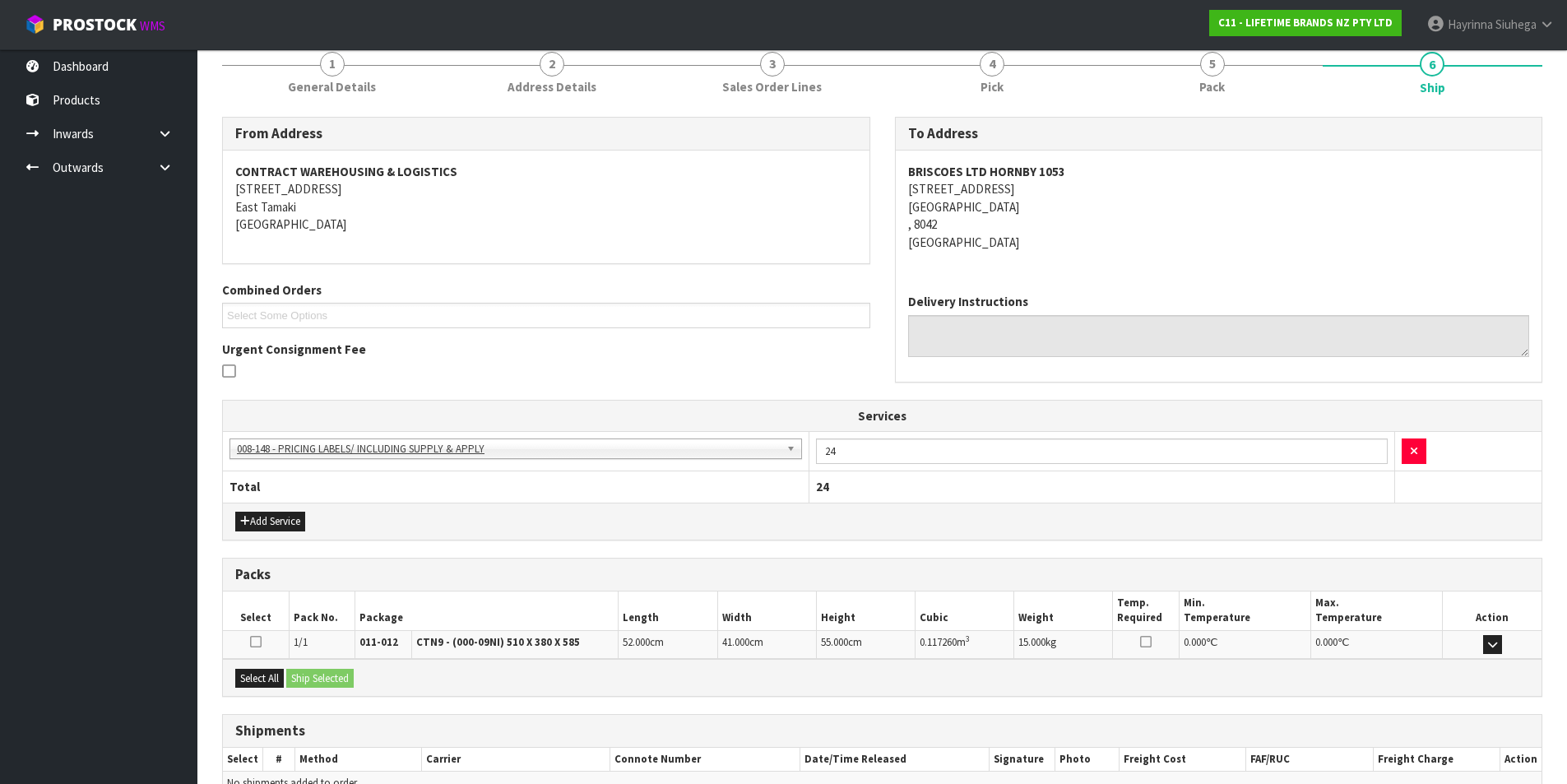
scroll to position [298, 0]
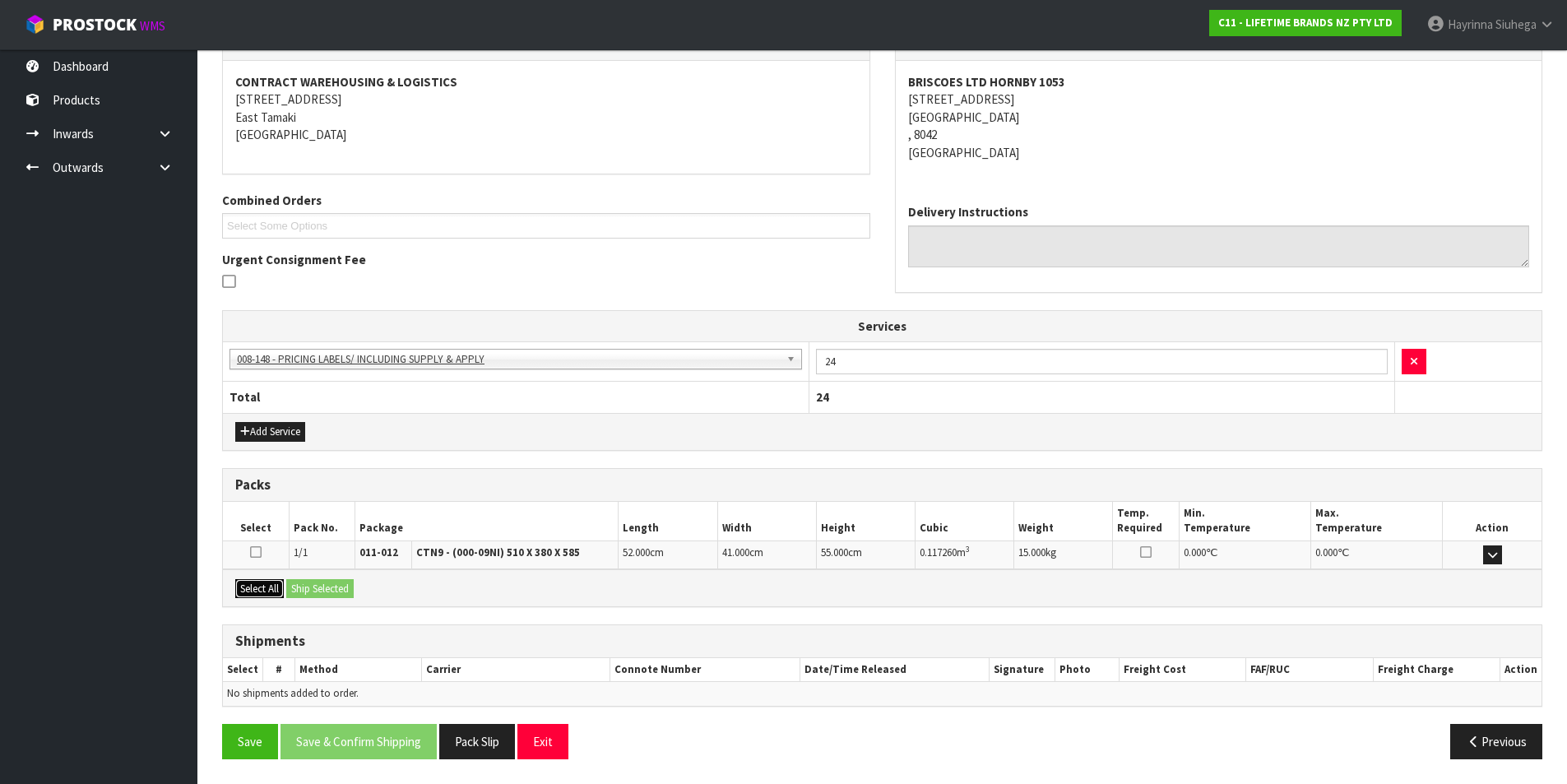
click at [263, 586] on button "Select All" at bounding box center [259, 589] width 49 height 19
click at [301, 582] on button "Ship Selected" at bounding box center [319, 589] width 67 height 19
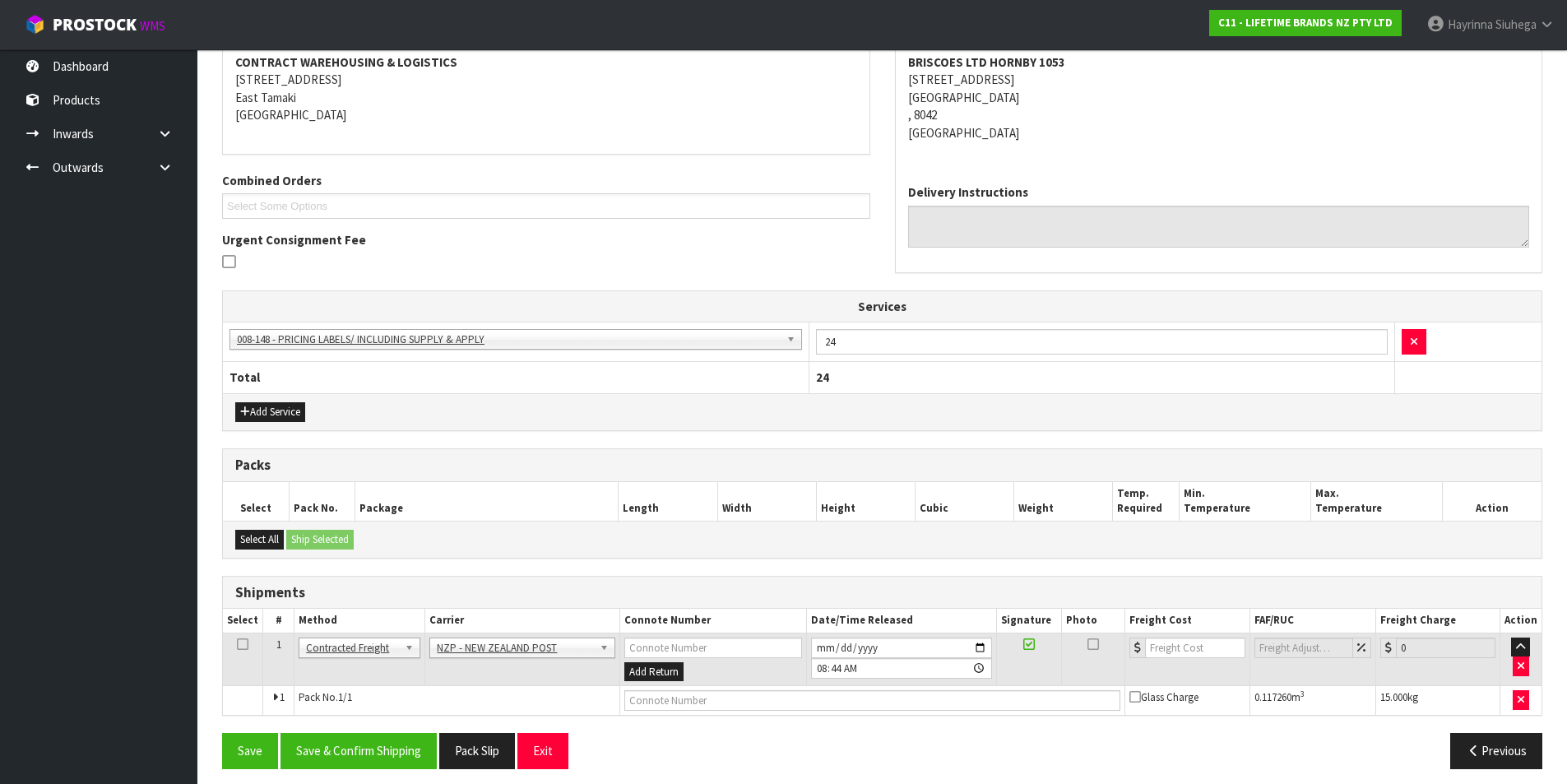
scroll to position [327, 0]
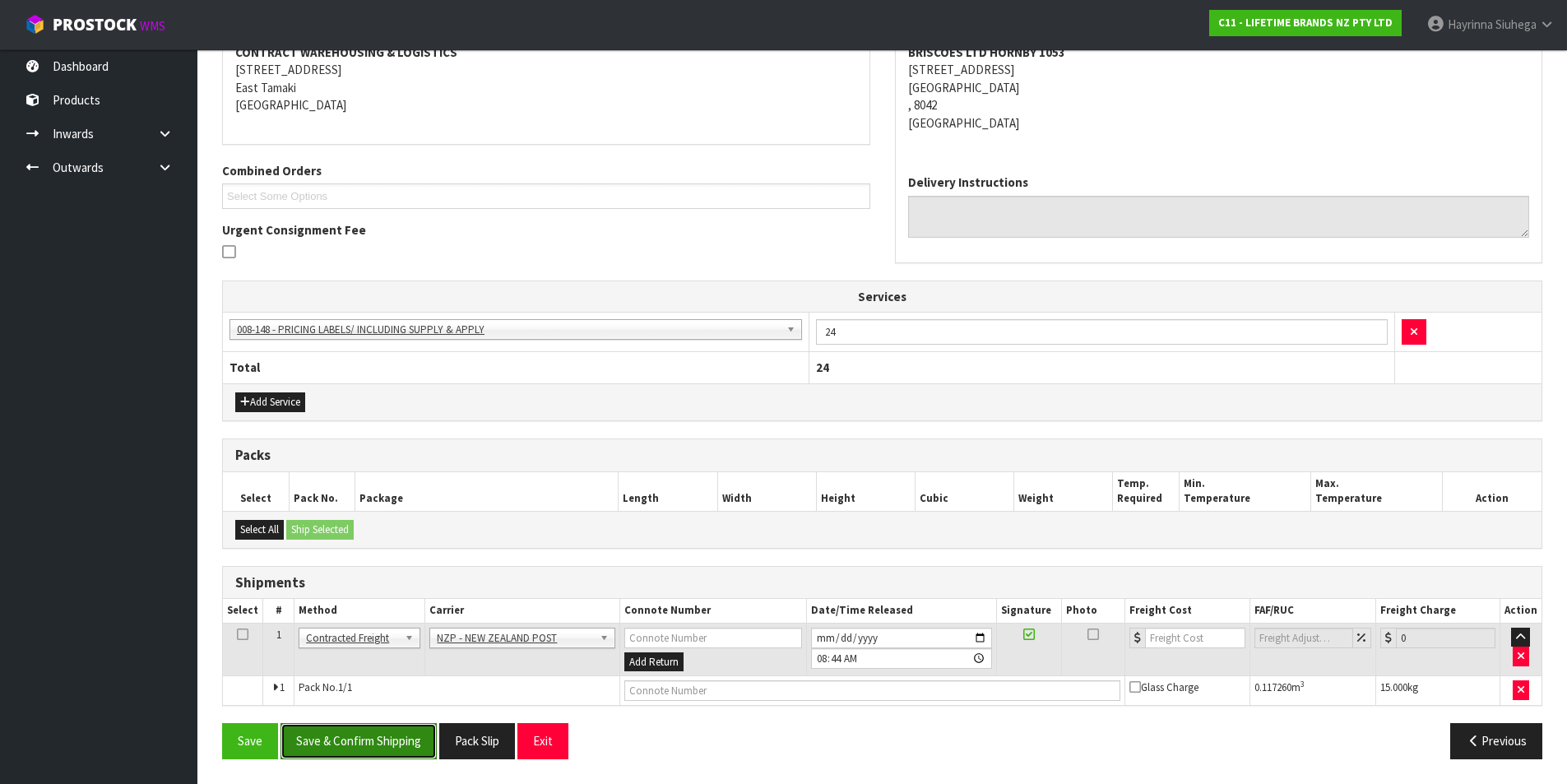
click at [357, 746] on button "Save & Confirm Shipping" at bounding box center [358, 740] width 156 height 35
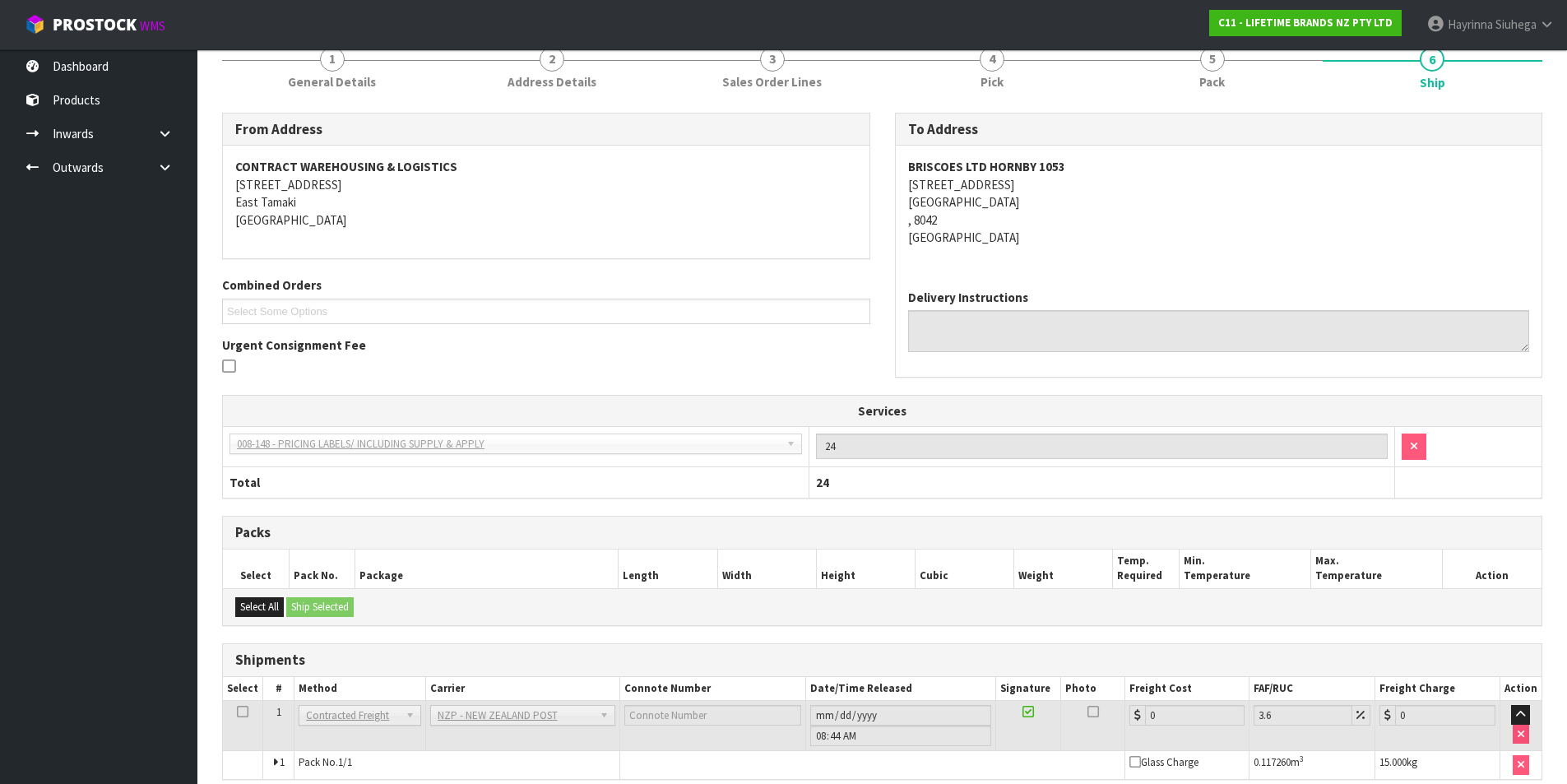
scroll to position [304, 0]
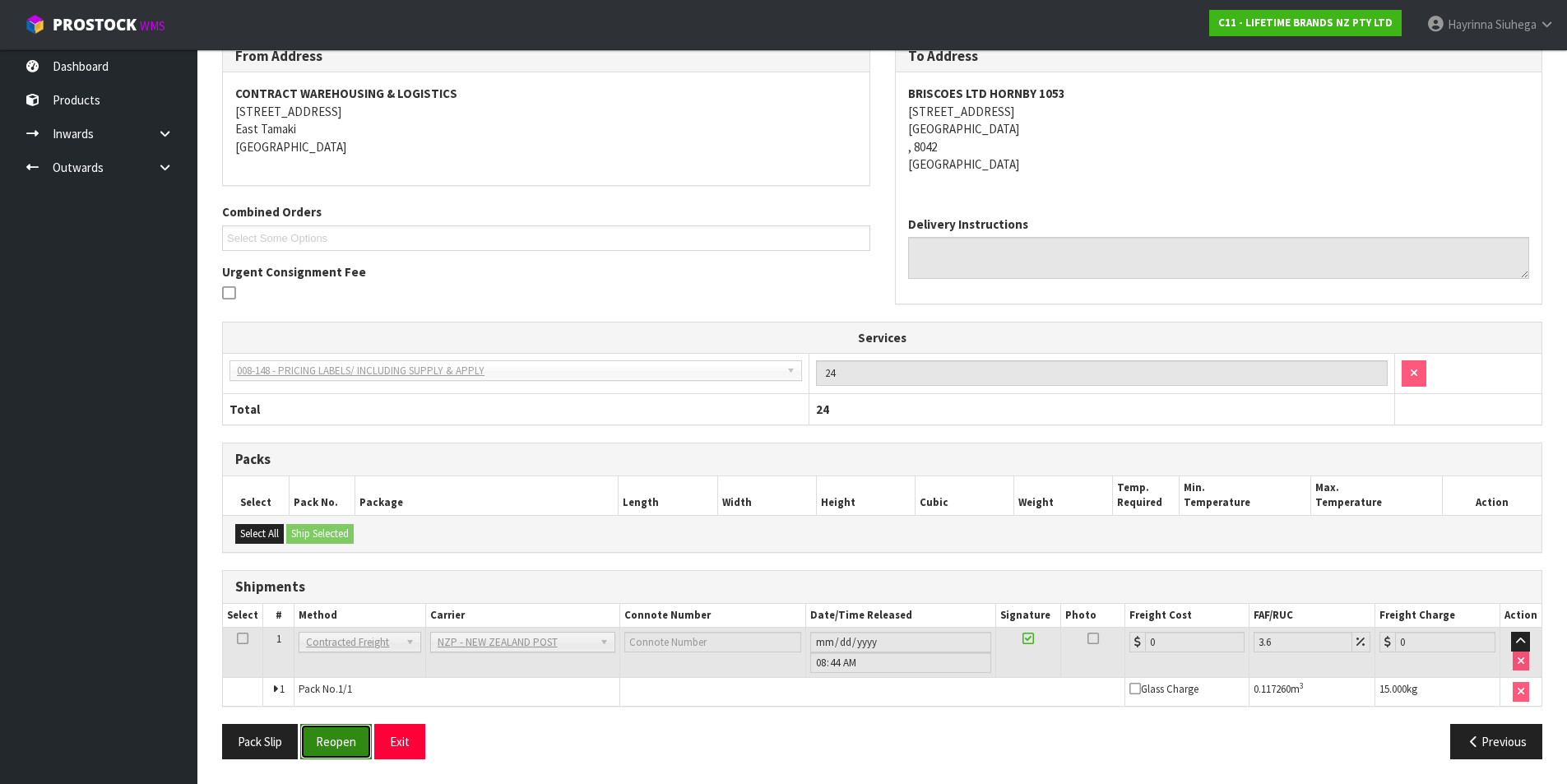
click at [329, 726] on button "Reopen" at bounding box center [336, 741] width 72 height 35
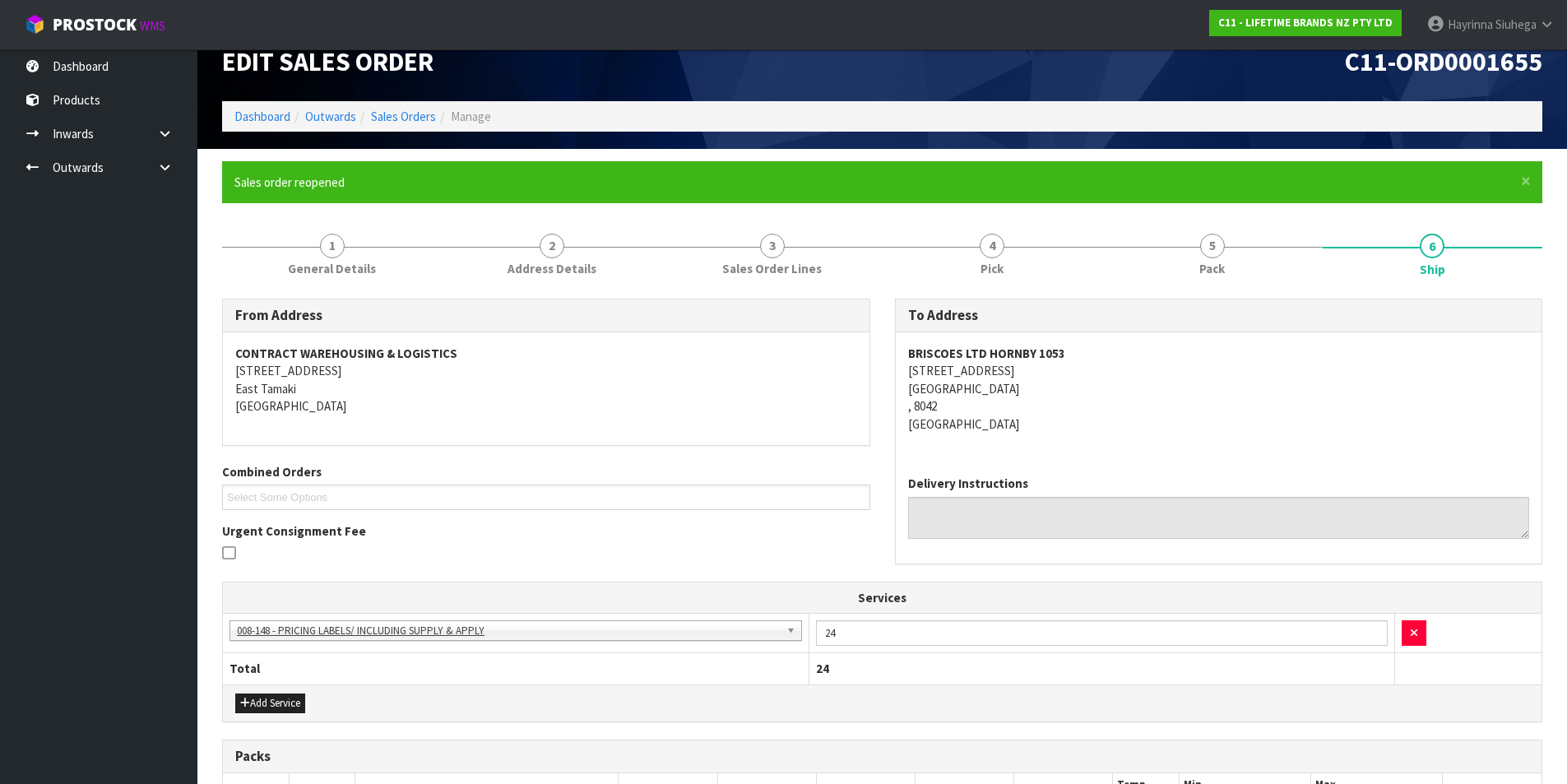
scroll to position [343, 0]
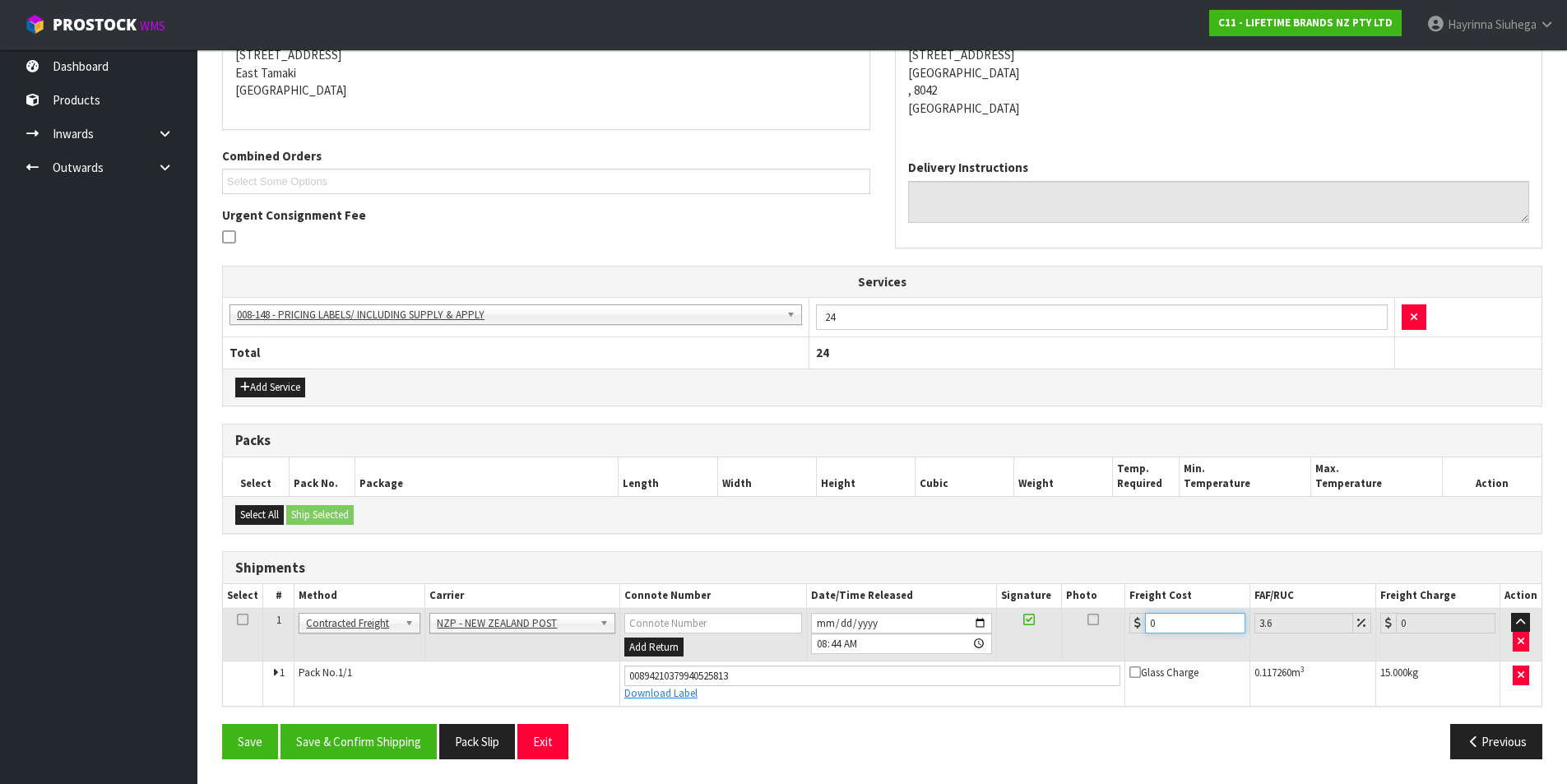
drag, startPoint x: 1140, startPoint y: 623, endPoint x: 1055, endPoint y: 623, distance: 85.0
click at [1055, 623] on tr "1 Client Local Pickup Customer Local Pickup Company Freight Contracted Freight …" at bounding box center [883, 634] width 1318 height 53
type input "3"
type input "3.11"
type input "34"
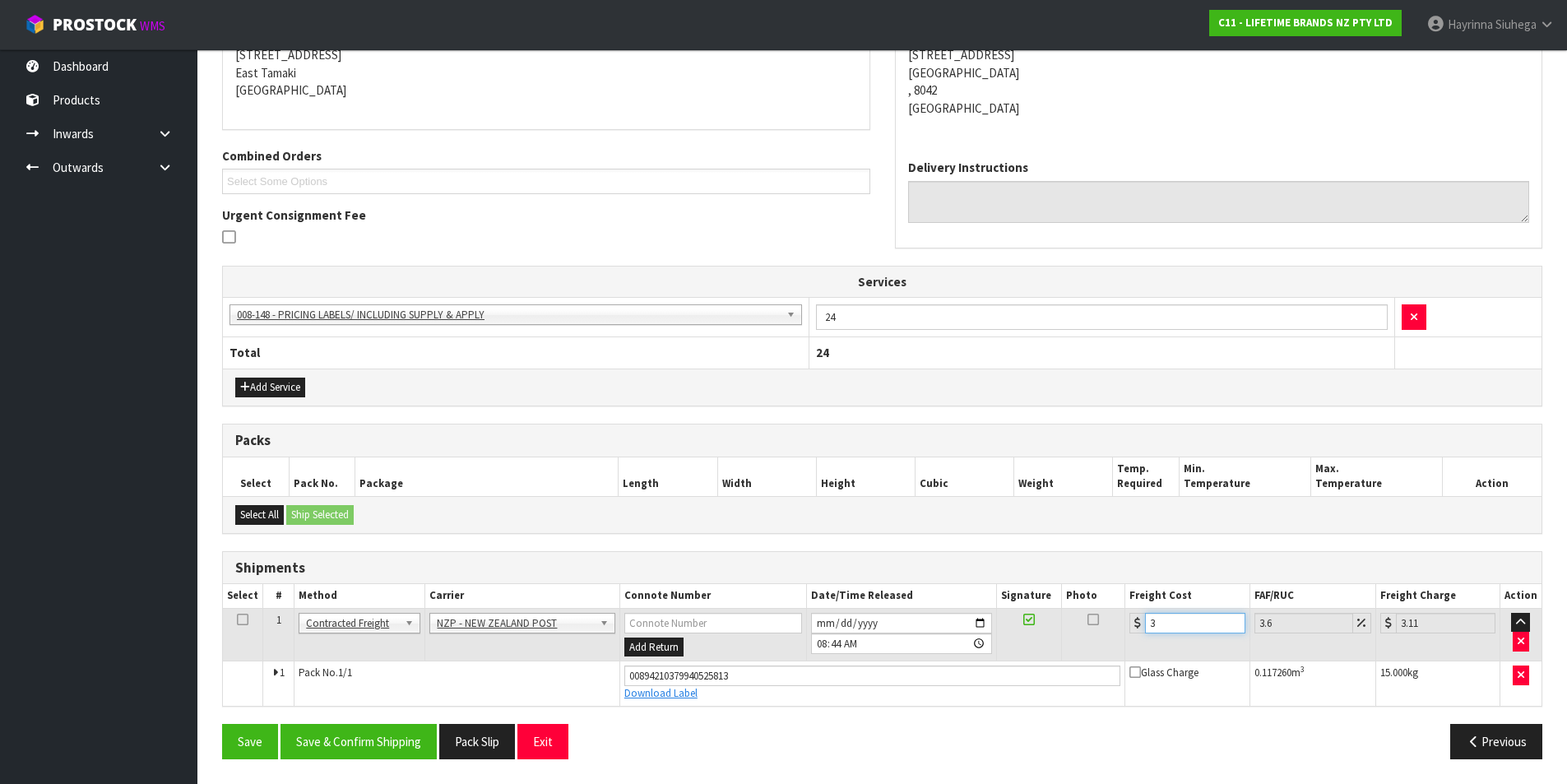
type input "35.22"
type input "34.9"
type input "36.16"
type input "34.95"
type input "36.21"
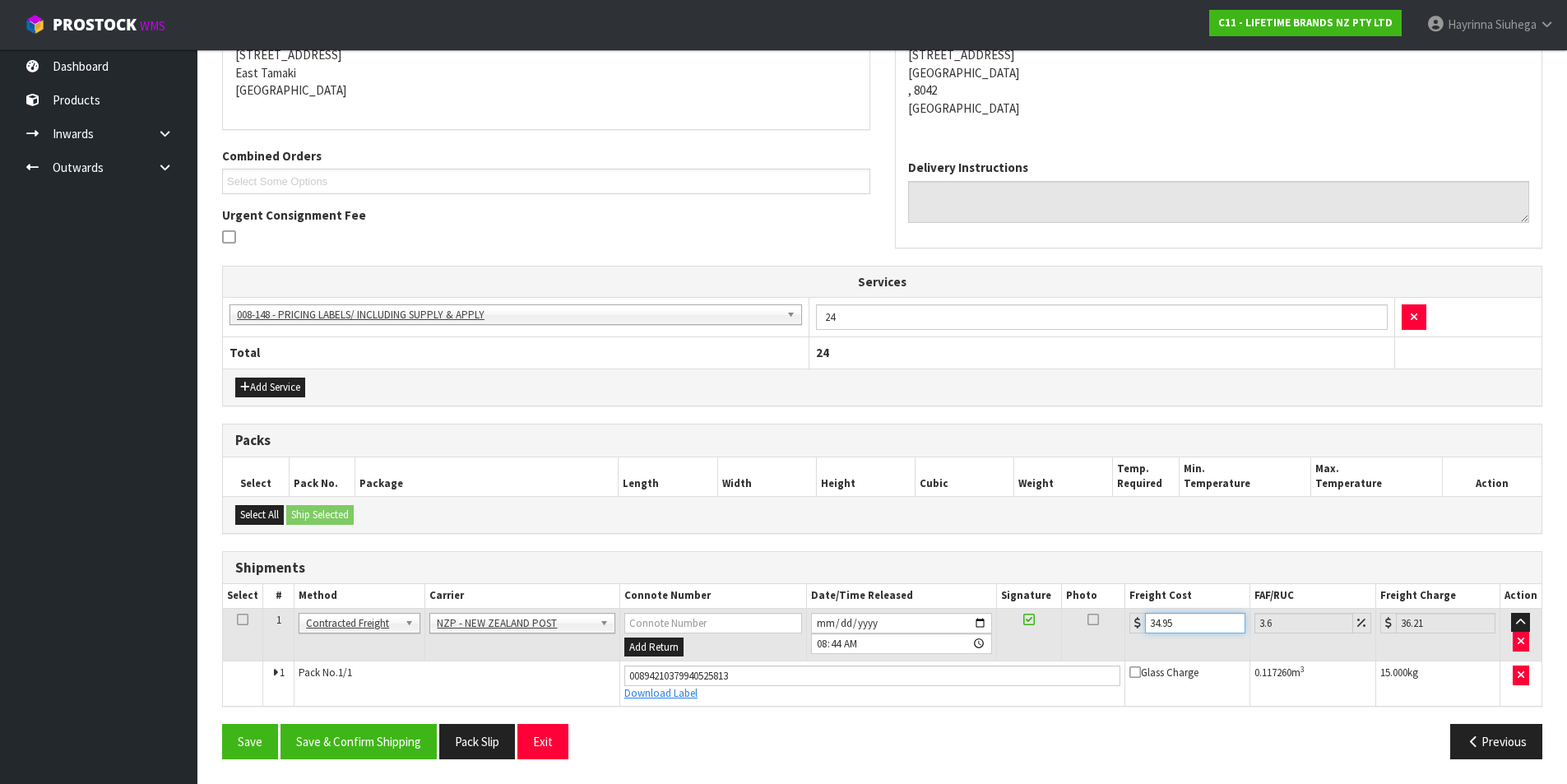
type input "34.95"
click at [222, 724] on button "Save" at bounding box center [250, 741] width 56 height 35
click at [364, 736] on button "Save & Confirm Shipping" at bounding box center [358, 741] width 156 height 35
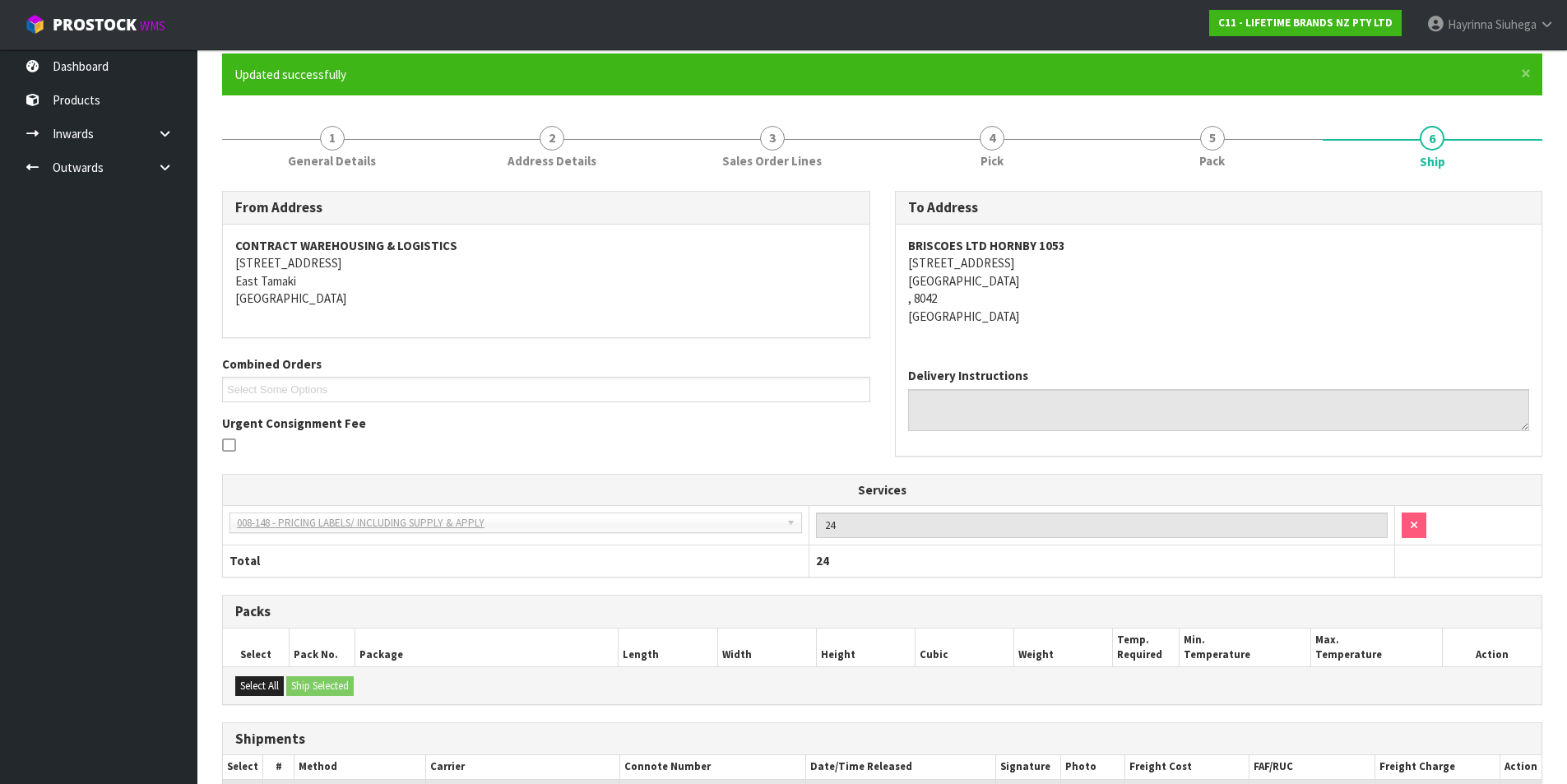
scroll to position [0, 0]
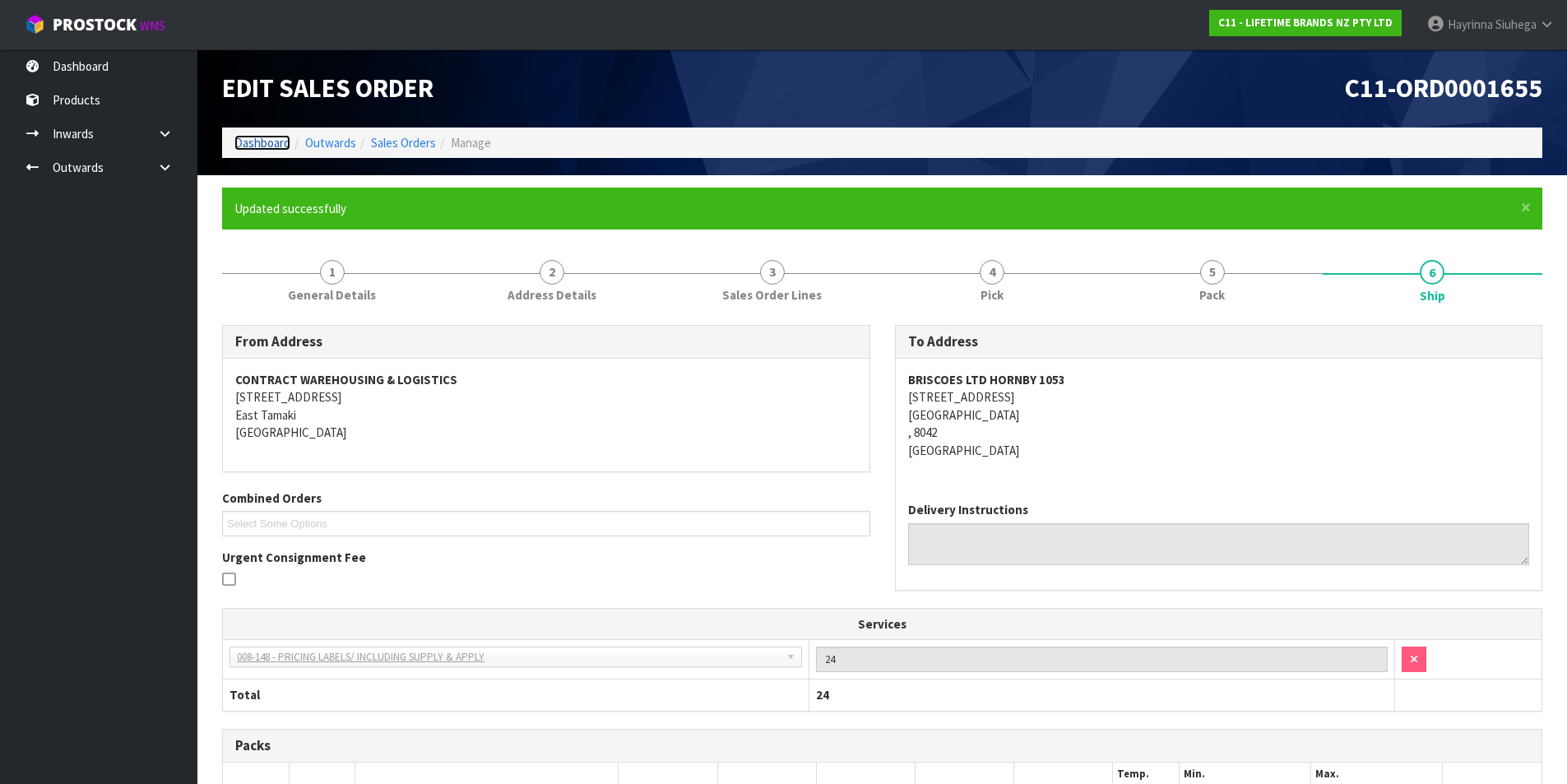
click at [278, 141] on link "Dashboard" at bounding box center [263, 143] width 56 height 16
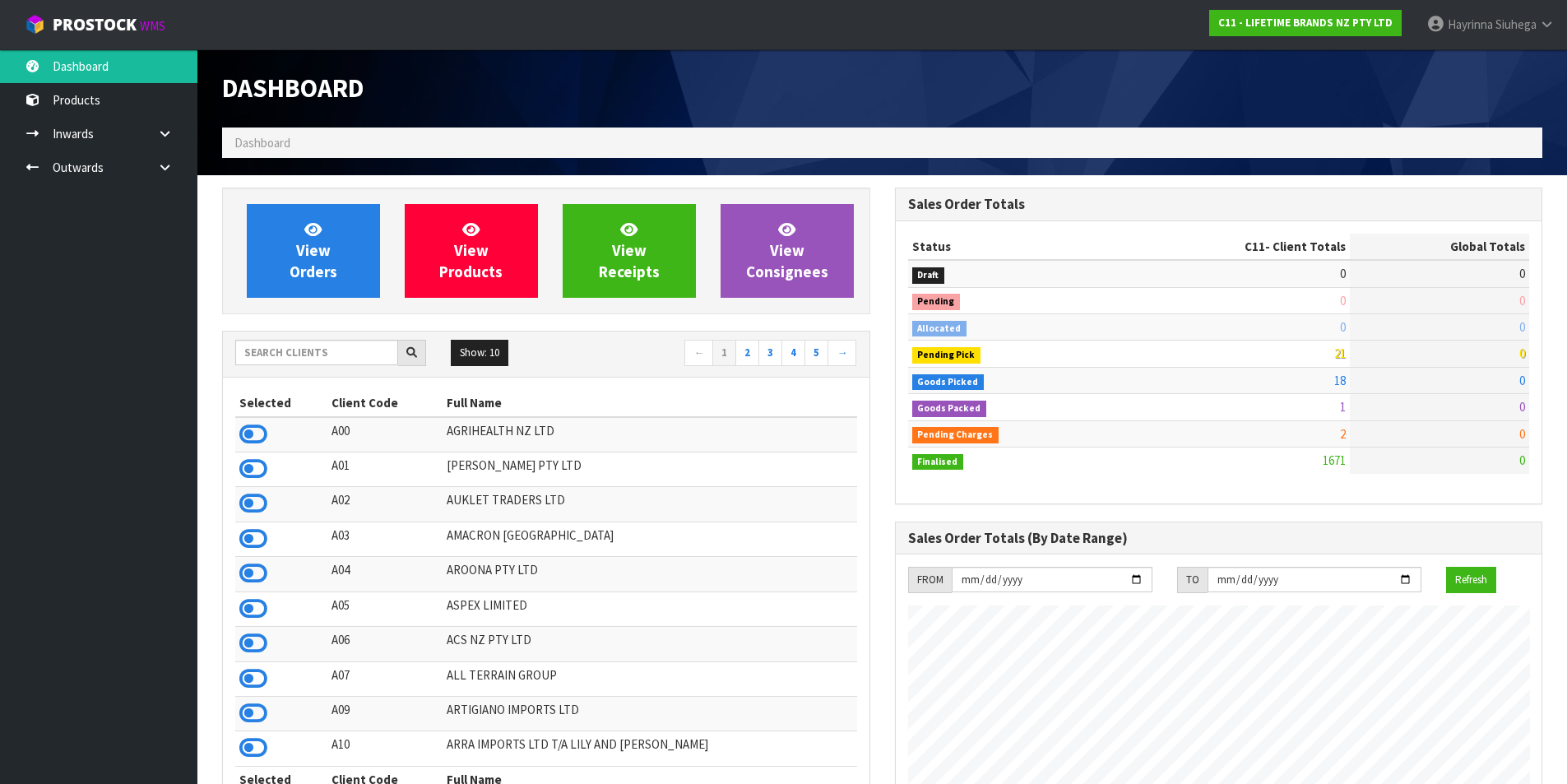
scroll to position [1246, 672]
click at [300, 257] on span "View Orders" at bounding box center [313, 250] width 48 height 62
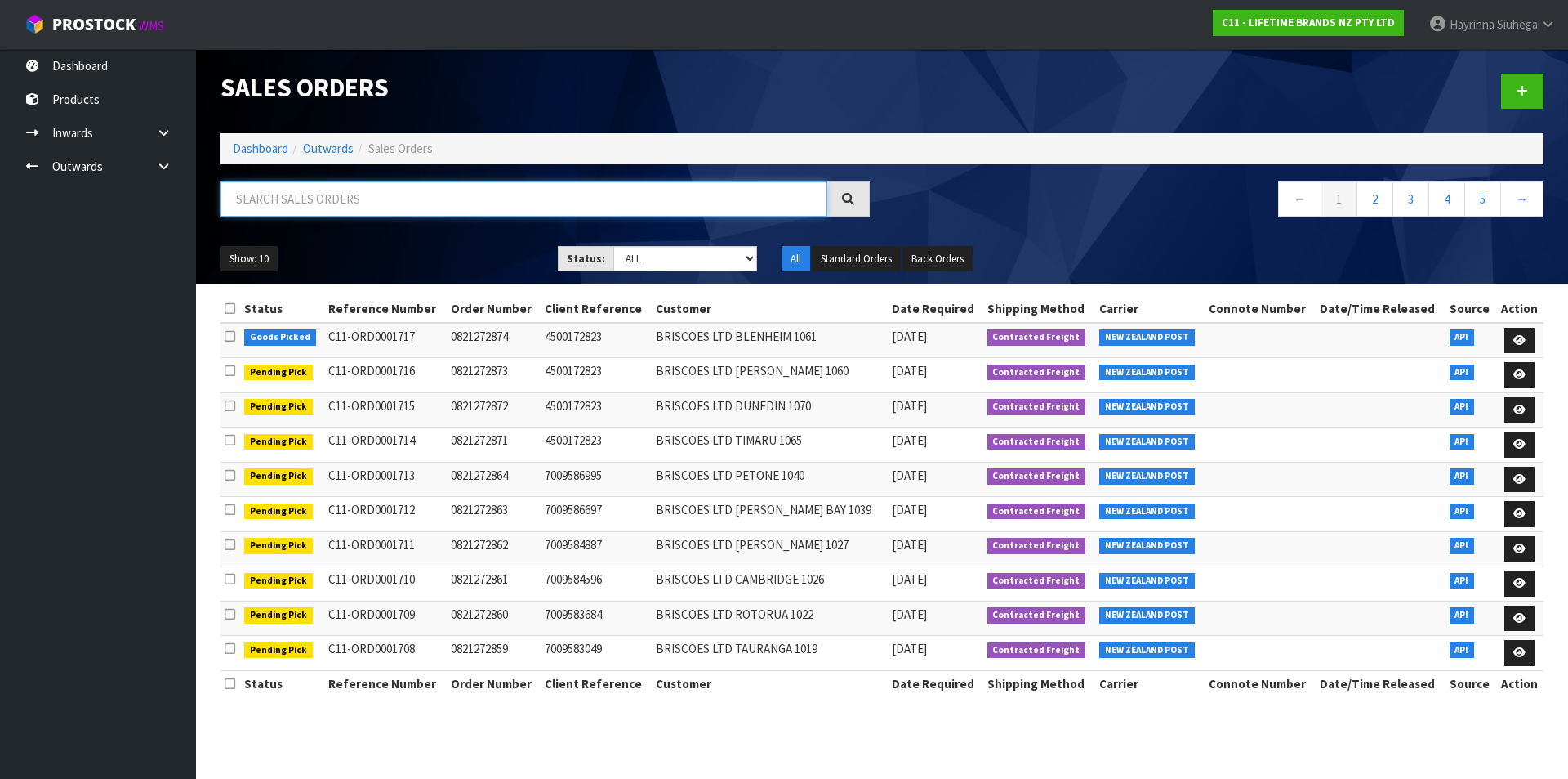
click at [317, 181] on input "text" at bounding box center [524, 199] width 607 height 35
type input "JOB-0407181"
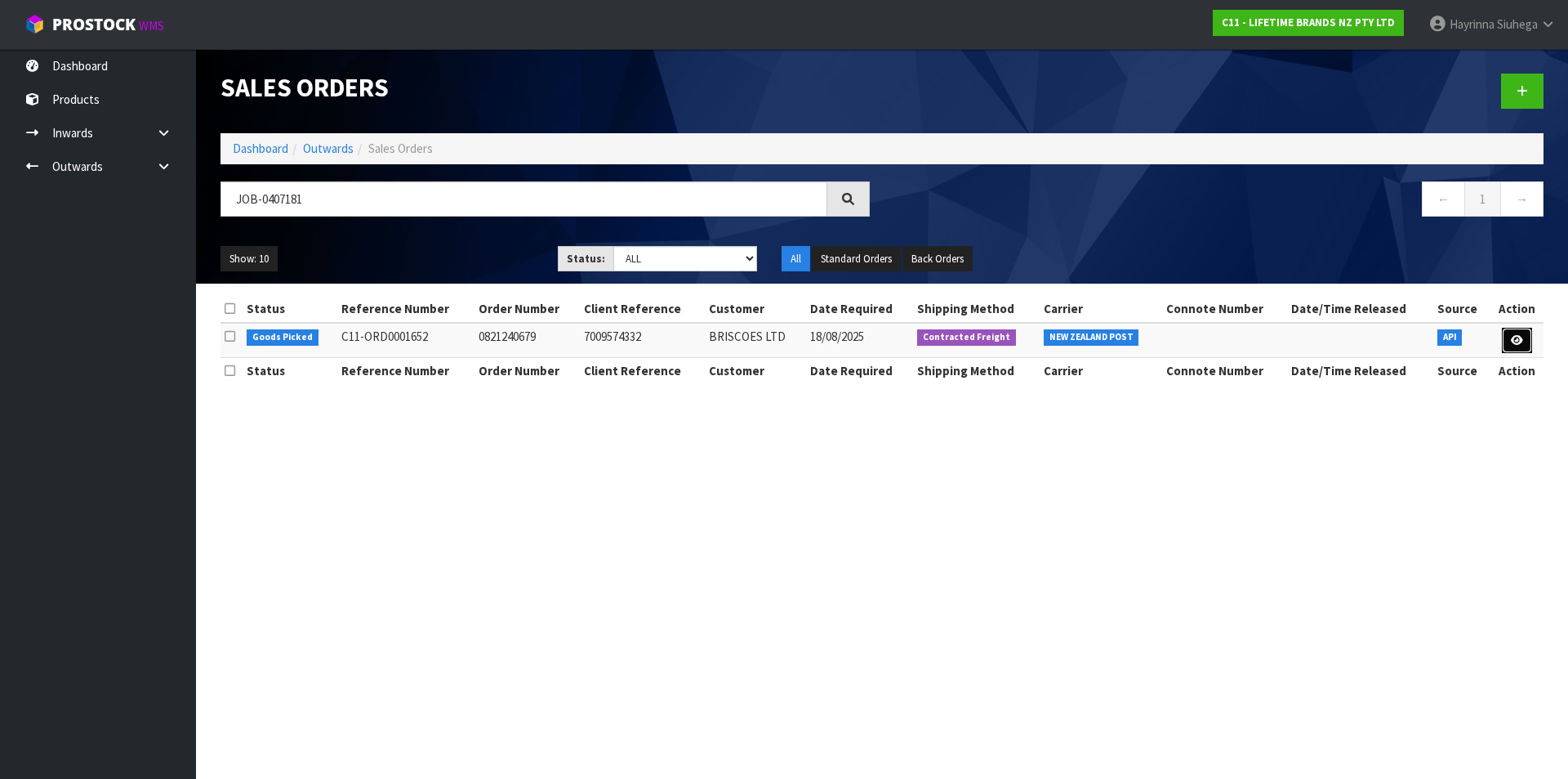
click at [1507, 339] on link at bounding box center [1516, 340] width 30 height 26
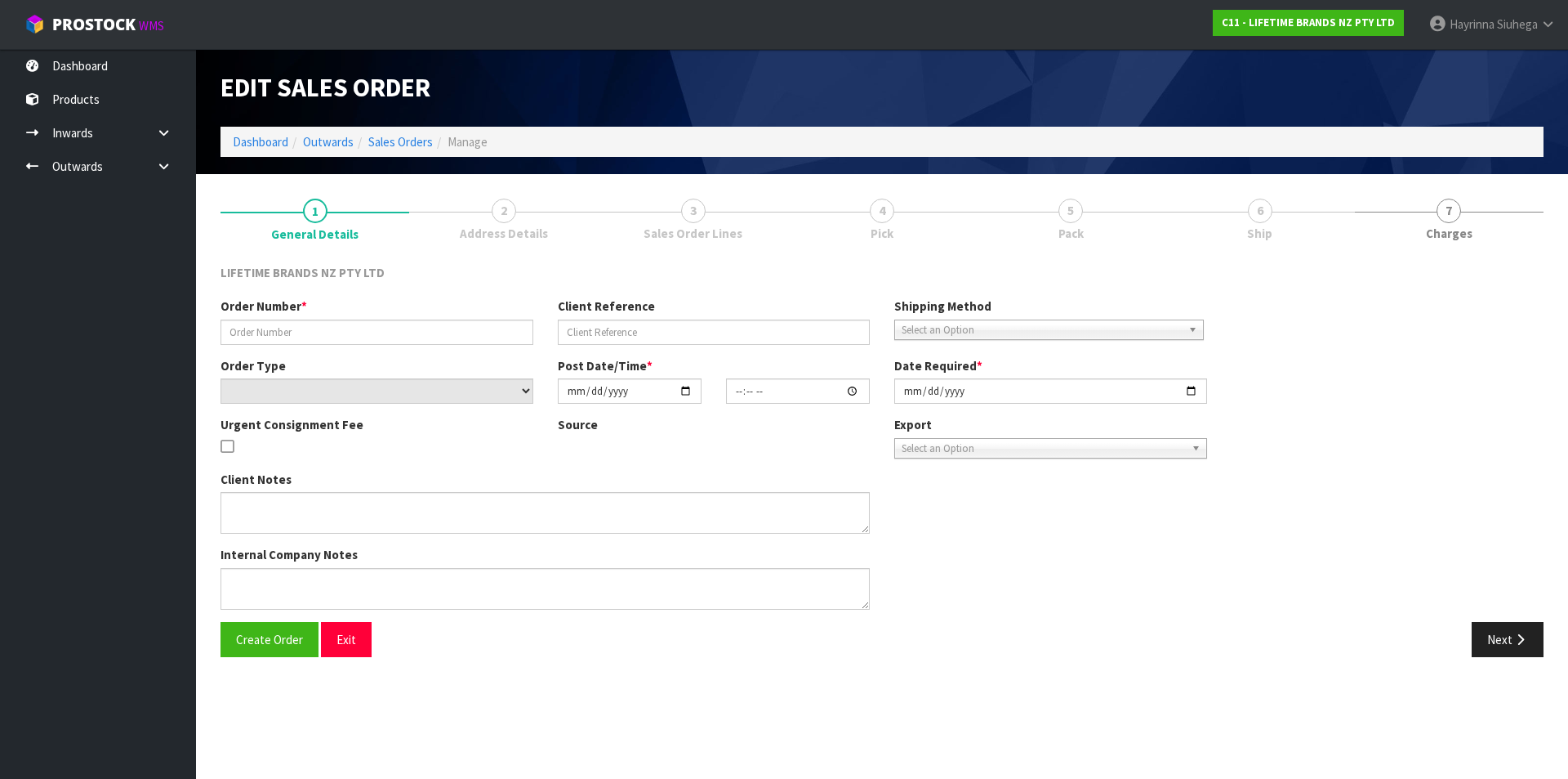
type input "0821240679"
type input "7009574332"
select select "number:0"
type input "[DATE]"
type input "15:23:11.000"
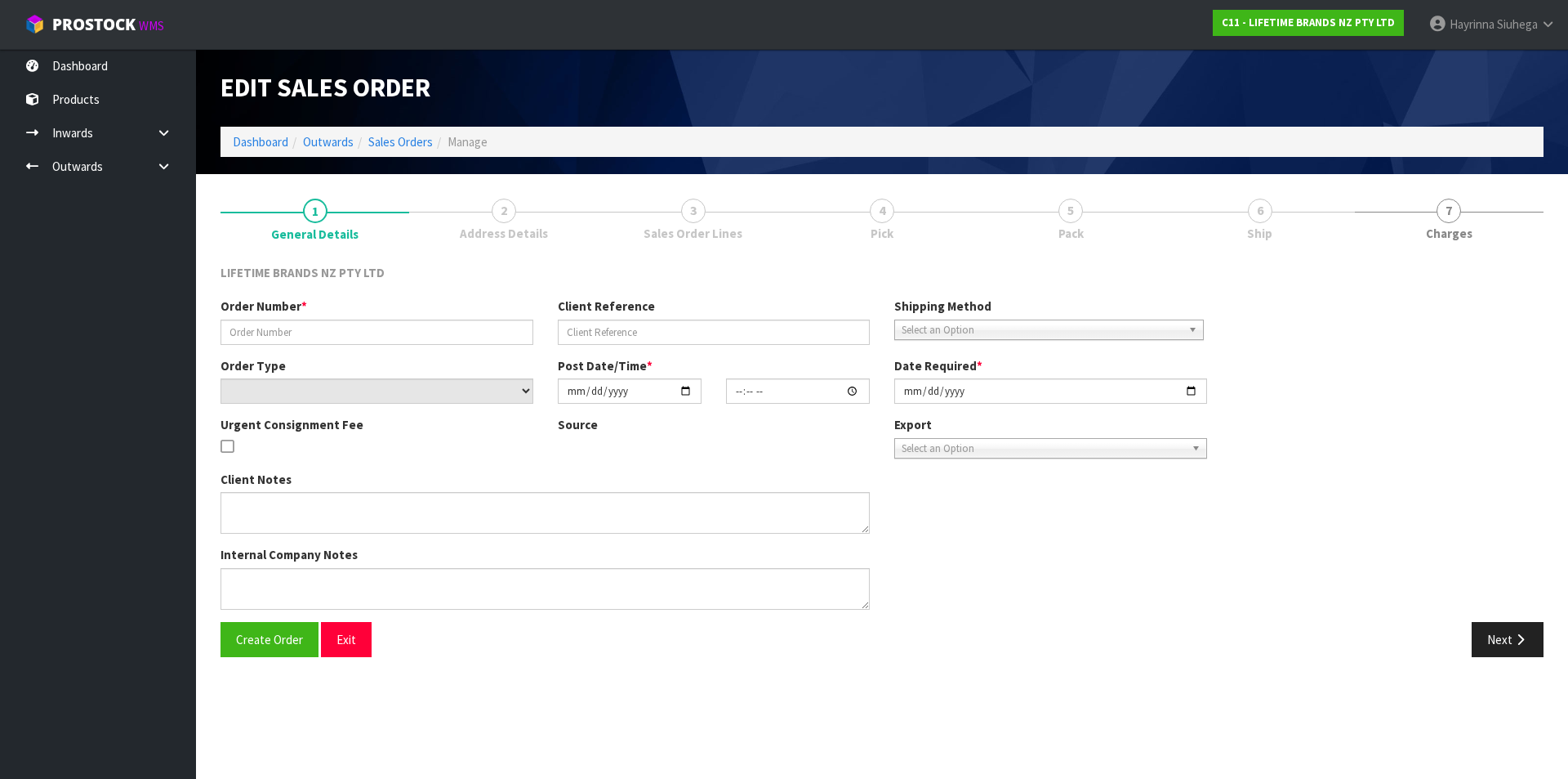
type input "[DATE]"
type textarea "REMOVED CODE KES001OHOBW - NO STOCK"
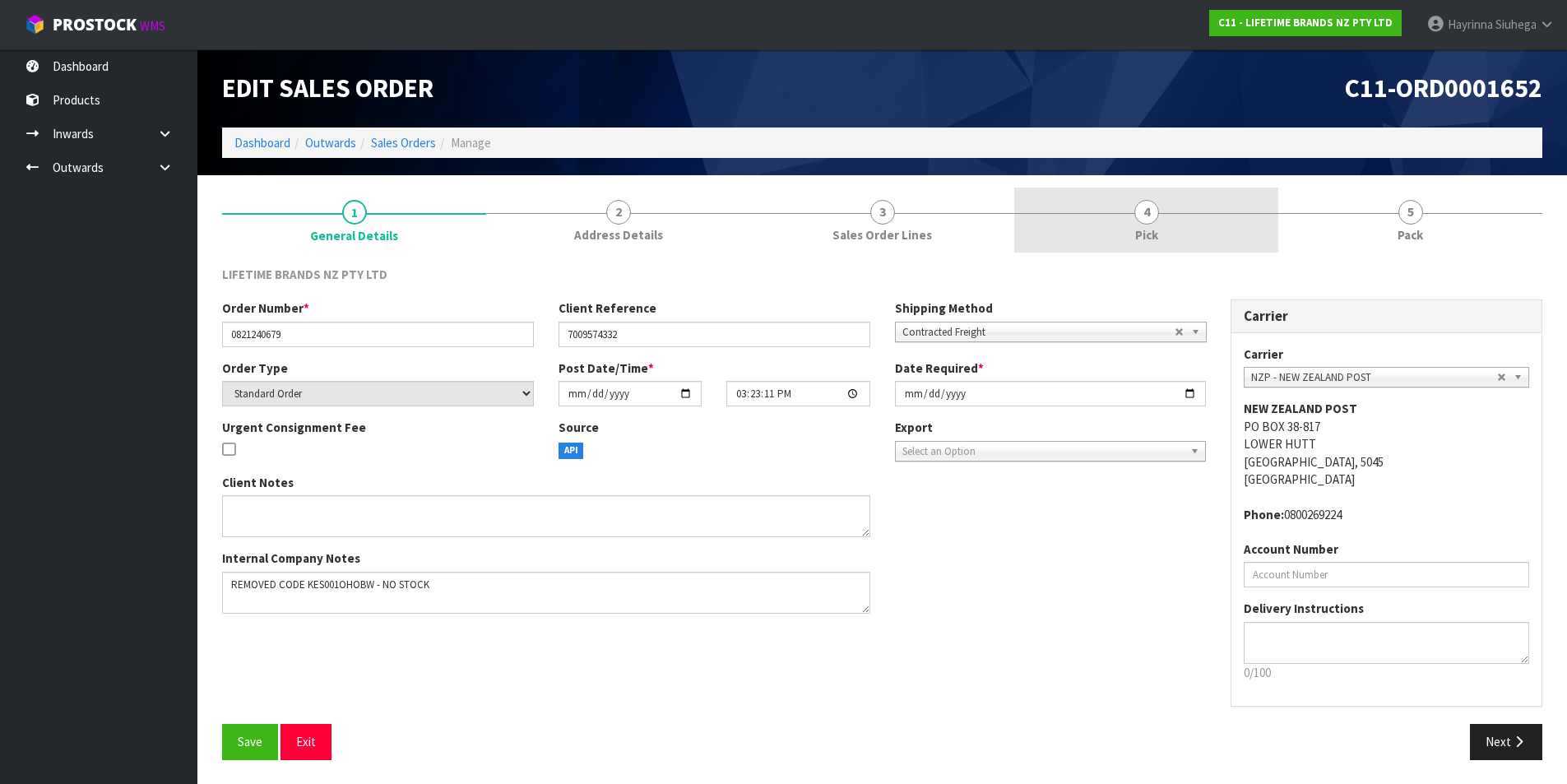
click at [1173, 212] on div at bounding box center [1147, 212] width 264 height 1
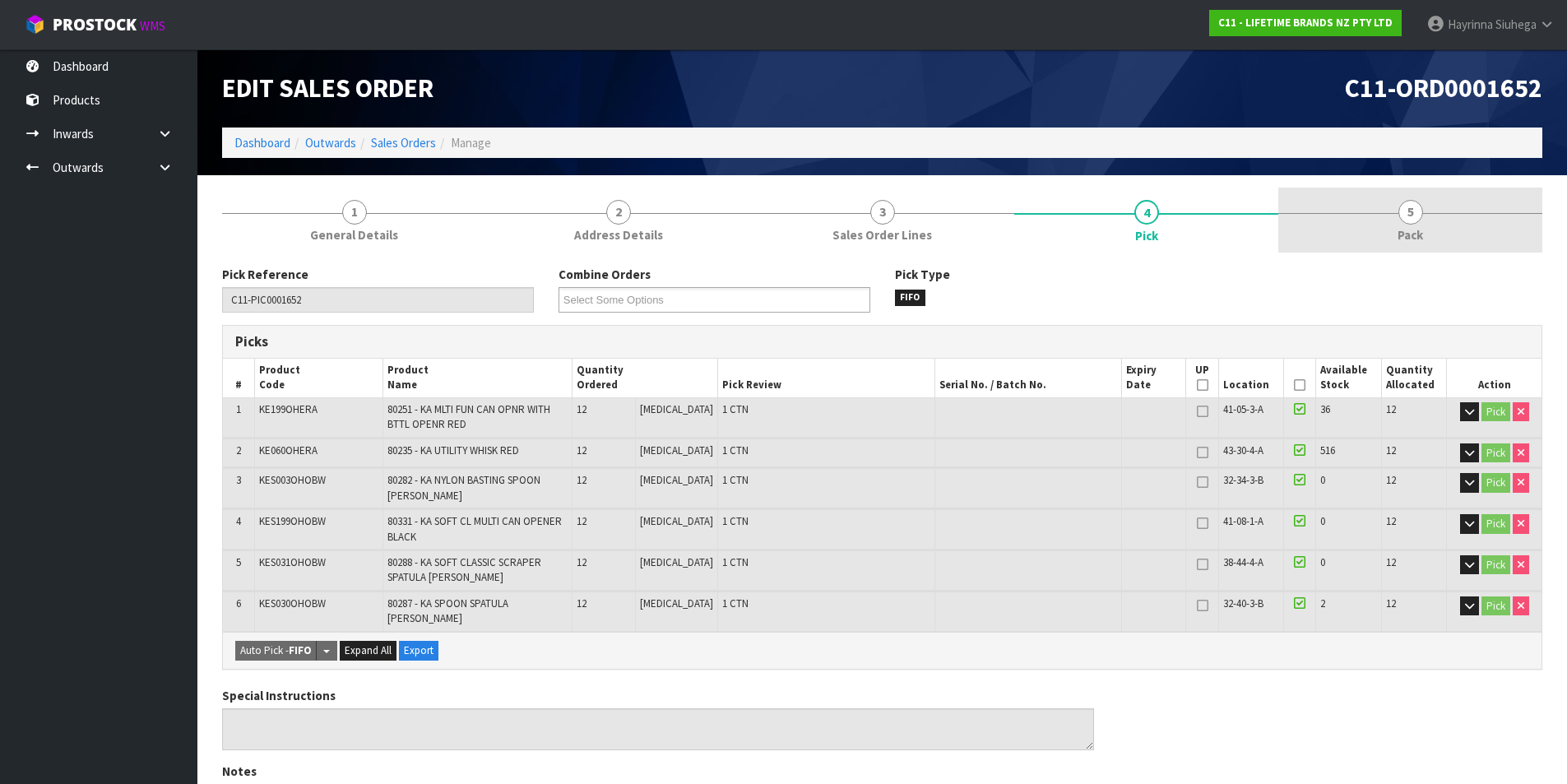
click at [1356, 200] on link "5 Pack" at bounding box center [1411, 219] width 264 height 65
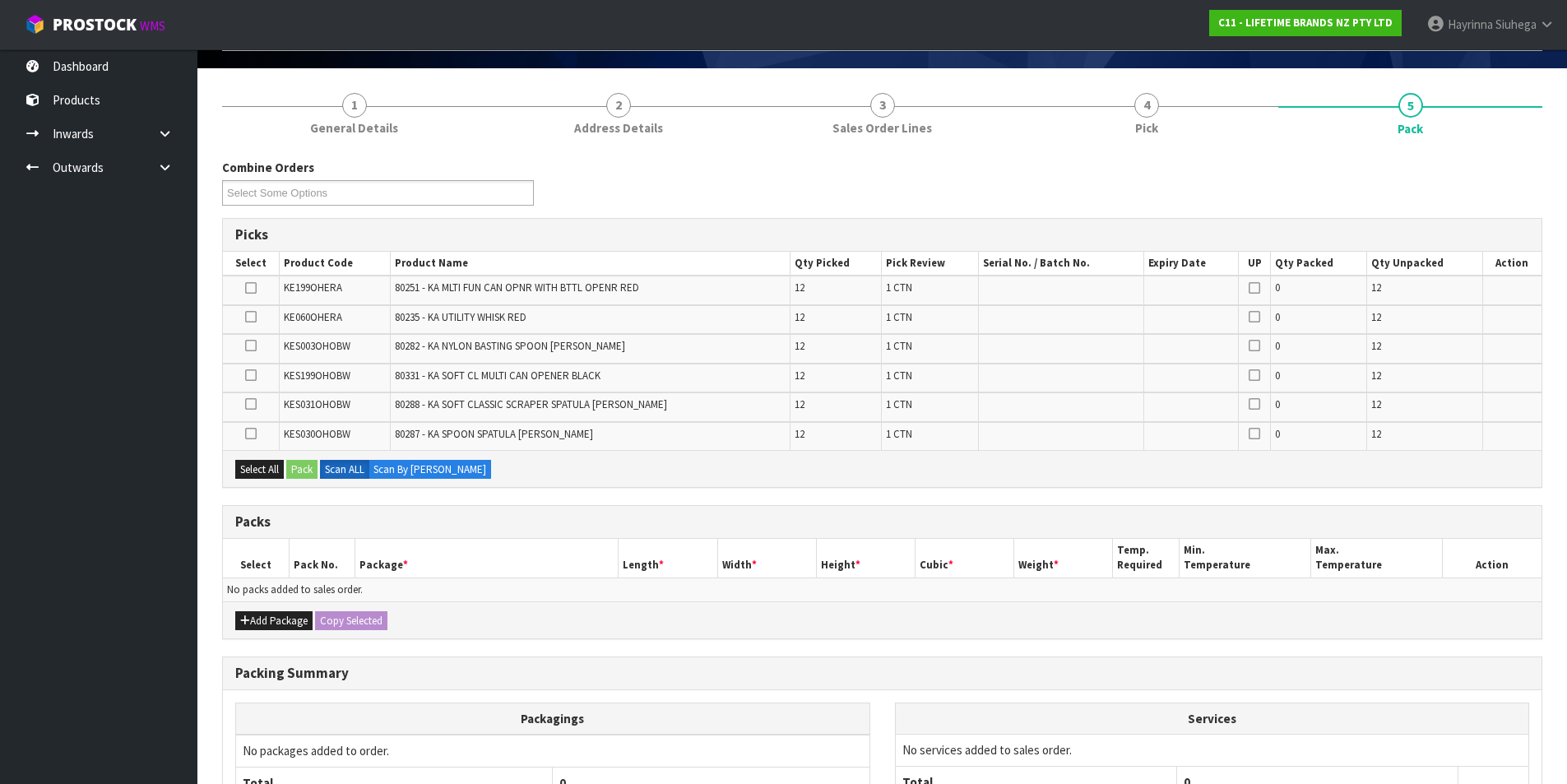
scroll to position [246, 0]
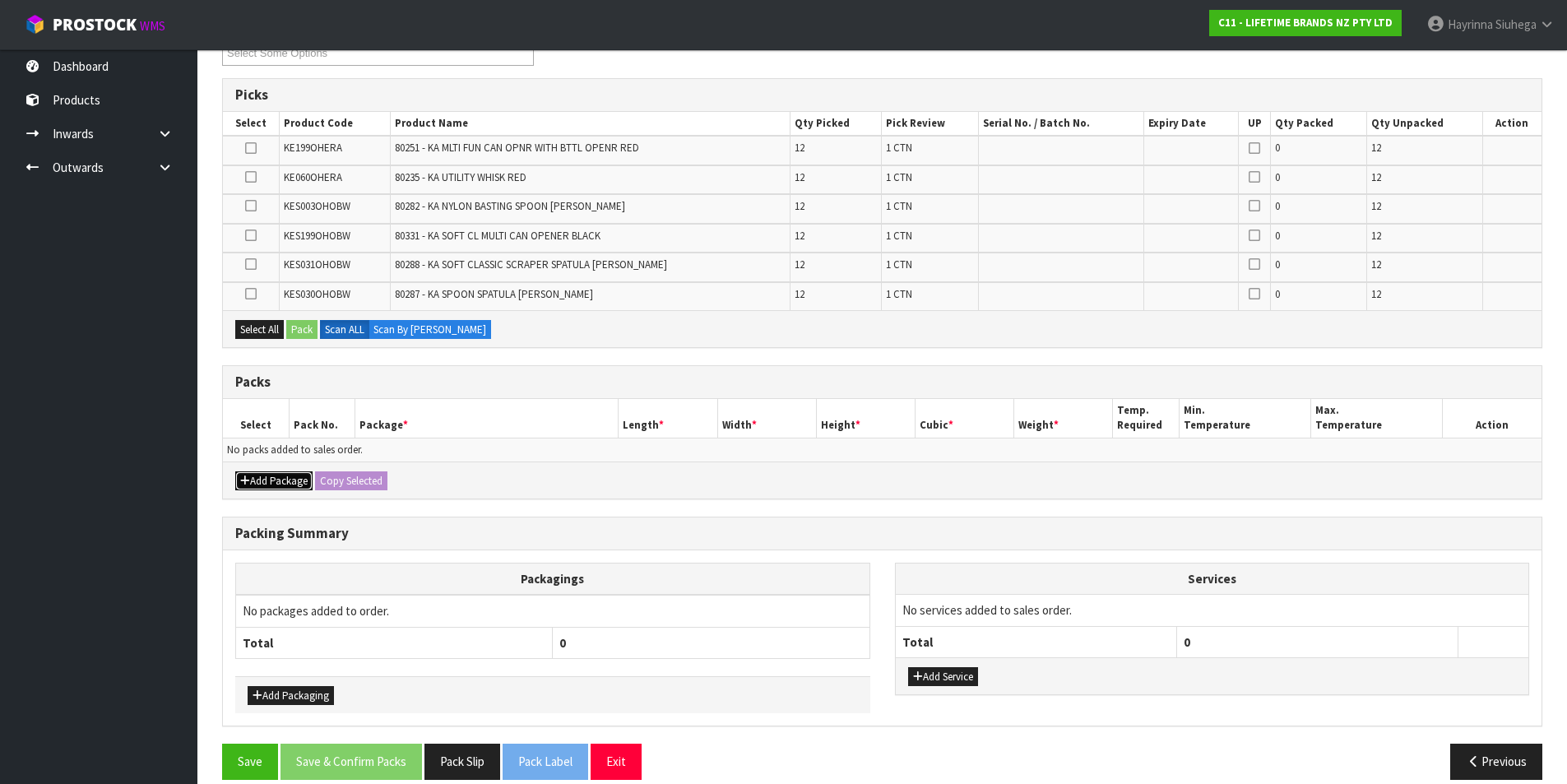
click at [245, 472] on button "Add Package" at bounding box center [274, 481] width 78 height 19
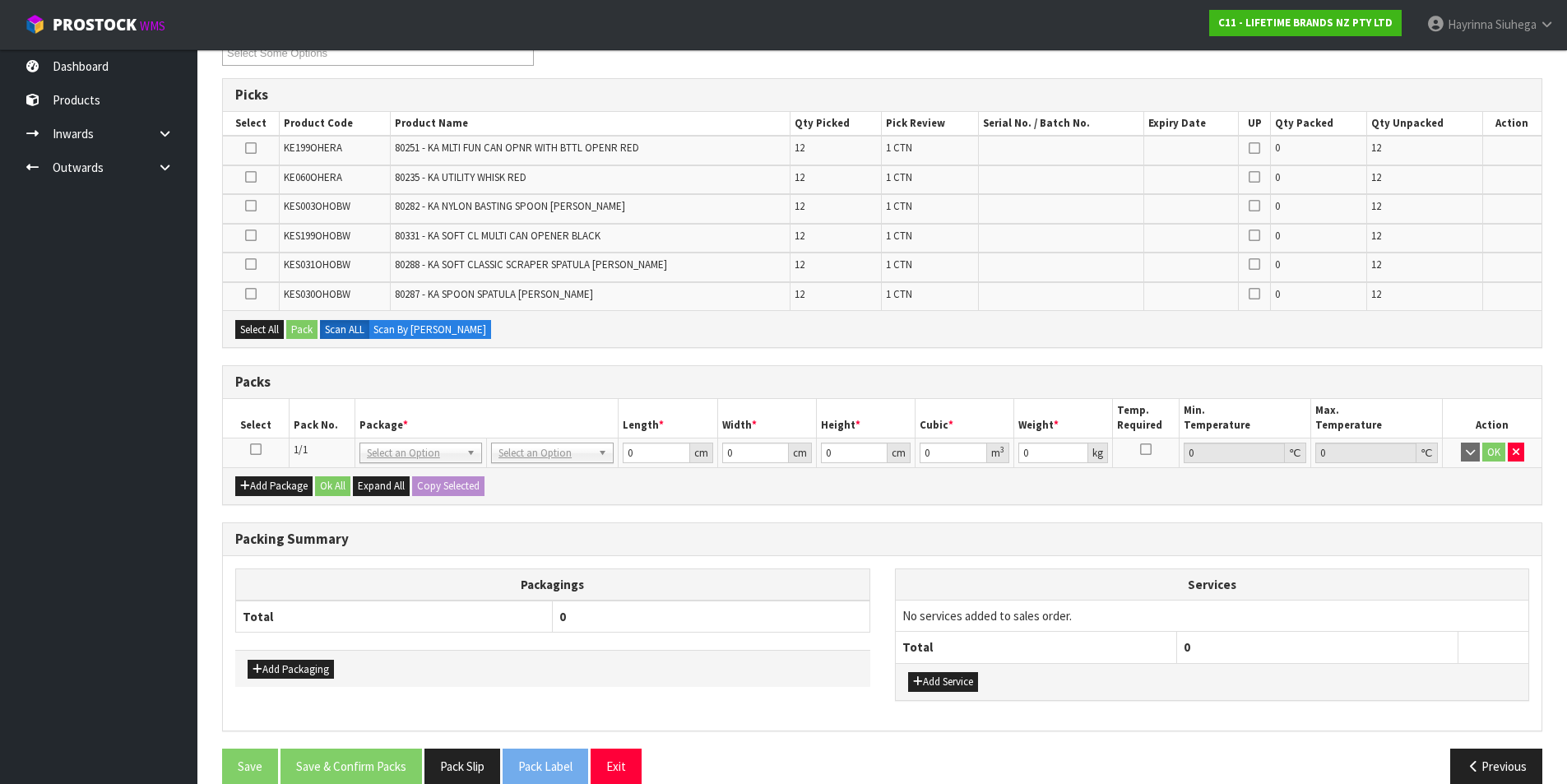
click at [251, 450] on icon at bounding box center [256, 449] width 12 height 1
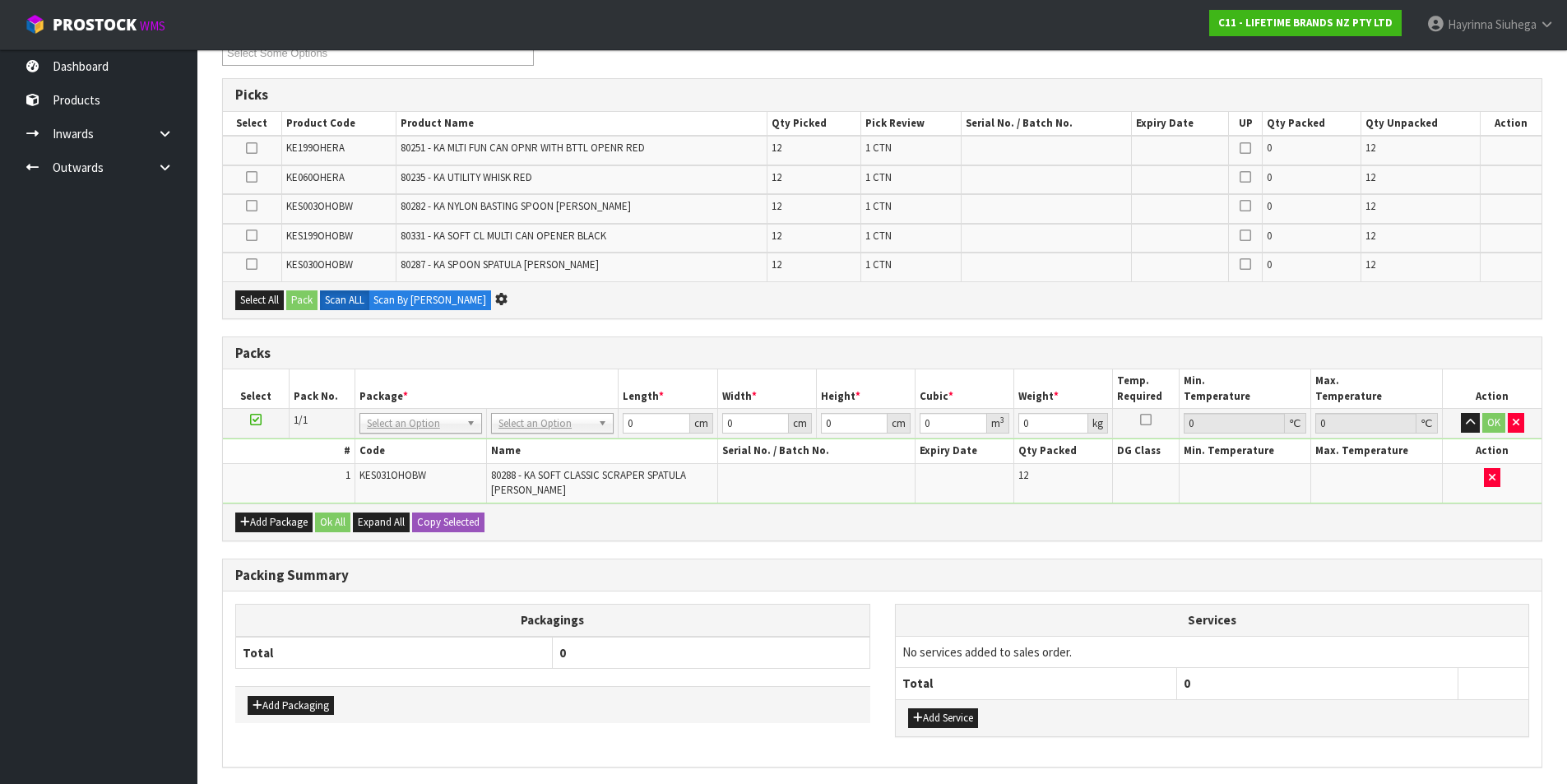
scroll to position [0, 0]
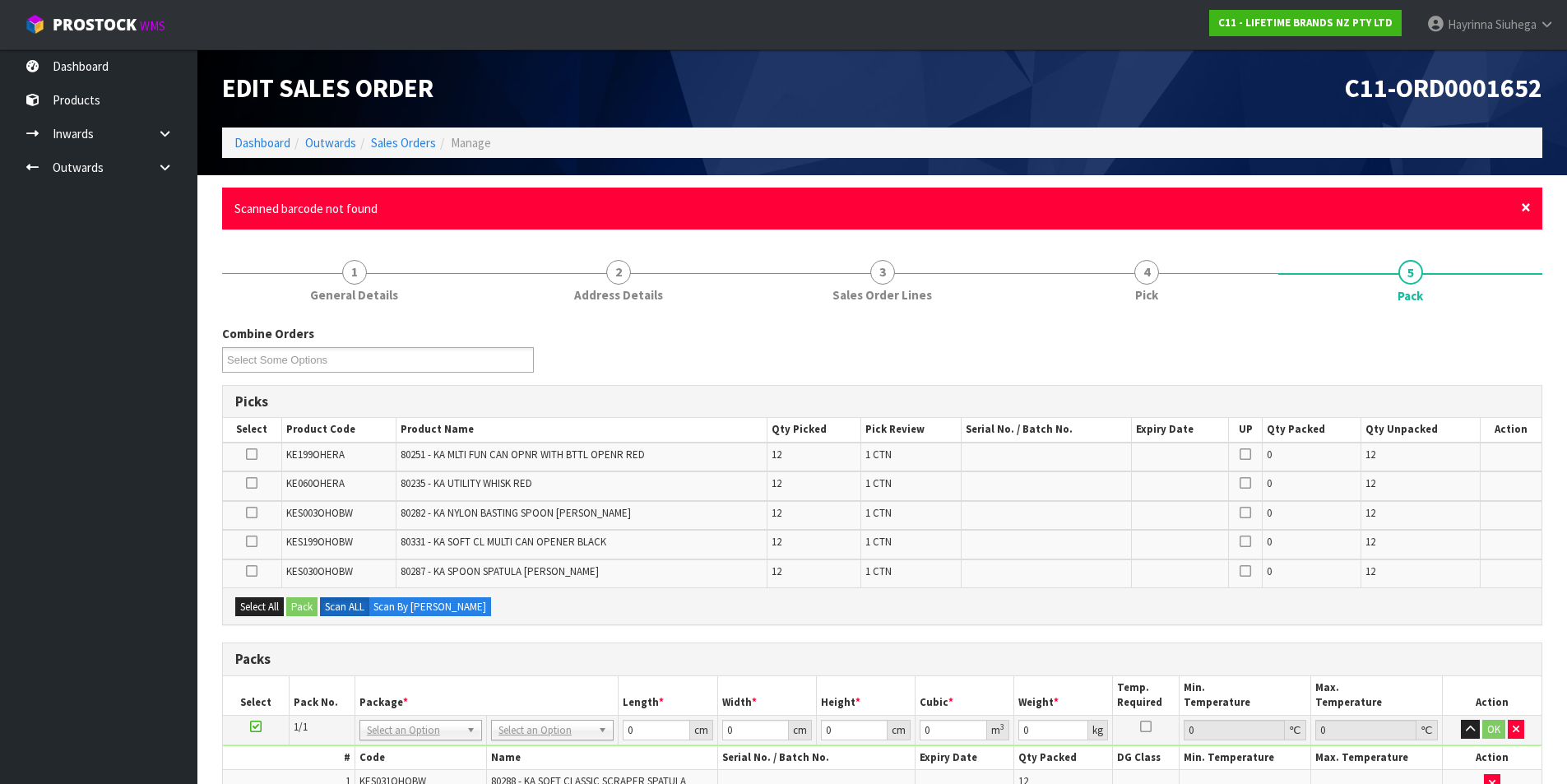
click at [1529, 209] on span "×" at bounding box center [1526, 208] width 10 height 23
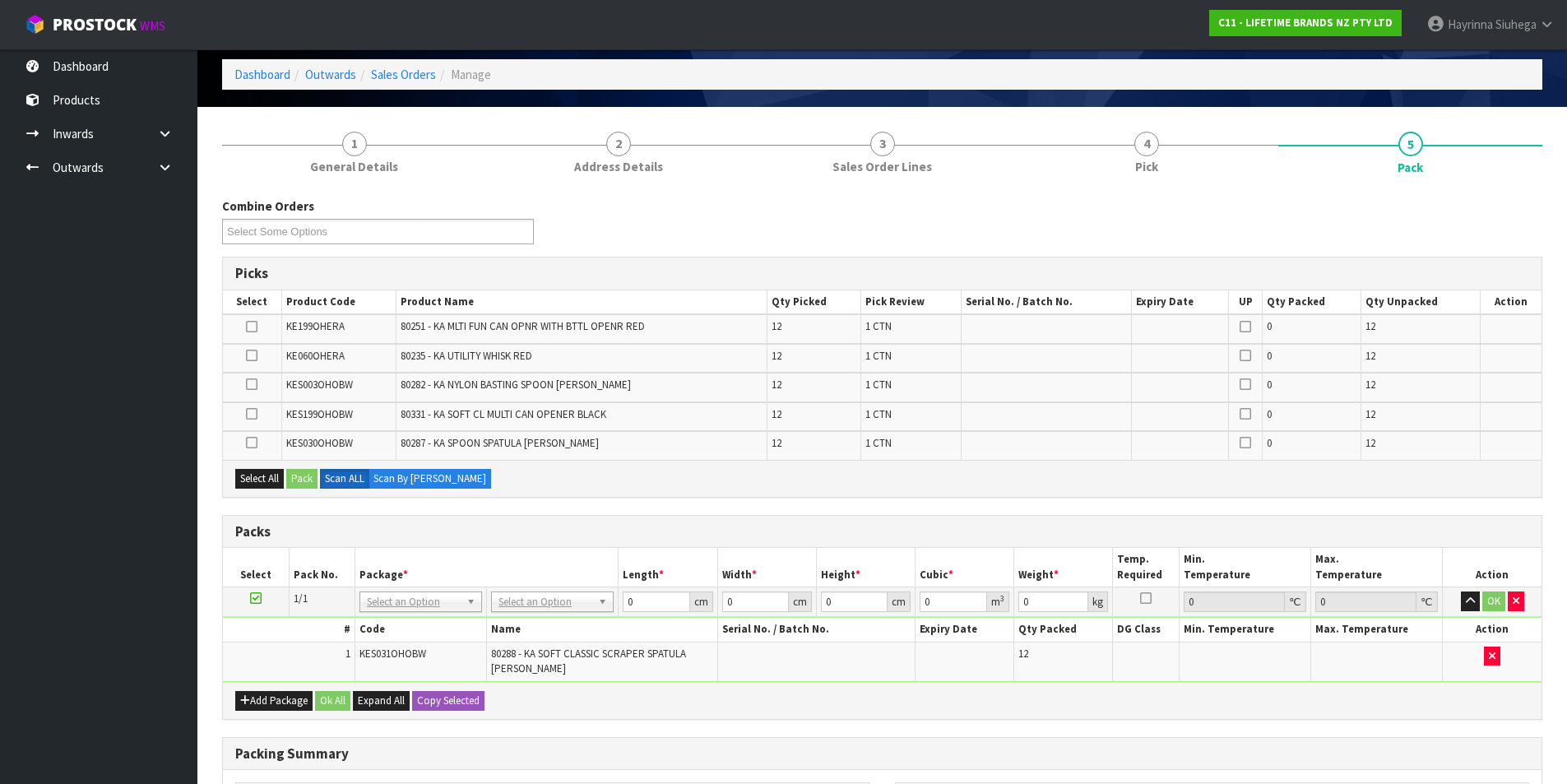
scroll to position [164, 0]
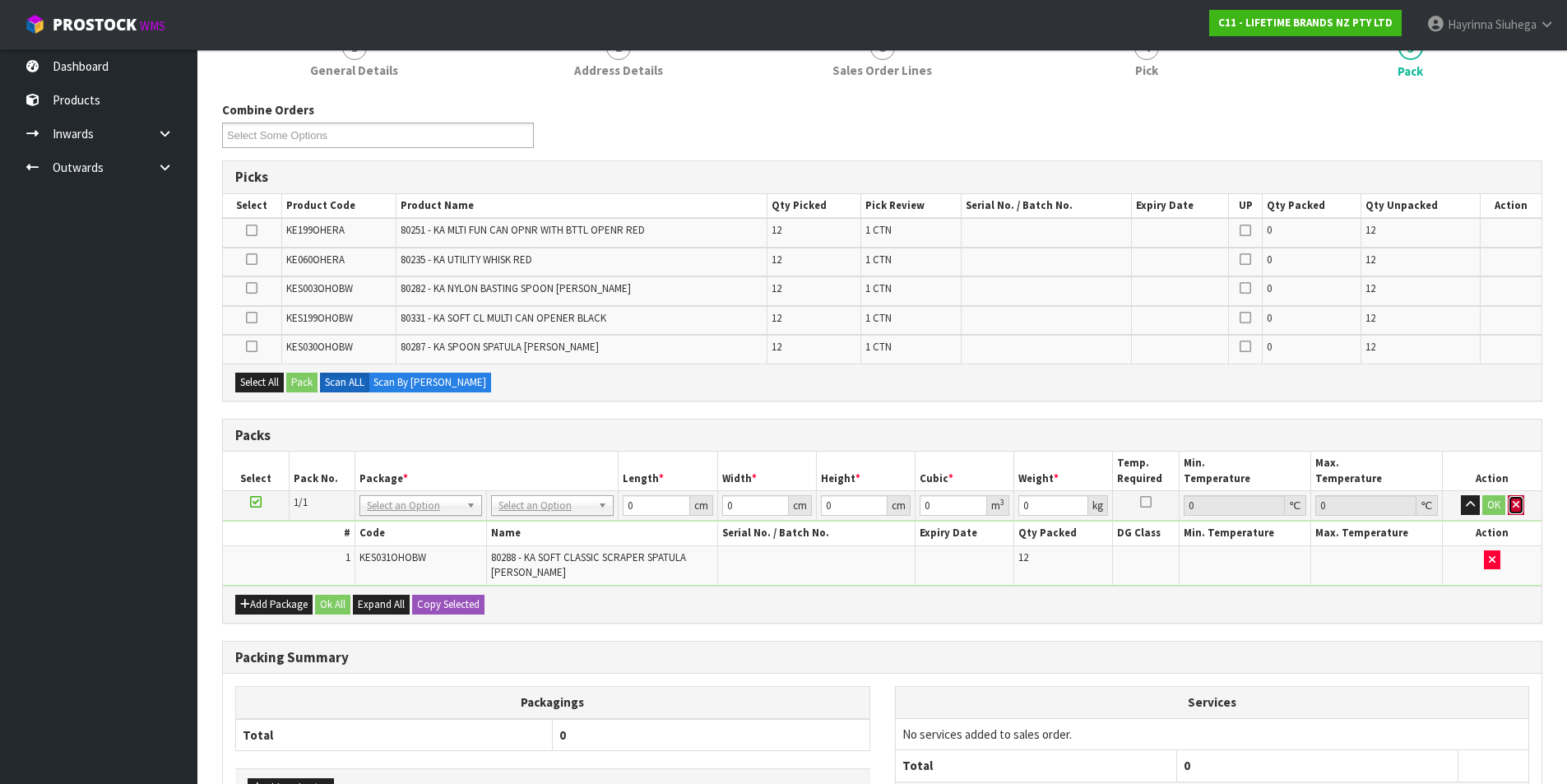
click at [1517, 508] on icon "button" at bounding box center [1516, 504] width 7 height 11
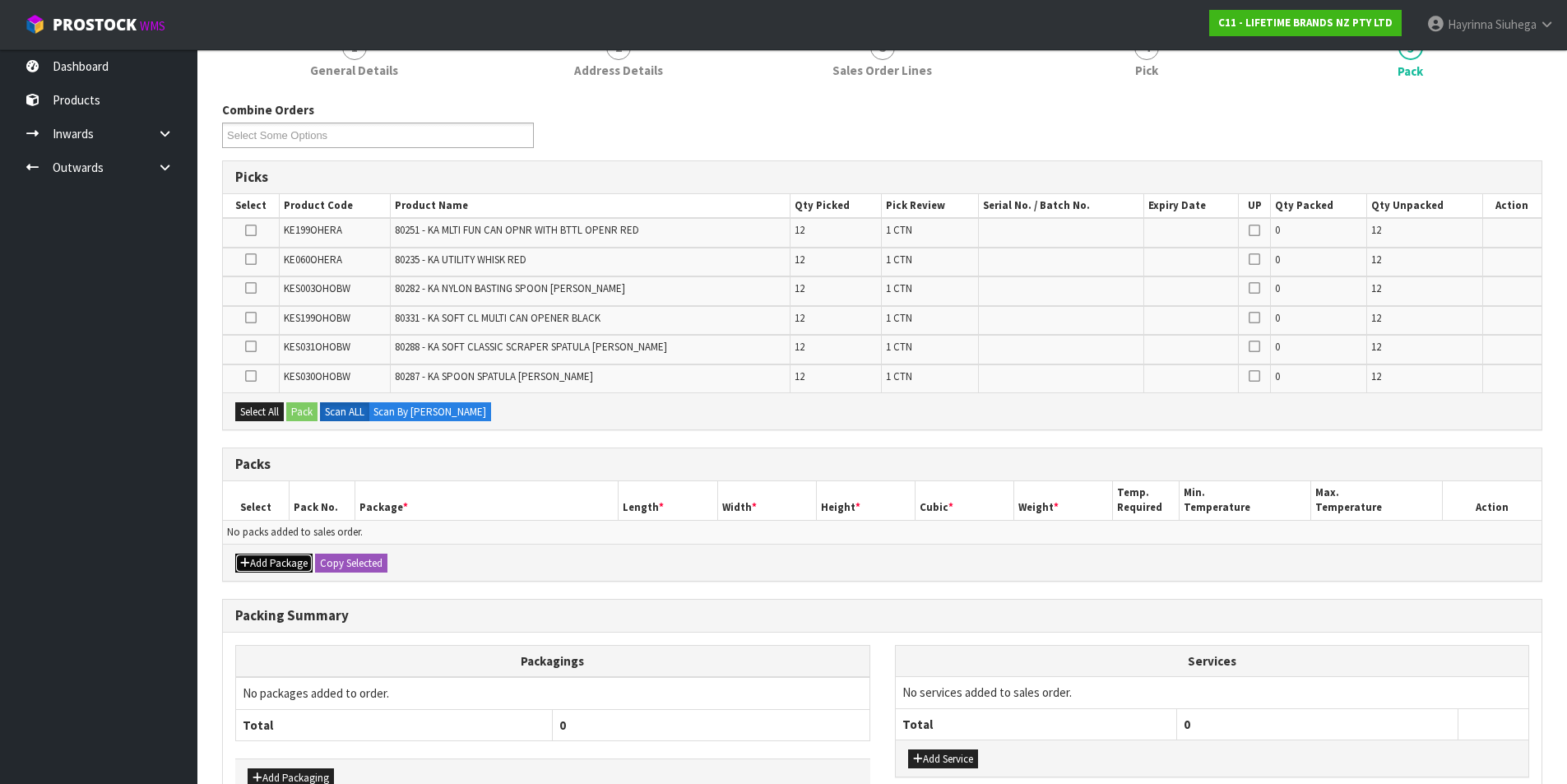
click at [252, 556] on button "Add Package" at bounding box center [274, 563] width 78 height 19
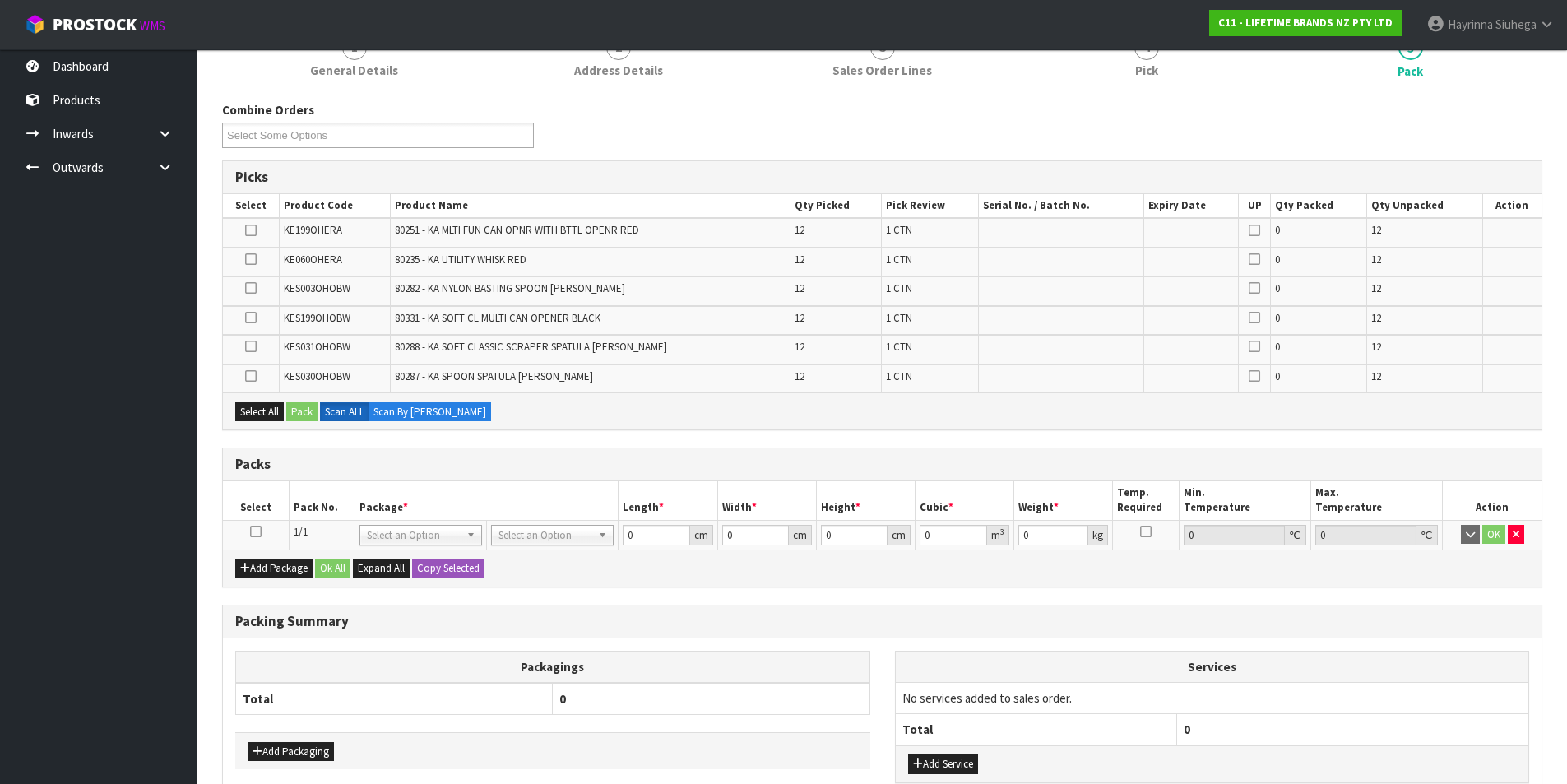
click at [258, 532] on icon at bounding box center [256, 531] width 12 height 1
